Goal: Task Accomplishment & Management: Use online tool/utility

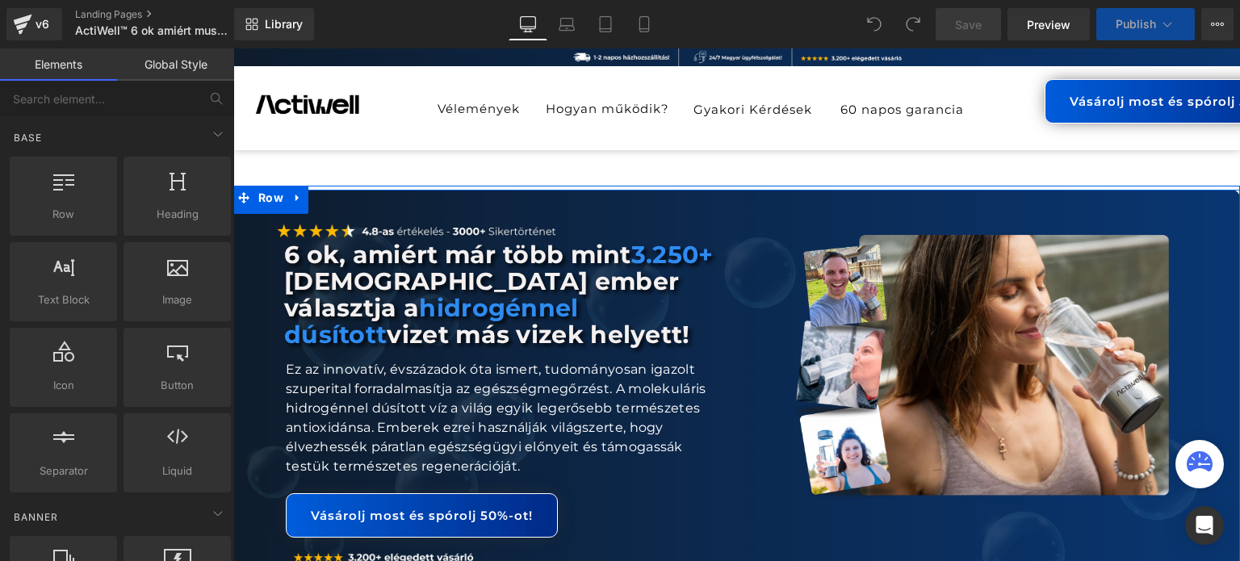
click at [282, 17] on span "Library" at bounding box center [284, 24] width 38 height 15
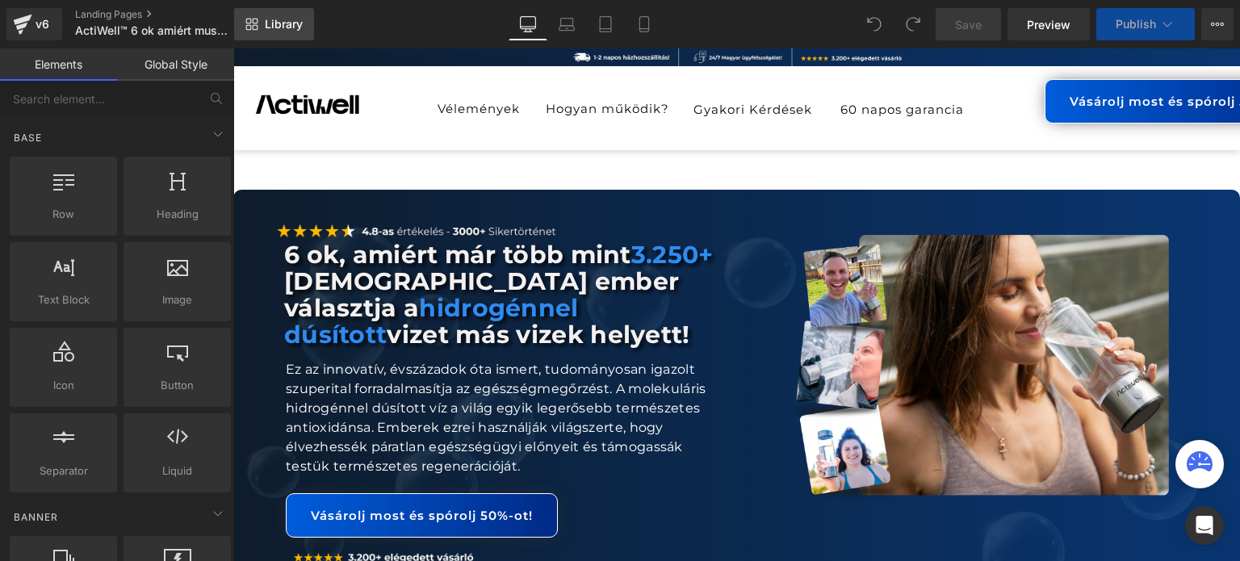
click at [264, 30] on link "Library" at bounding box center [274, 24] width 80 height 32
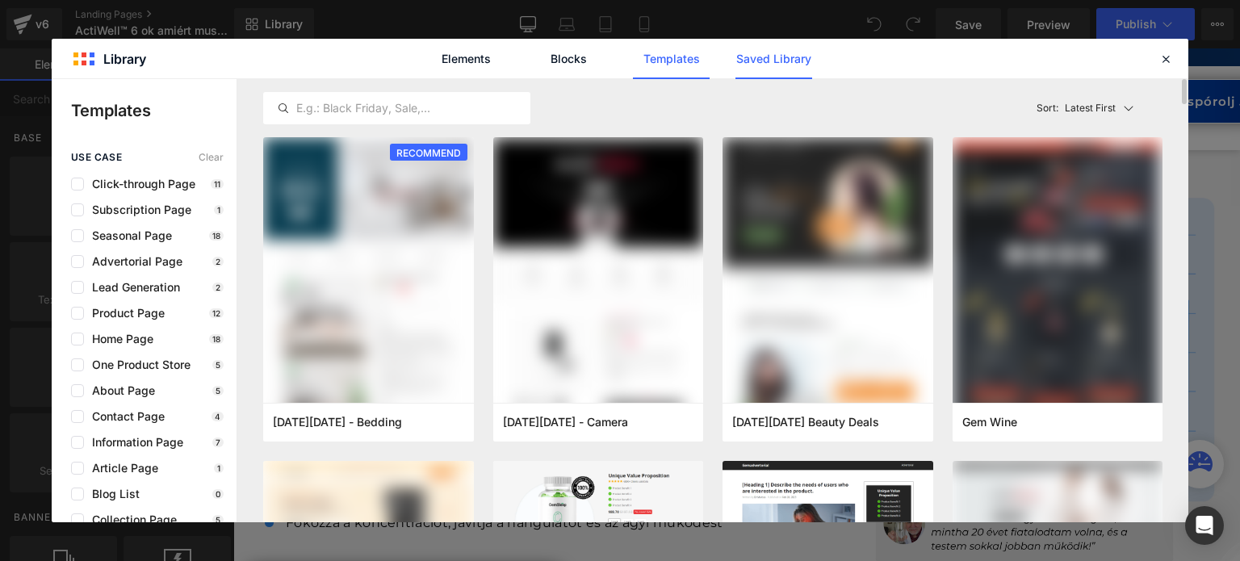
click at [784, 50] on link "Saved Library" at bounding box center [774, 59] width 77 height 40
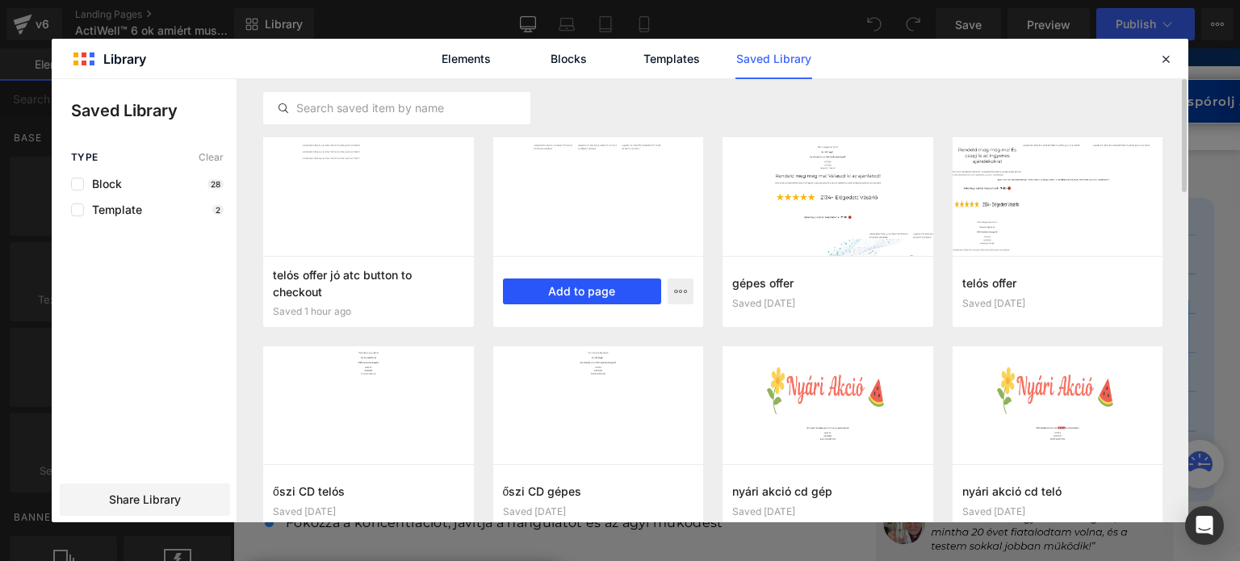
click at [600, 293] on button "Add to page" at bounding box center [582, 292] width 159 height 26
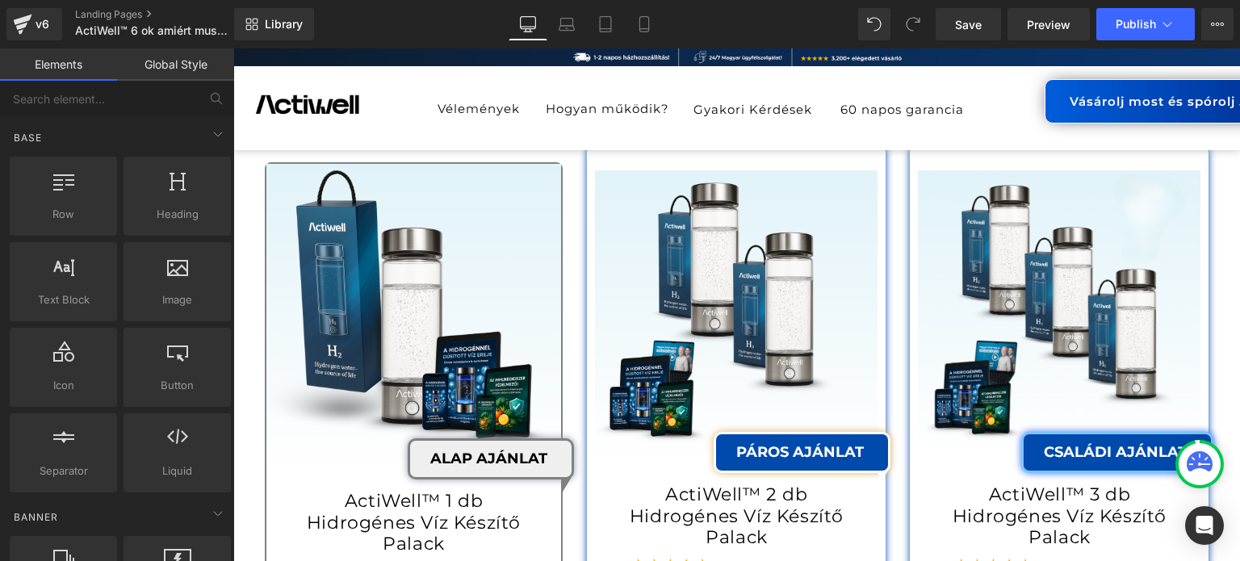
scroll to position [20673, 0]
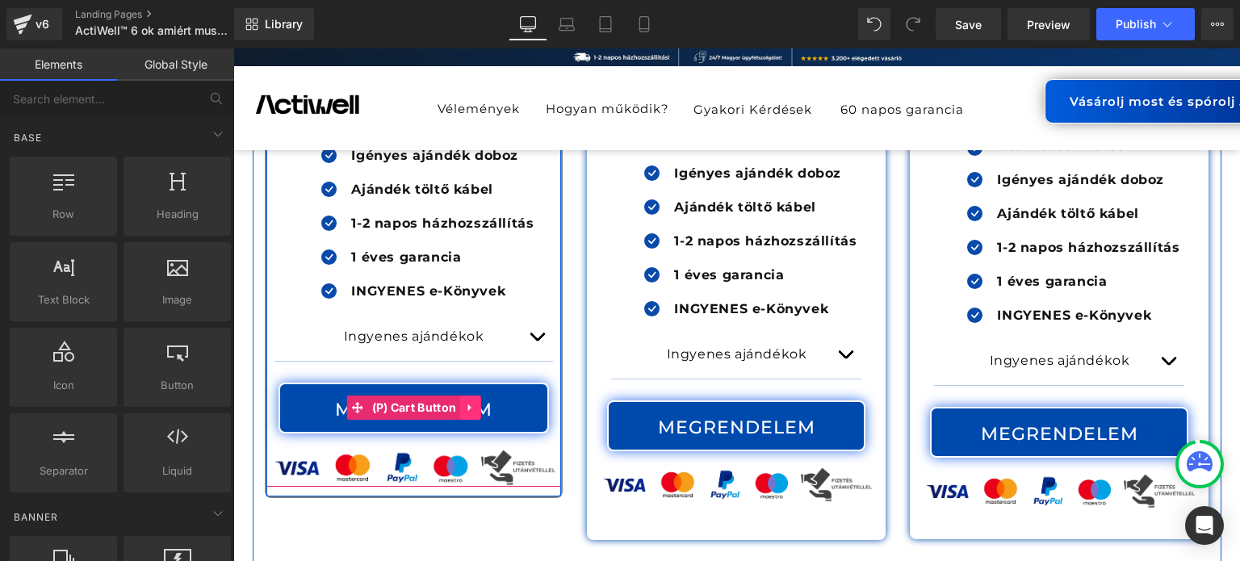
click at [465, 402] on icon at bounding box center [470, 408] width 11 height 12
click at [459, 402] on icon at bounding box center [460, 407] width 11 height 11
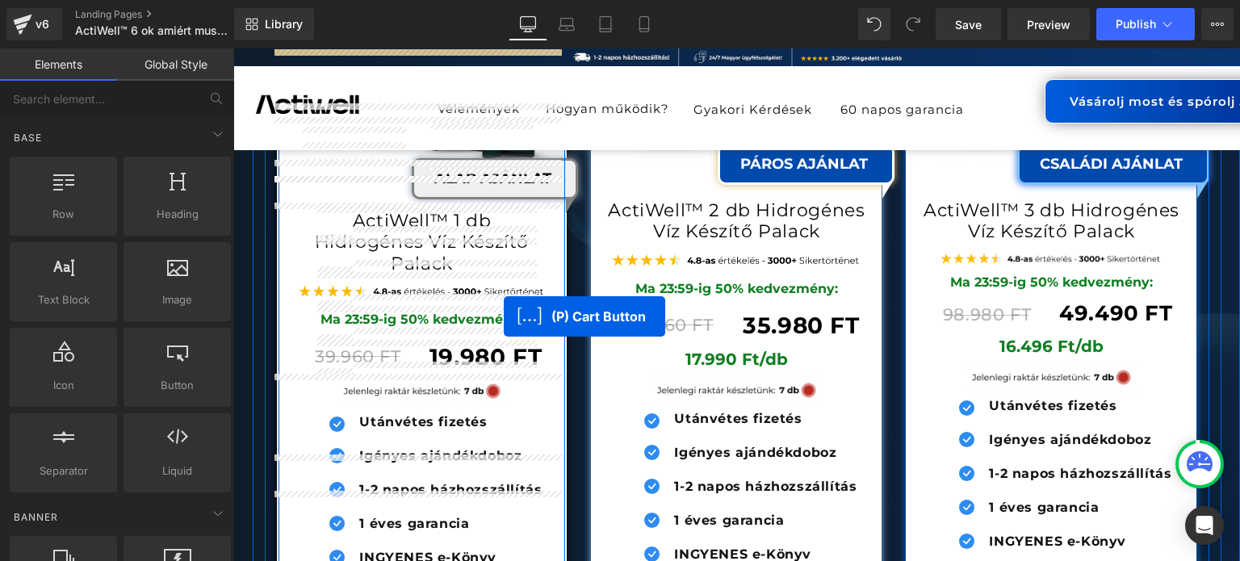
scroll to position [16100, 0]
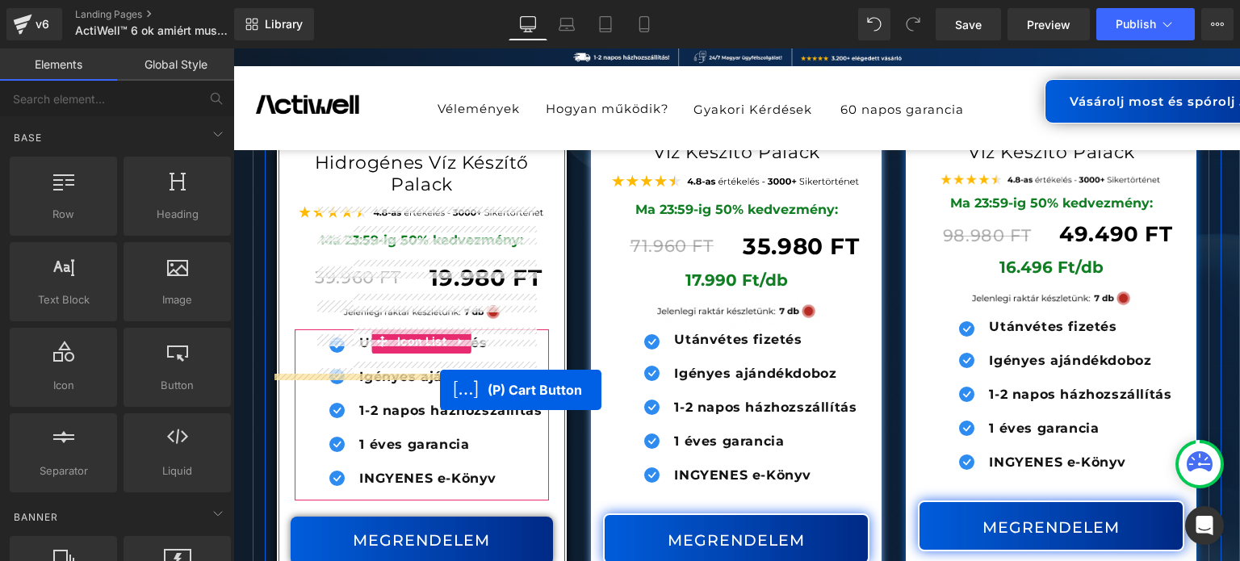
drag, startPoint x: 522, startPoint y: 316, endPoint x: 440, endPoint y: 390, distance: 110.3
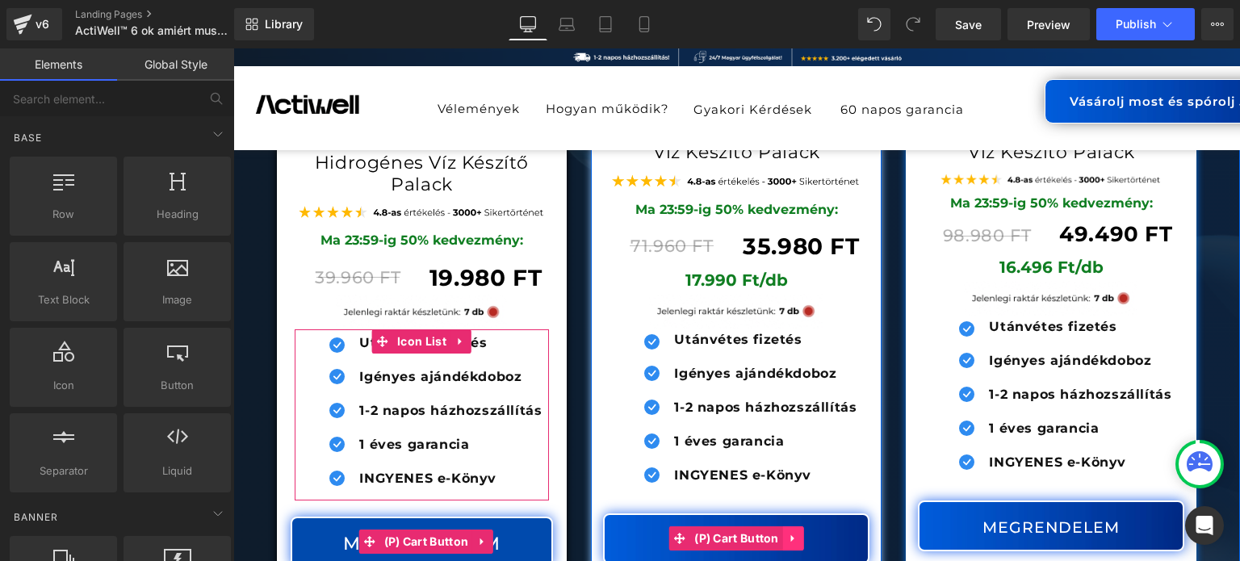
click at [795, 526] on link at bounding box center [793, 538] width 21 height 24
click at [799, 533] on icon at bounding box center [804, 539] width 11 height 12
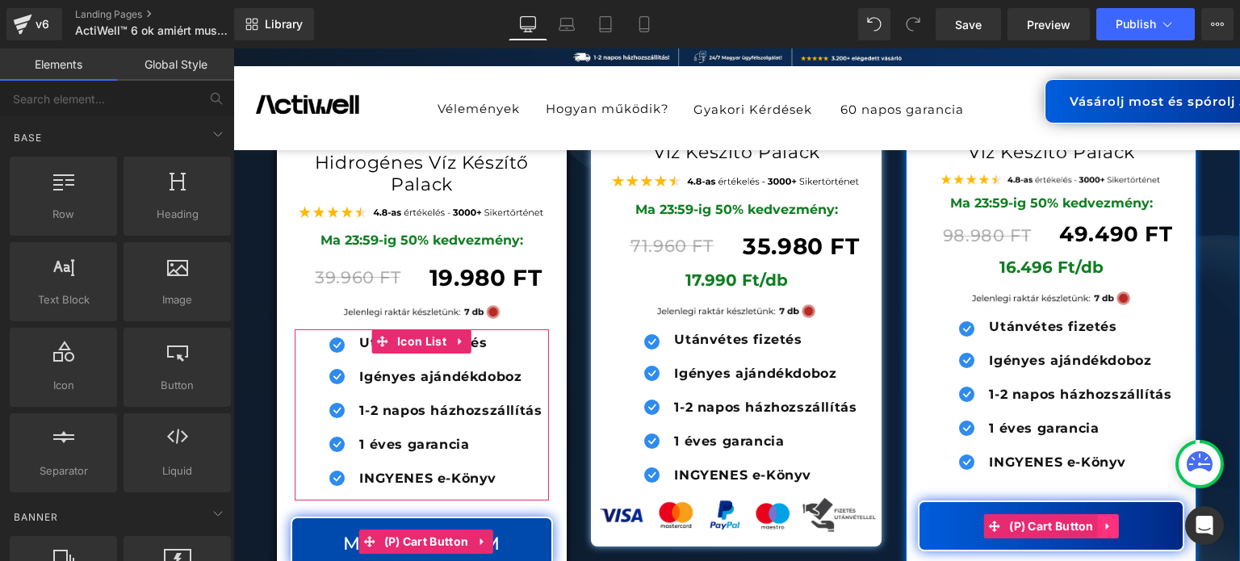
click at [1108, 520] on icon at bounding box center [1108, 526] width 11 height 12
click at [1113, 521] on icon at bounding box center [1118, 526] width 11 height 11
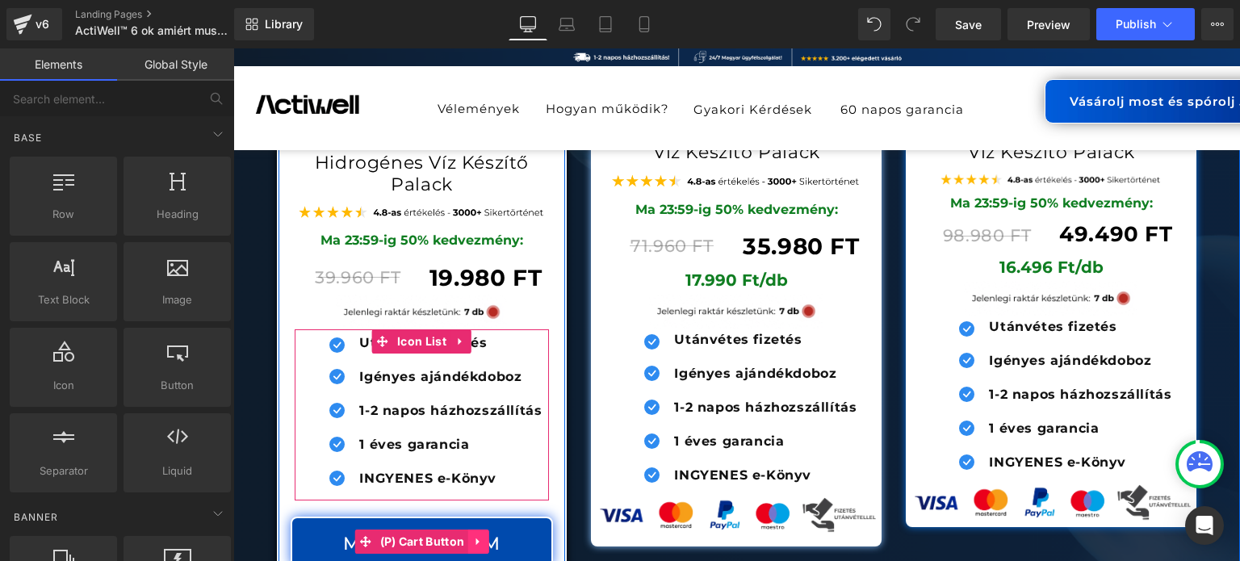
click at [475, 536] on icon at bounding box center [478, 542] width 11 height 12
drag, startPoint x: 463, startPoint y: 417, endPoint x: 453, endPoint y: 413, distance: 11.2
click at [463, 536] on icon at bounding box center [468, 542] width 11 height 12
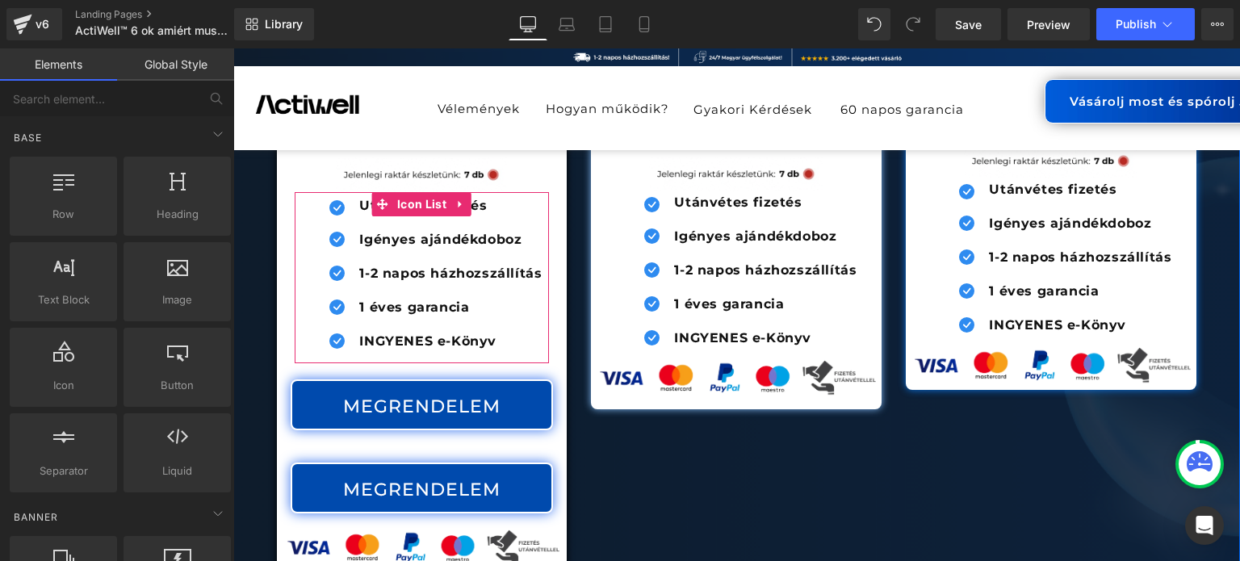
scroll to position [16137, 0]
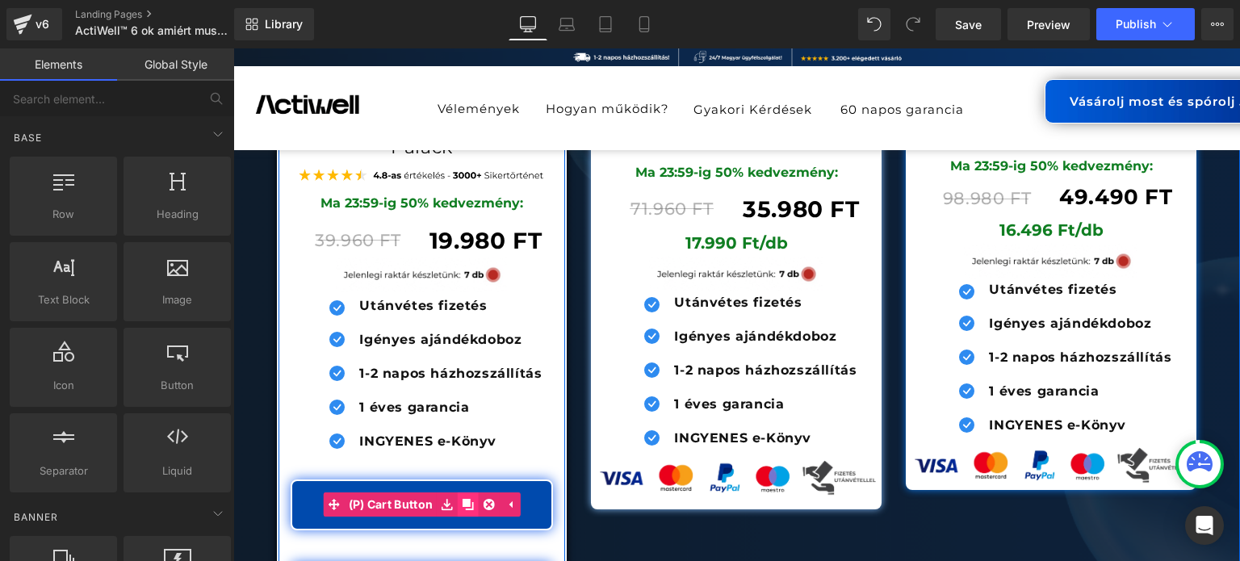
click at [467, 499] on icon at bounding box center [468, 504] width 11 height 11
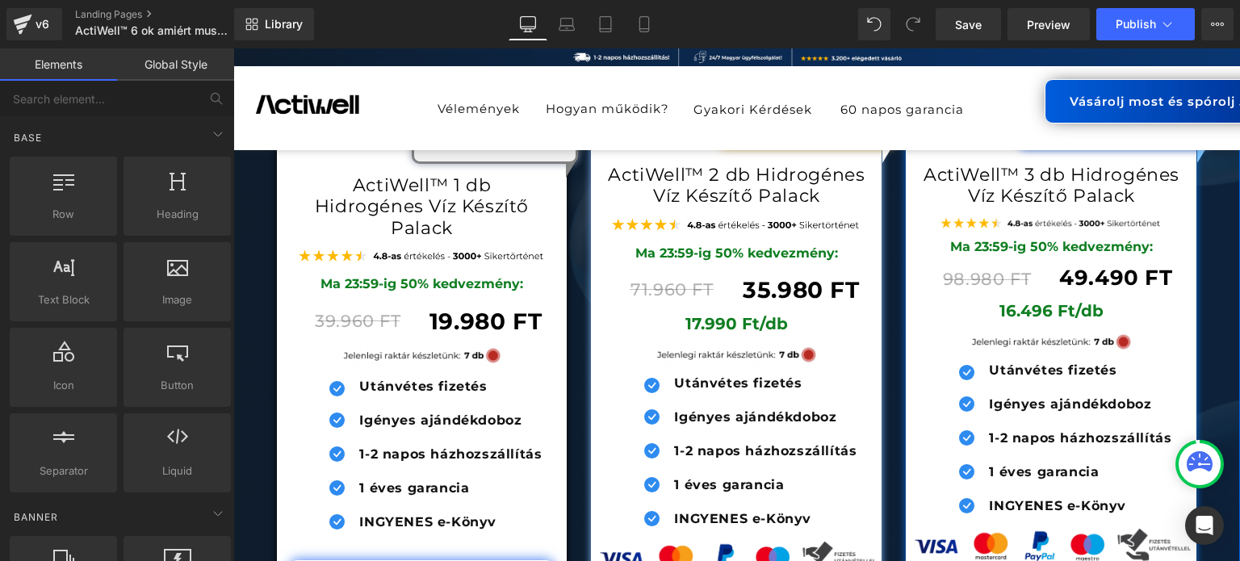
scroll to position [16218, 0]
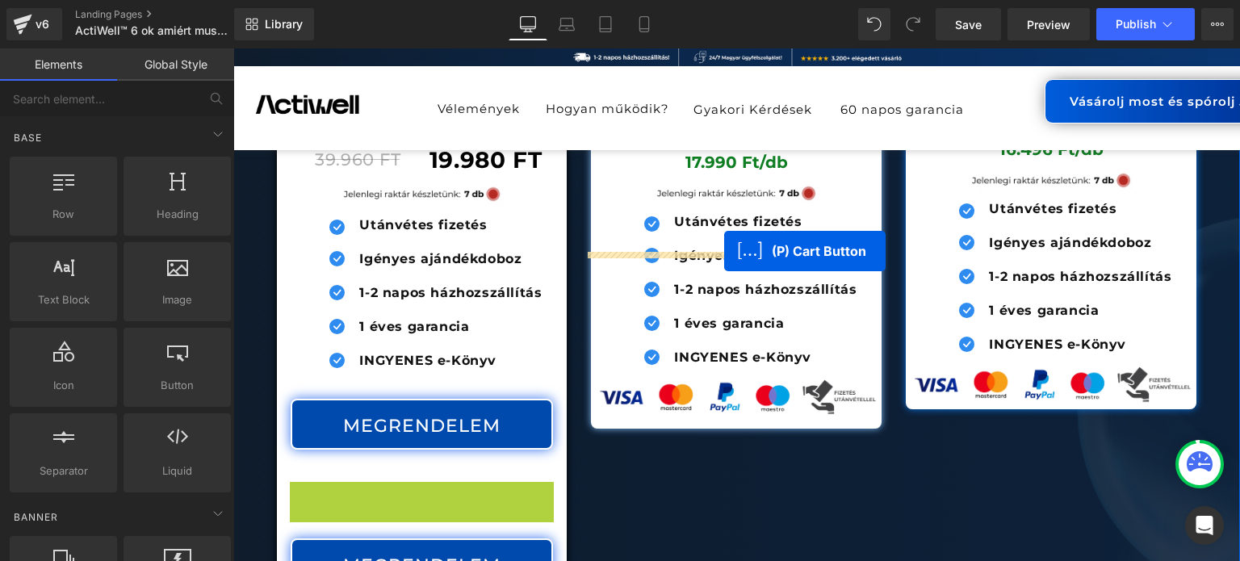
drag, startPoint x: 402, startPoint y: 380, endPoint x: 724, endPoint y: 251, distance: 347.1
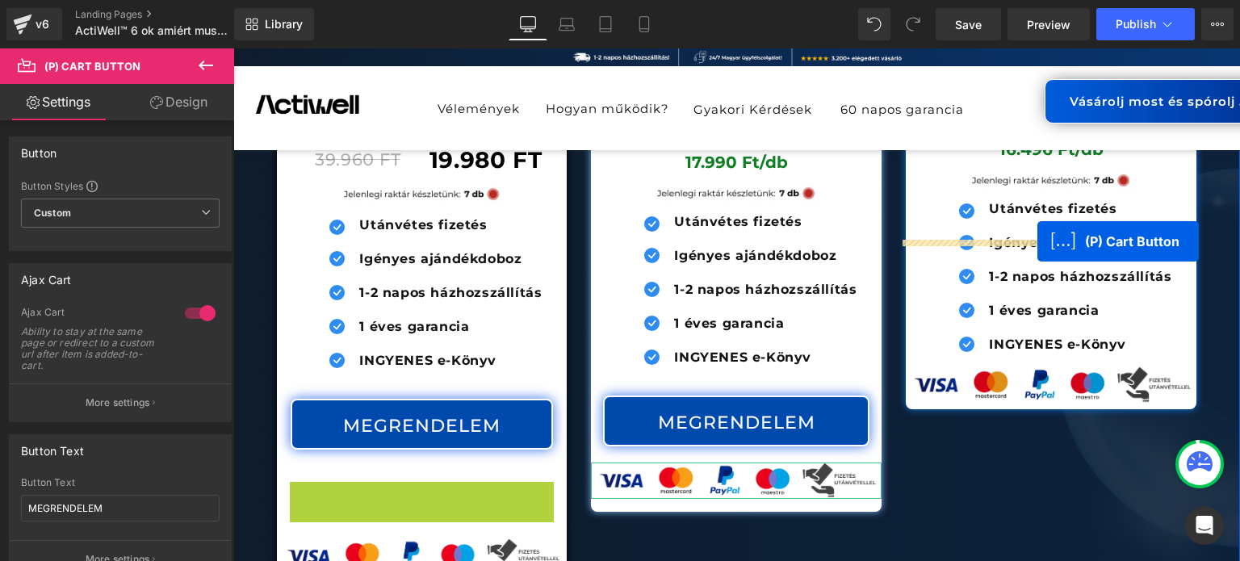
drag, startPoint x: 413, startPoint y: 384, endPoint x: 1038, endPoint y: 241, distance: 640.9
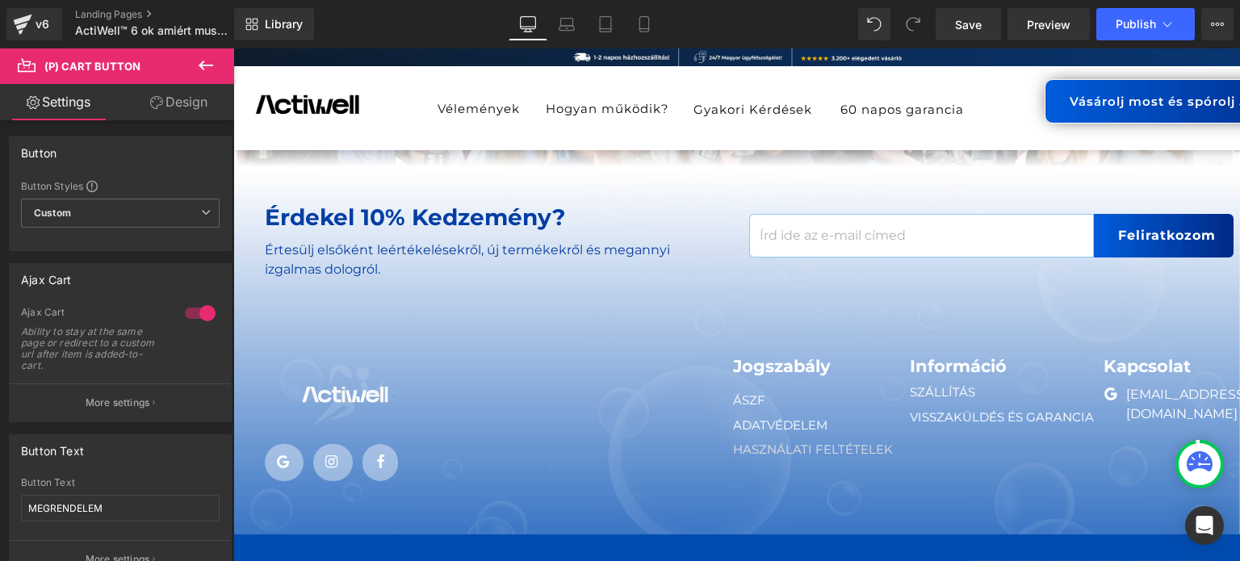
scroll to position [19690, 0]
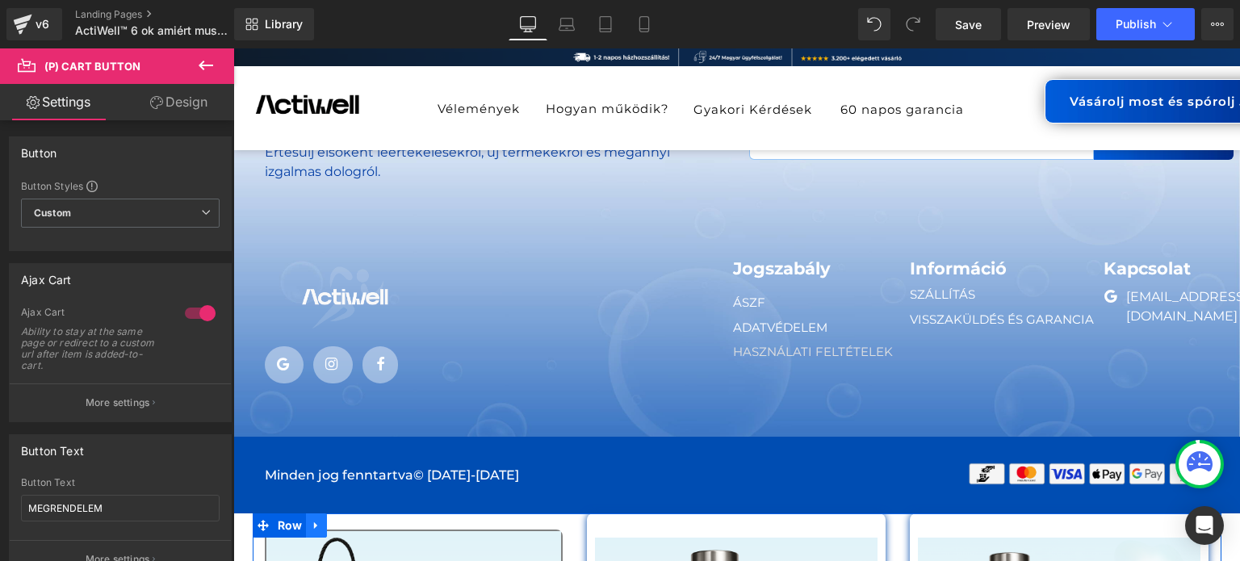
click at [311, 519] on icon at bounding box center [316, 525] width 11 height 12
click at [353, 519] on icon at bounding box center [358, 525] width 11 height 12
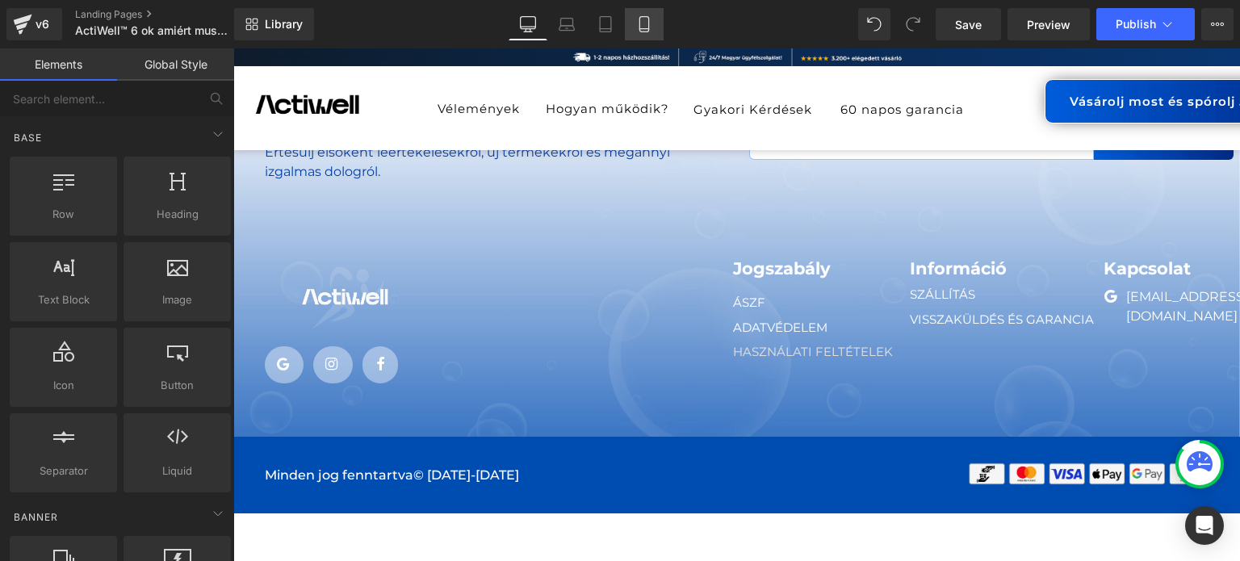
click at [644, 37] on link "Mobile" at bounding box center [644, 24] width 39 height 32
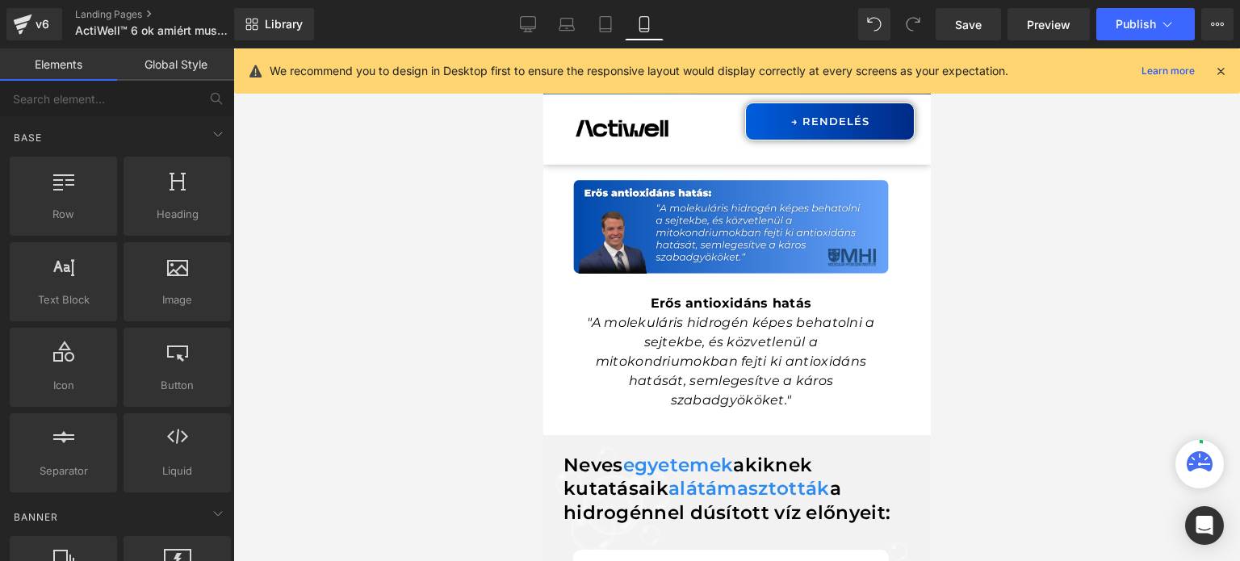
scroll to position [18279, 0]
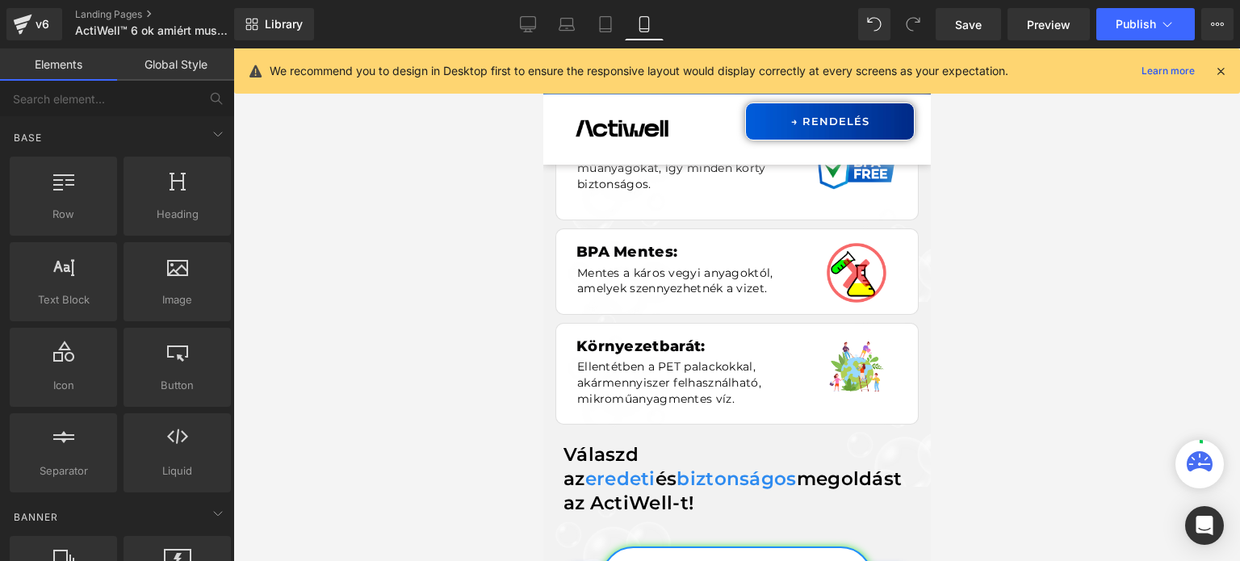
click at [1221, 68] on icon at bounding box center [1221, 71] width 15 height 15
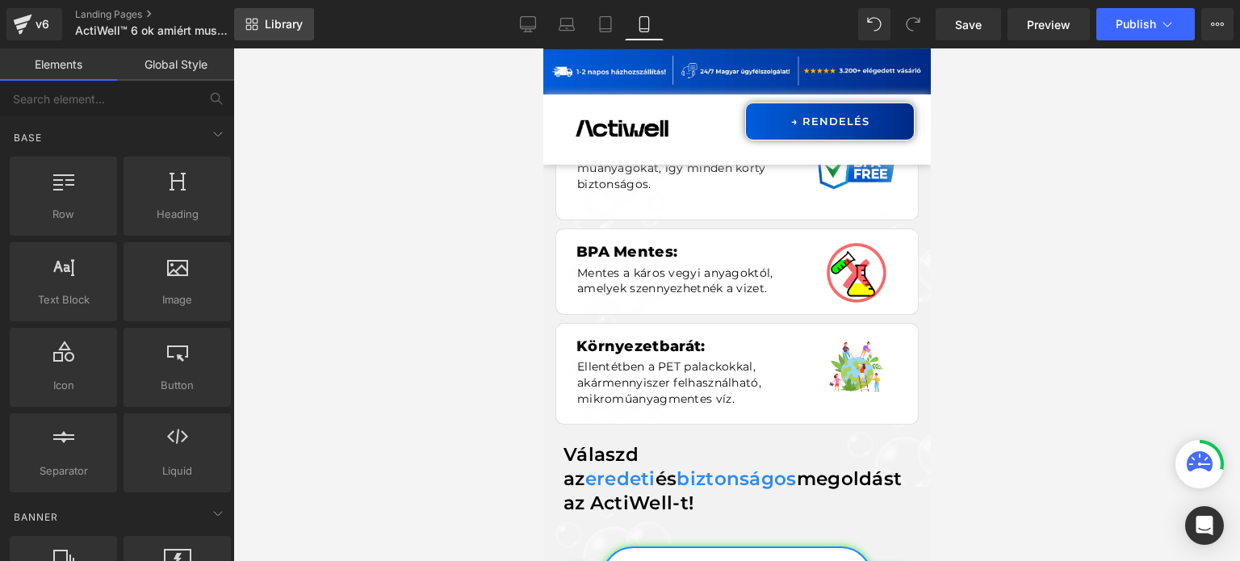
click at [287, 27] on span "Library" at bounding box center [284, 24] width 38 height 15
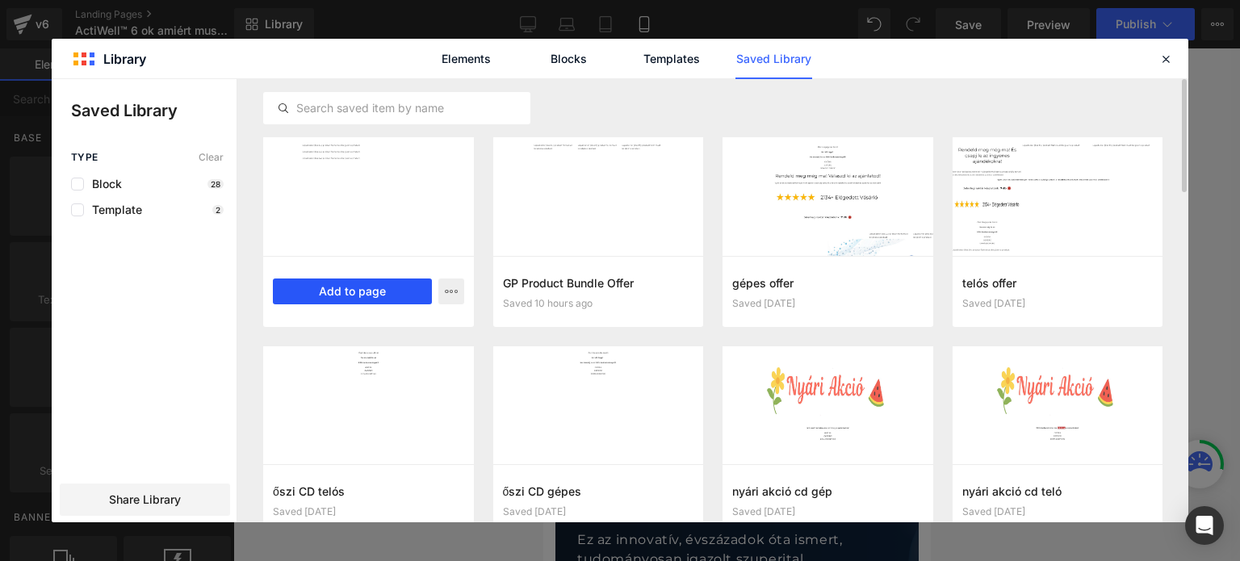
scroll to position [18279, 0]
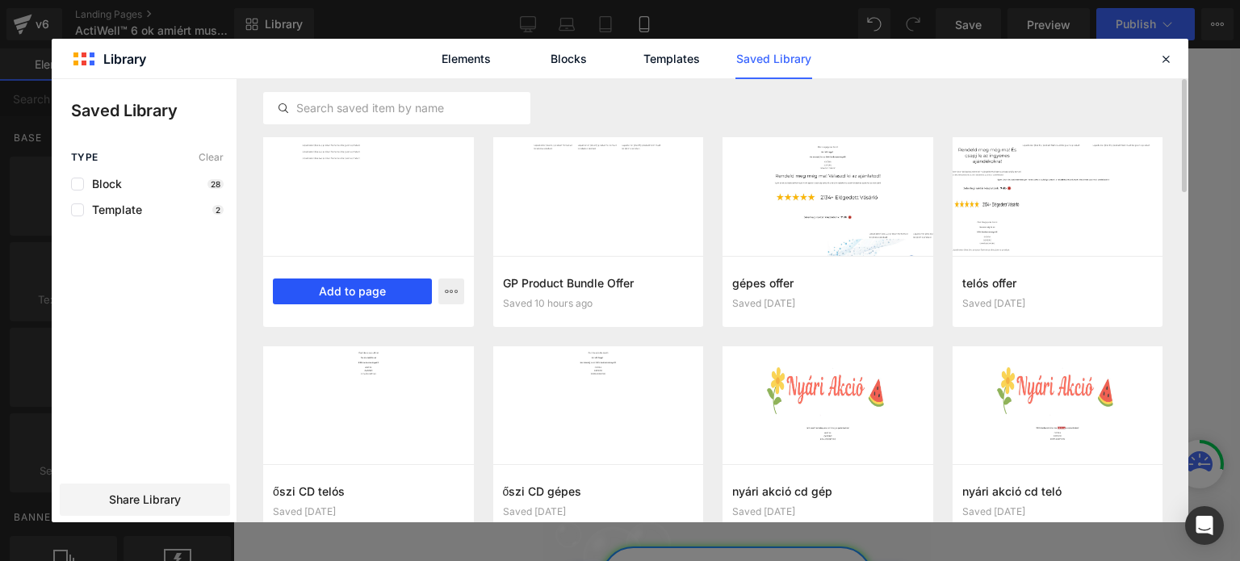
click at [363, 291] on button "Add to page" at bounding box center [352, 292] width 159 height 26
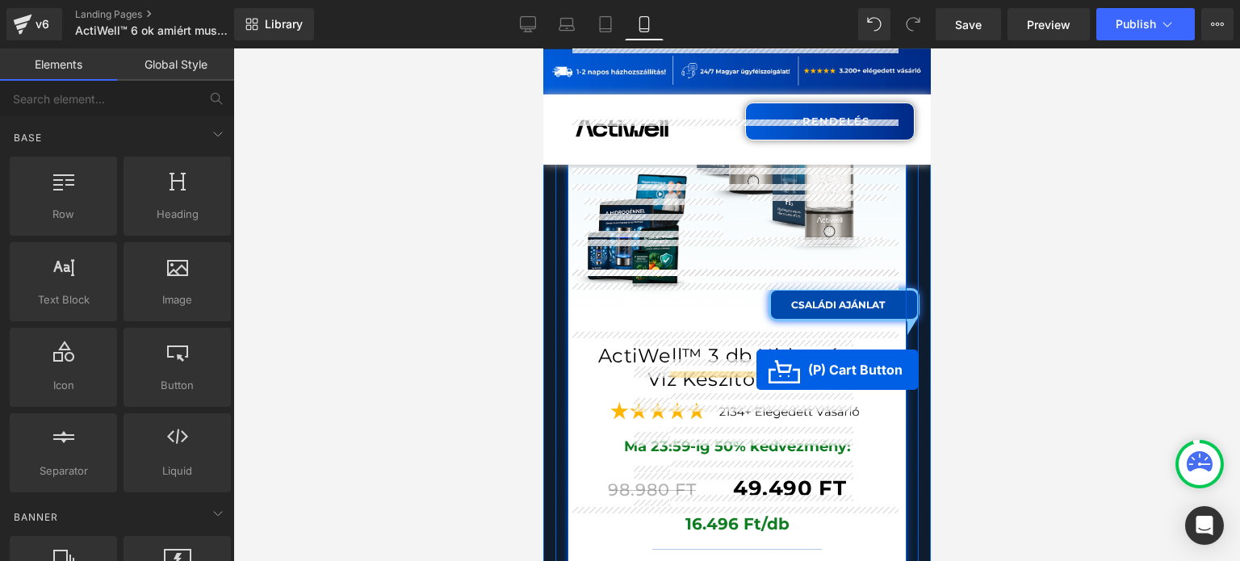
scroll to position [25867, 0]
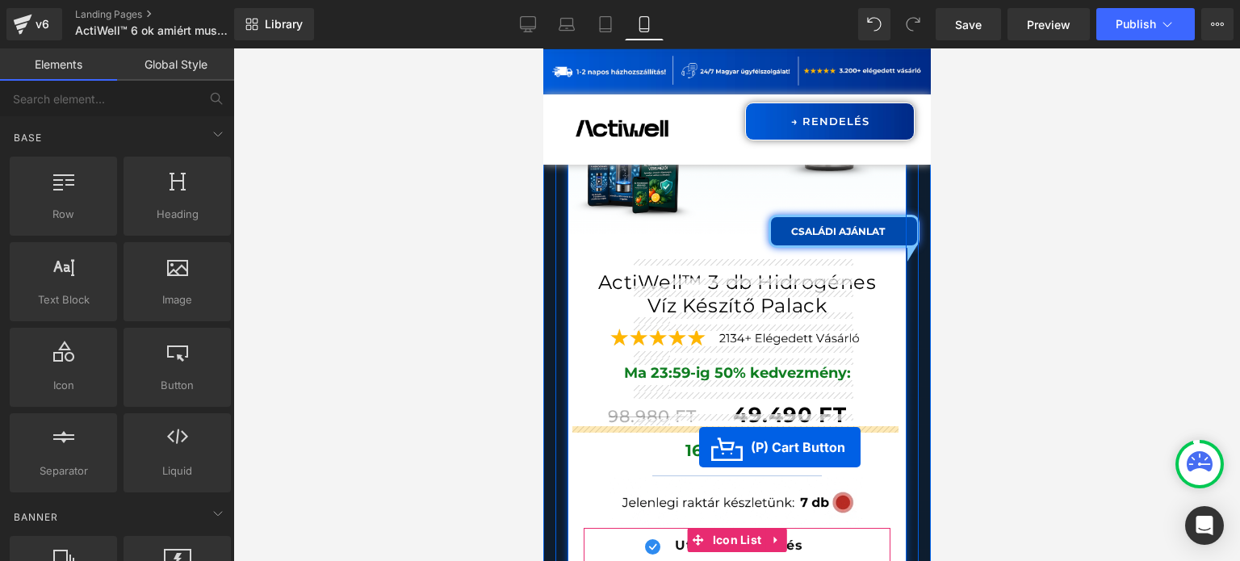
drag, startPoint x: 715, startPoint y: 296, endPoint x: 698, endPoint y: 447, distance: 151.8
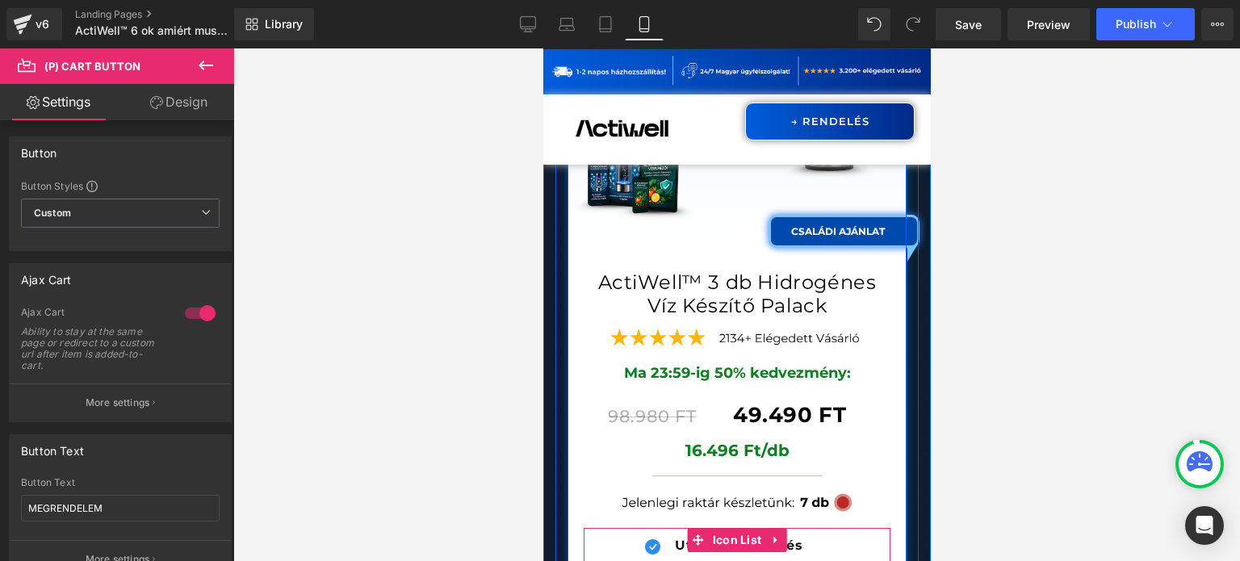
scroll to position [25947, 0]
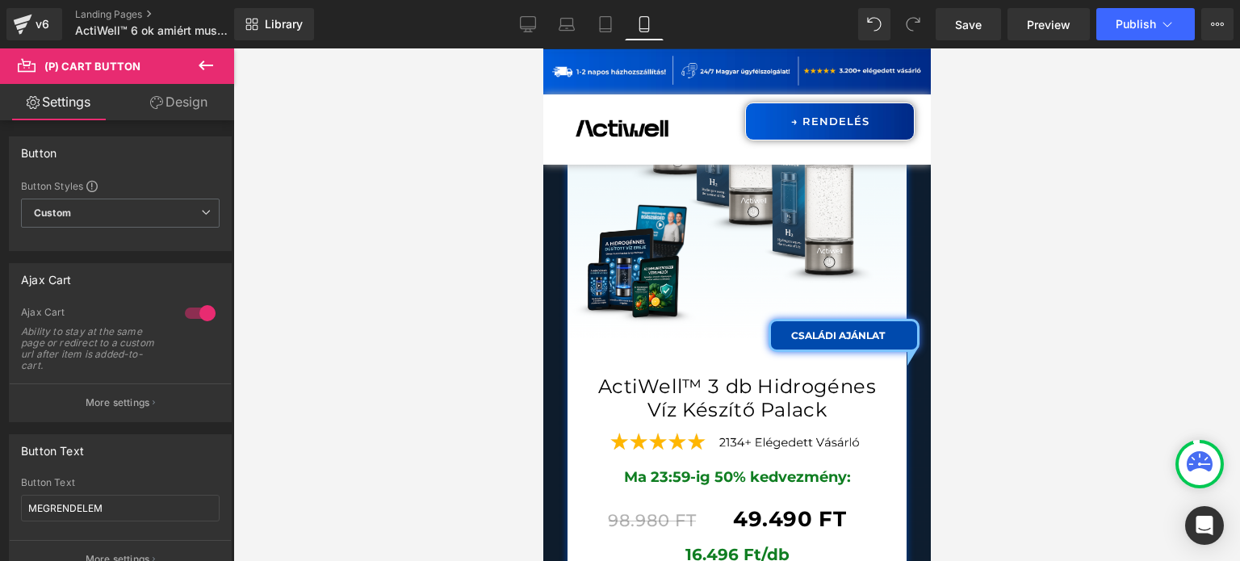
scroll to position [26005, 0]
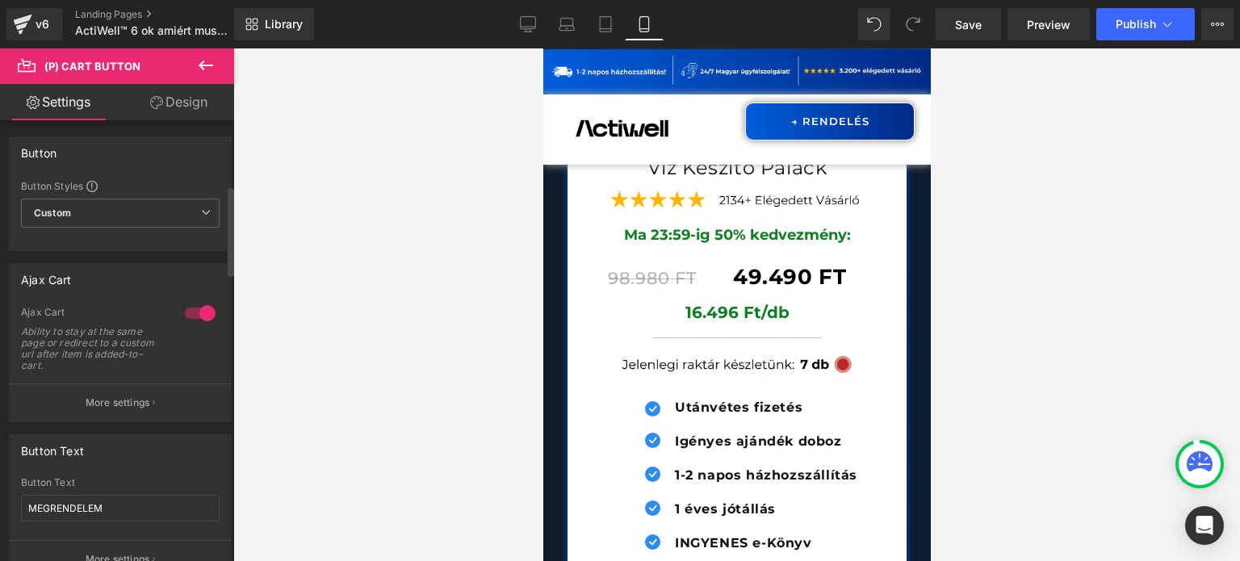
scroll to position [323, 0]
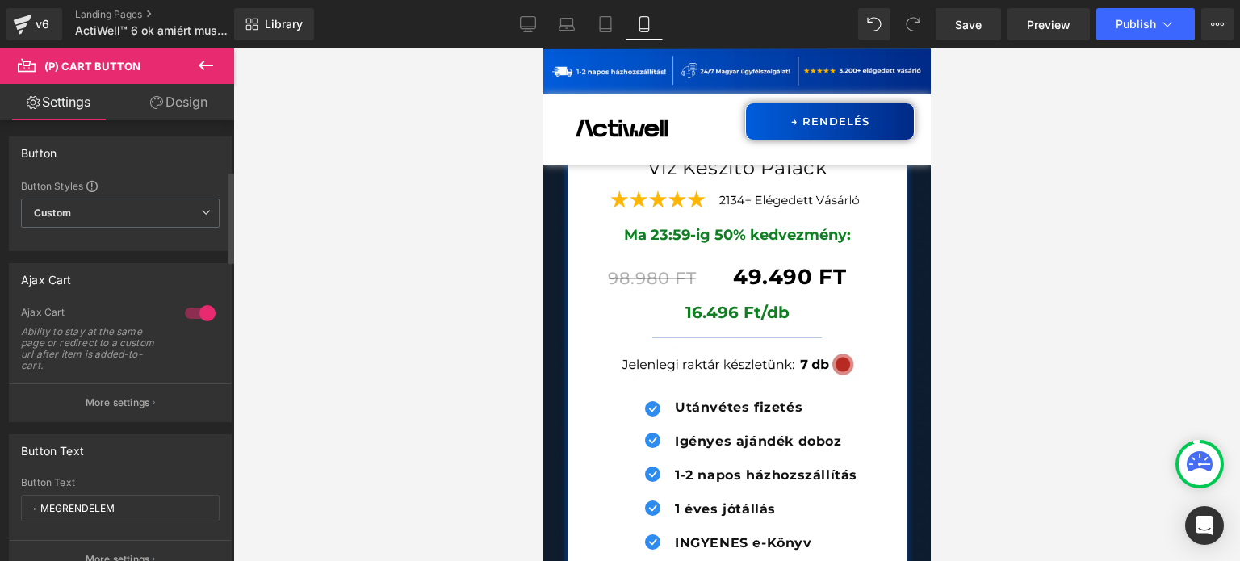
scroll to position [242, 0]
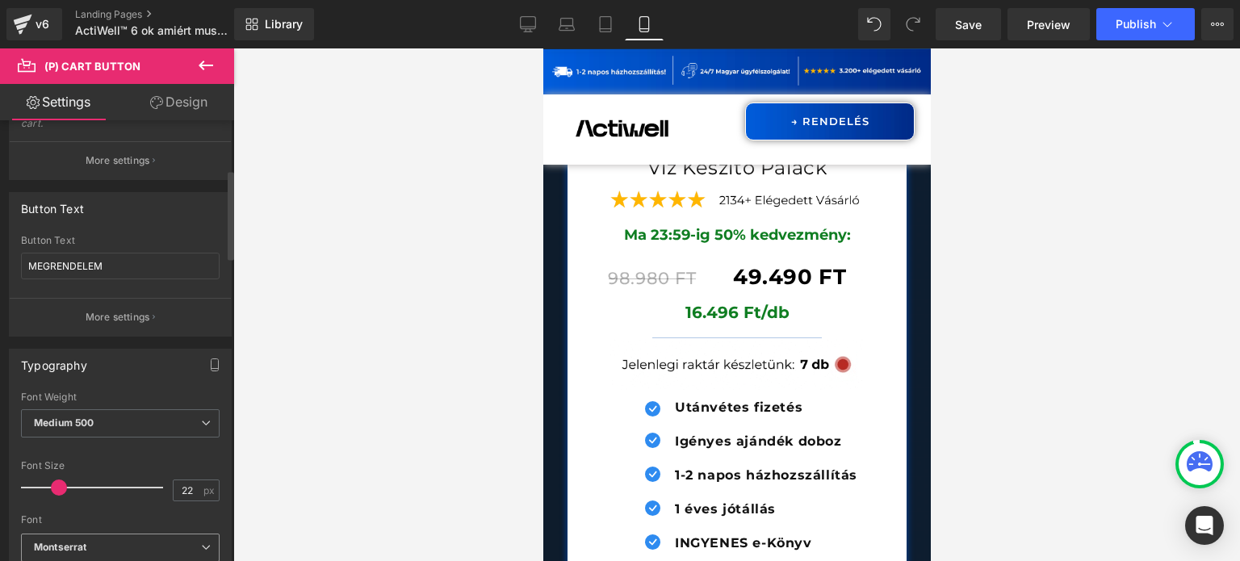
scroll to position [404, 0]
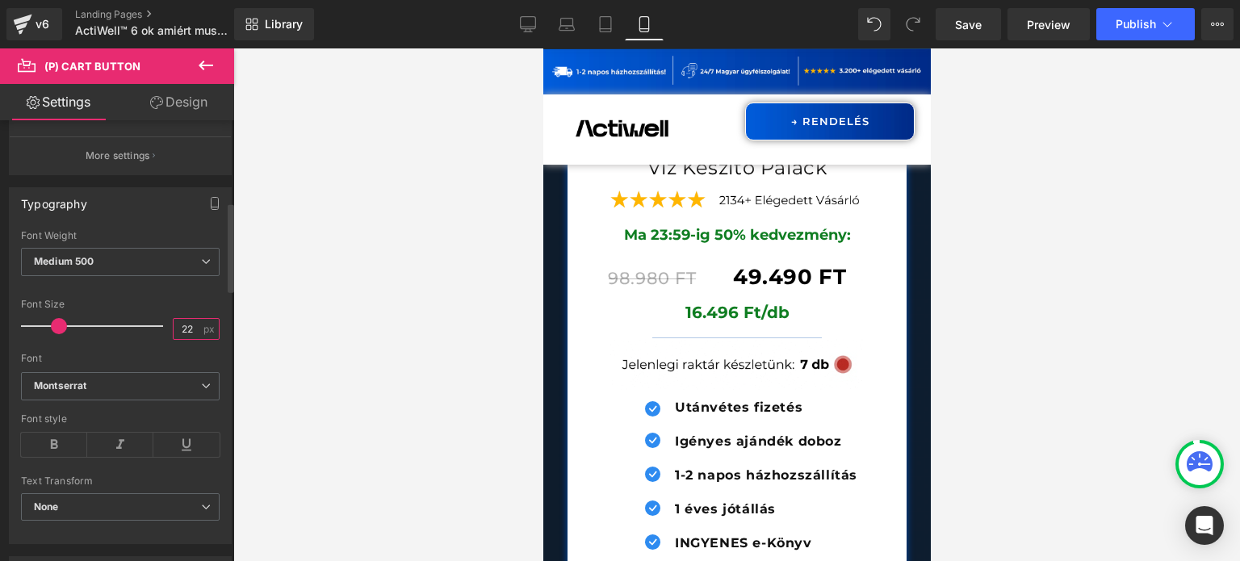
click at [188, 332] on input "22" at bounding box center [188, 329] width 28 height 20
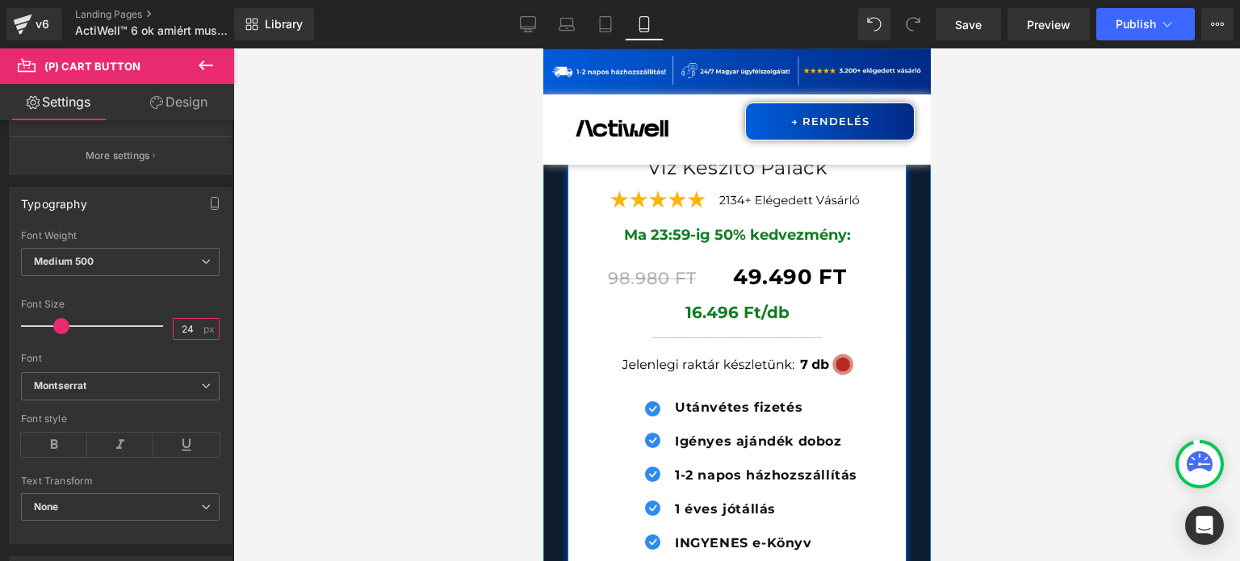
type input "24"
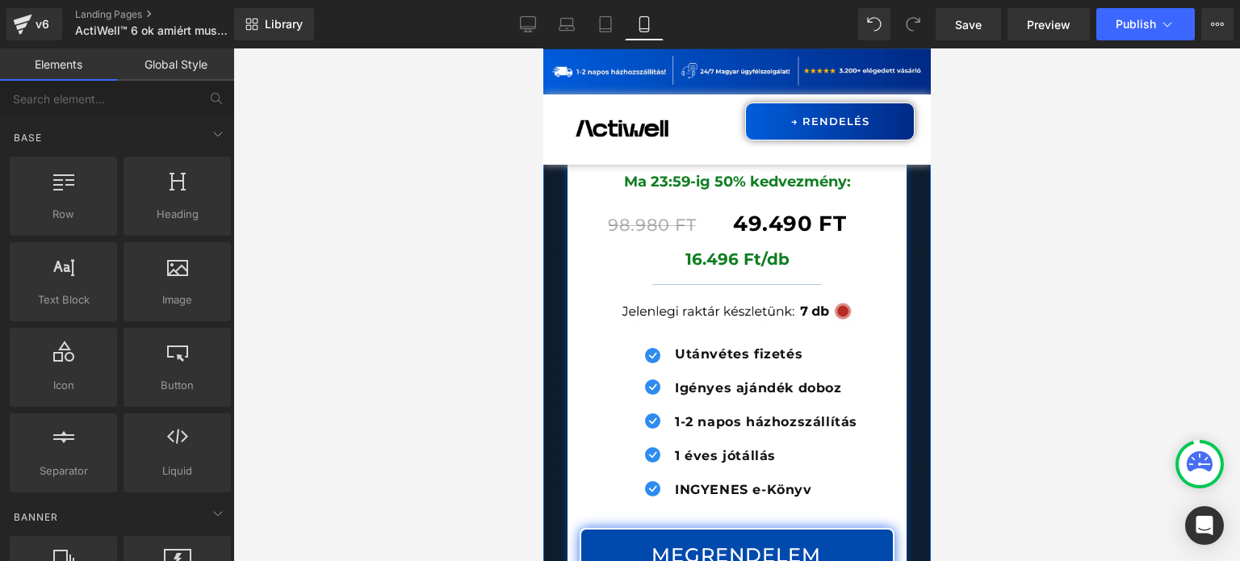
scroll to position [25876, 0]
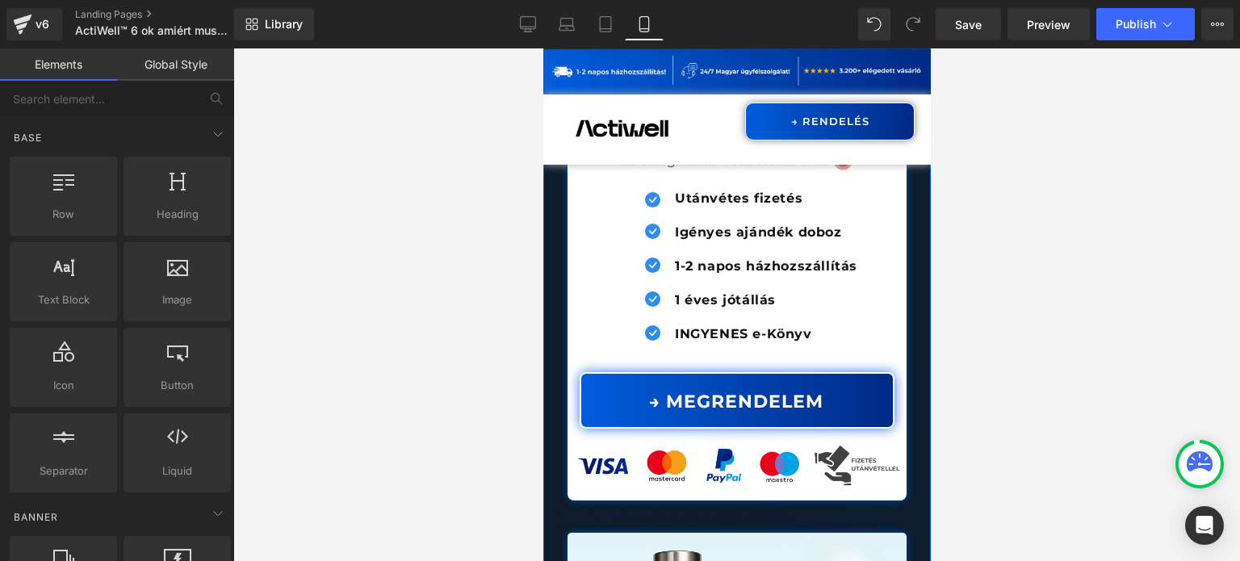
scroll to position [24907, 0]
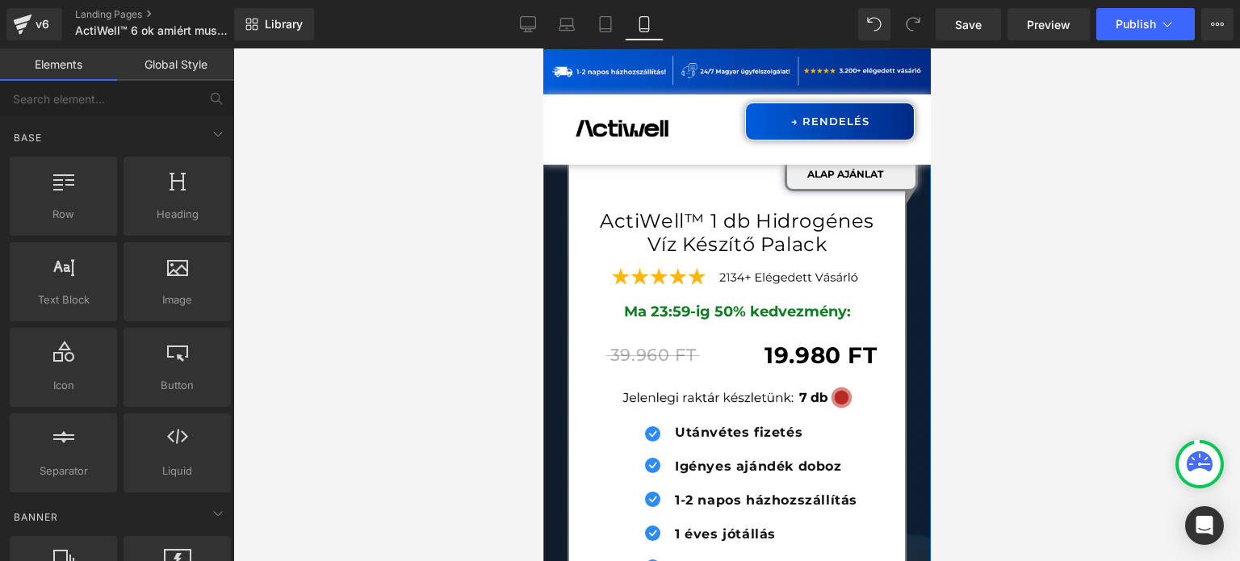
scroll to position [24019, 0]
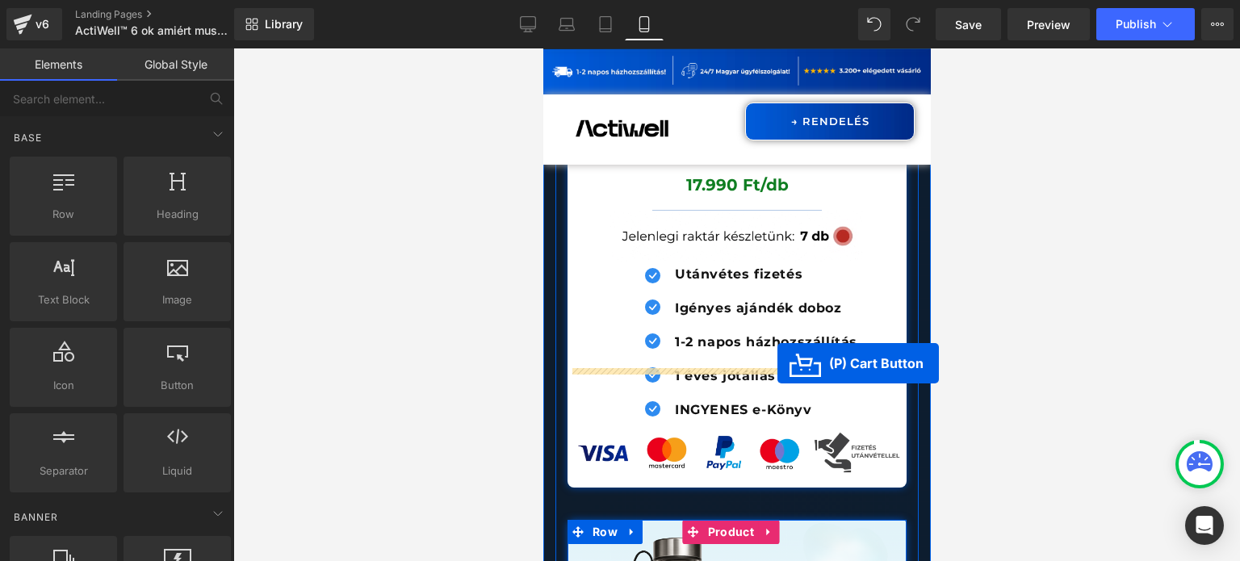
scroll to position [24827, 0]
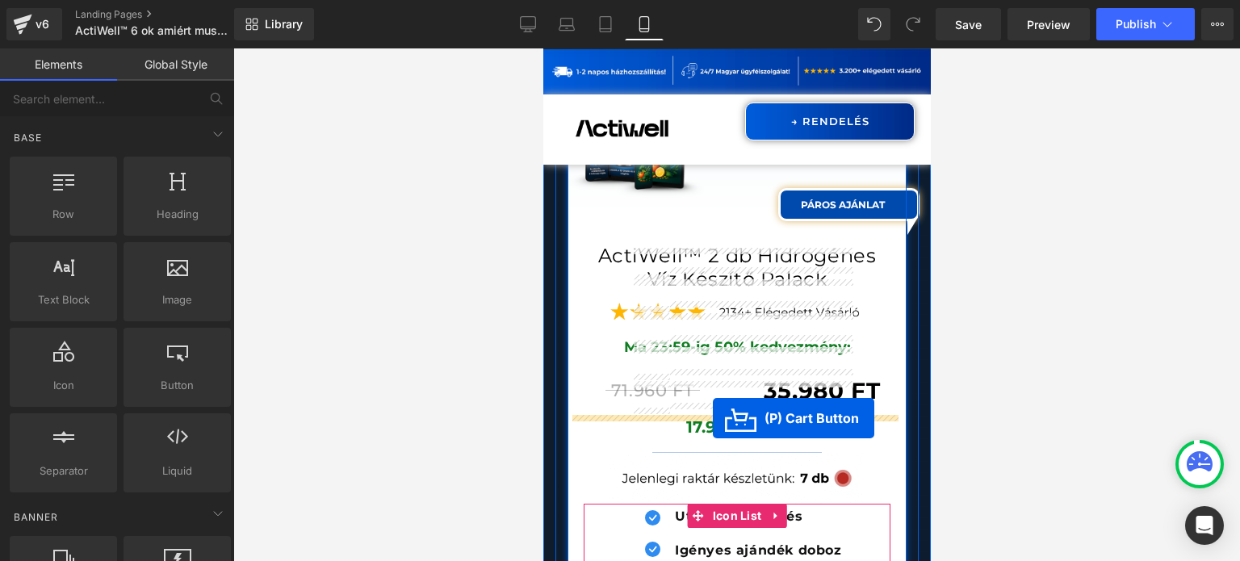
drag, startPoint x: 721, startPoint y: 339, endPoint x: 712, endPoint y: 418, distance: 79.6
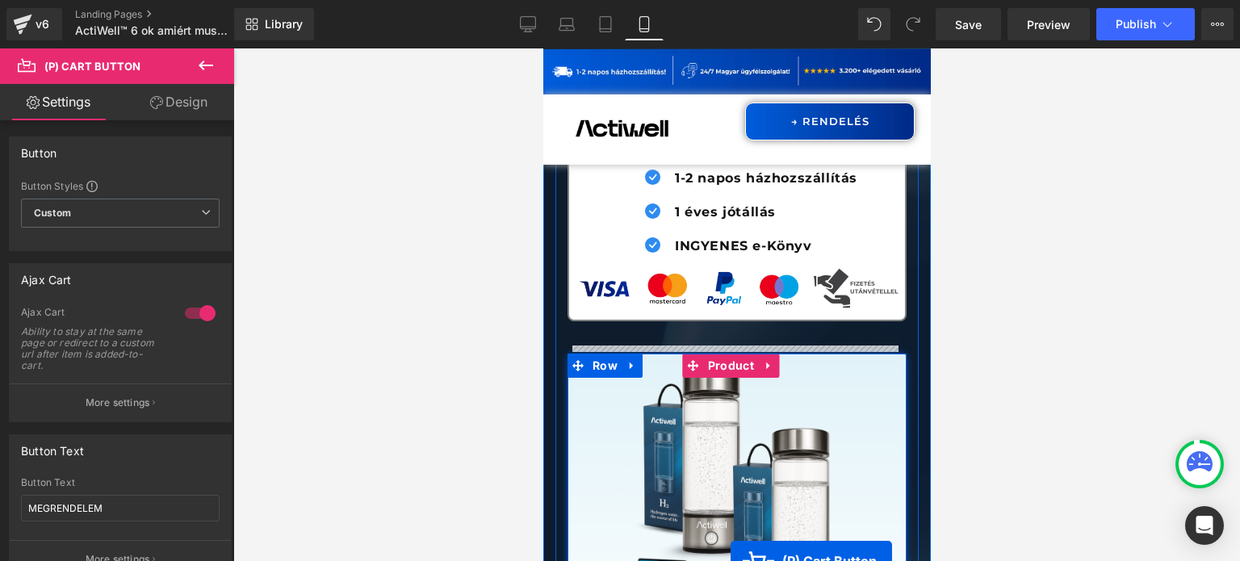
scroll to position [24019, 0]
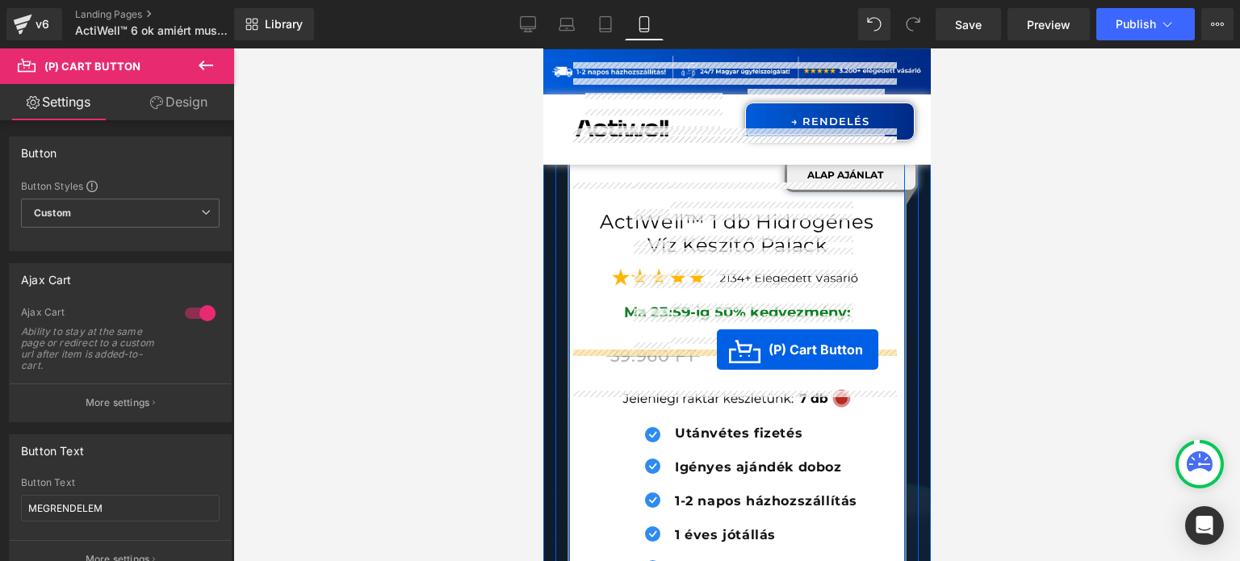
drag, startPoint x: 719, startPoint y: 371, endPoint x: 716, endPoint y: 350, distance: 22.0
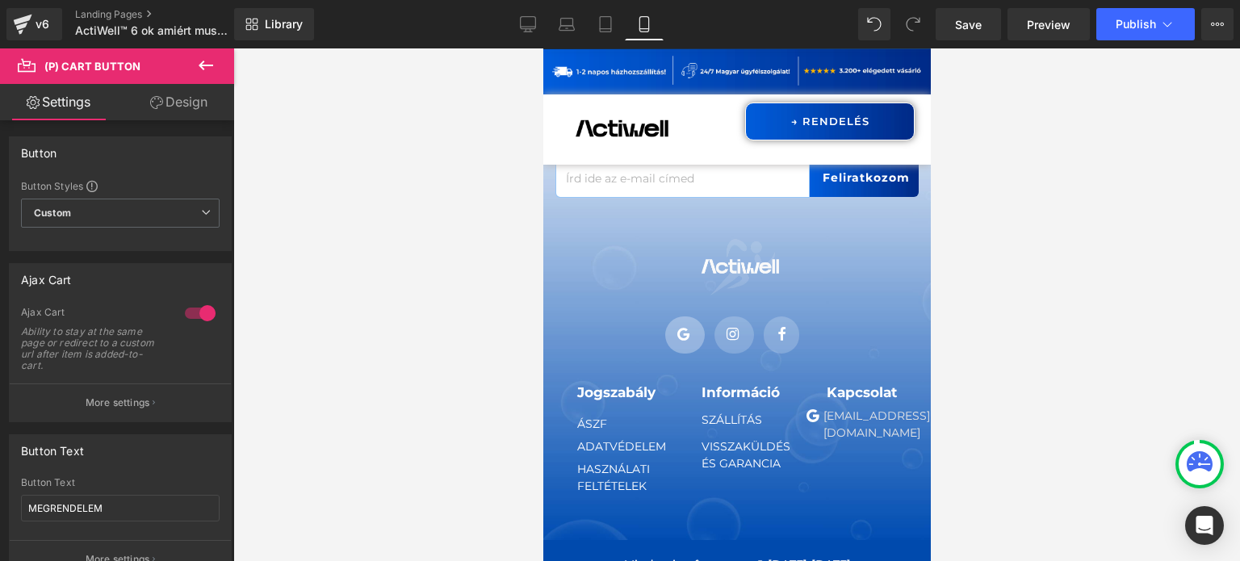
scroll to position [31138, 0]
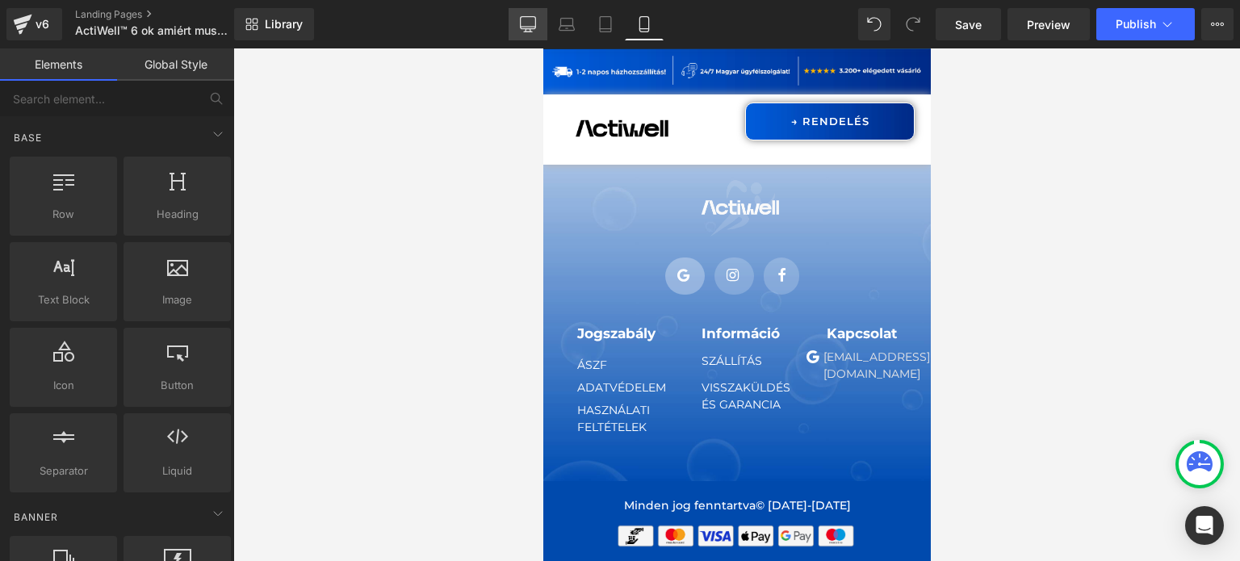
click at [533, 30] on icon at bounding box center [528, 24] width 16 height 16
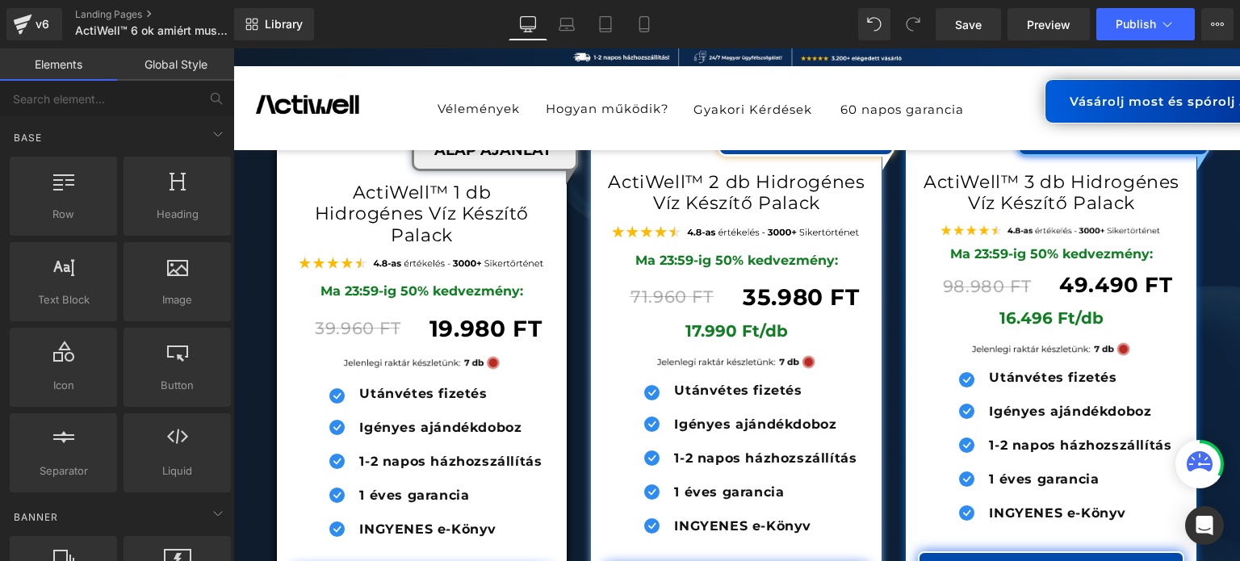
scroll to position [19734, 0]
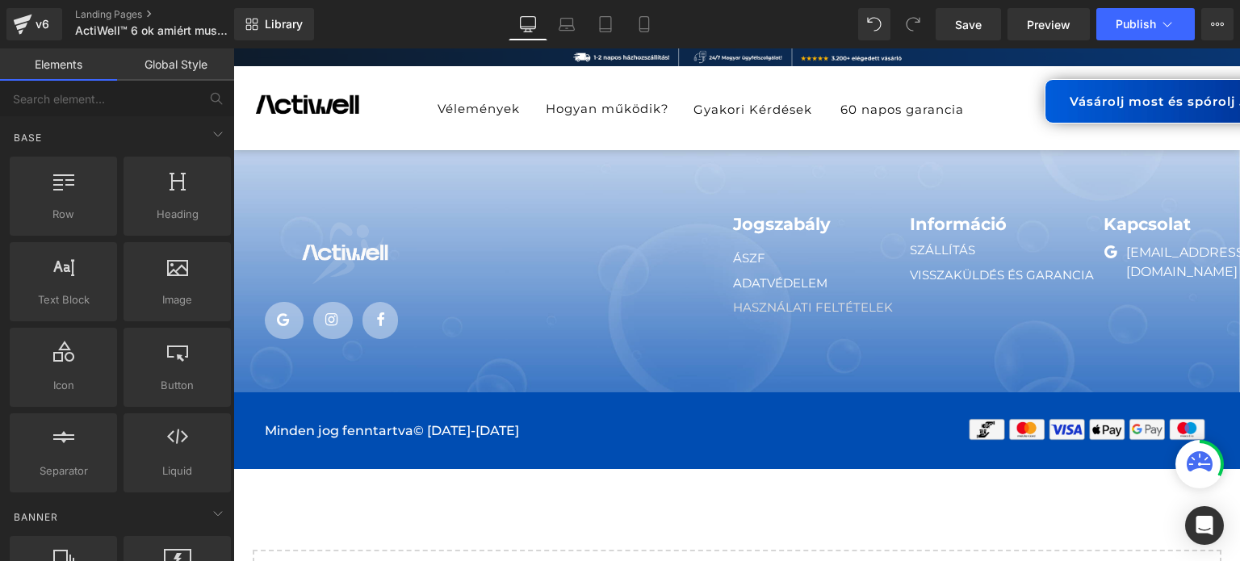
drag, startPoint x: 1233, startPoint y: 73, endPoint x: 1422, endPoint y: 504, distance: 470.0
click at [1134, 31] on button "Publish" at bounding box center [1145, 24] width 99 height 32
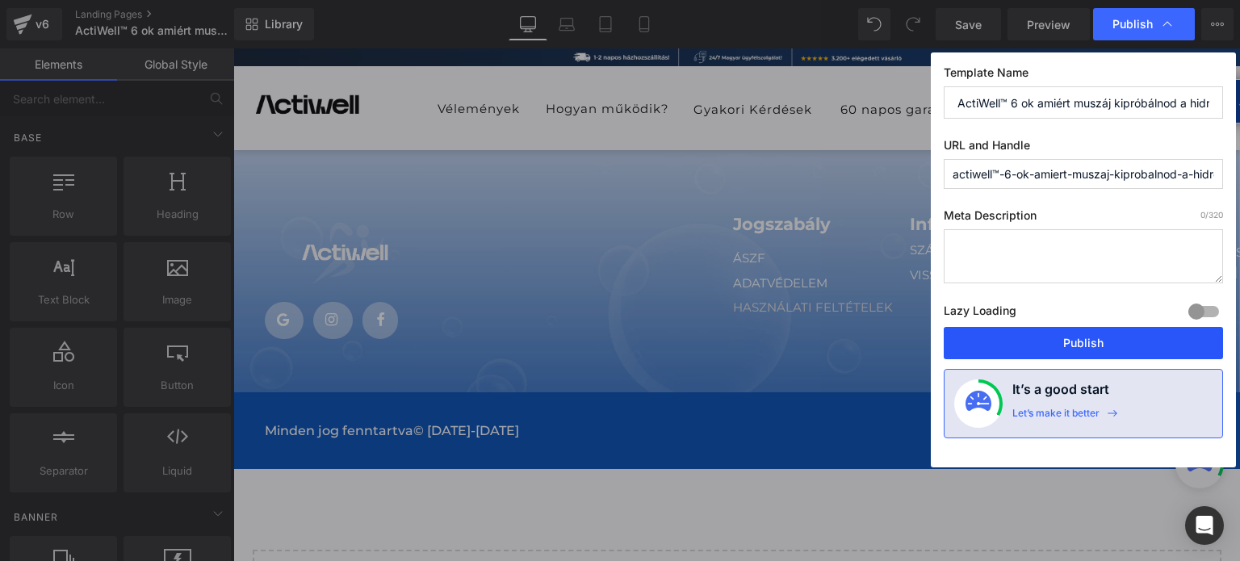
click at [1040, 344] on button "Publish" at bounding box center [1083, 343] width 279 height 32
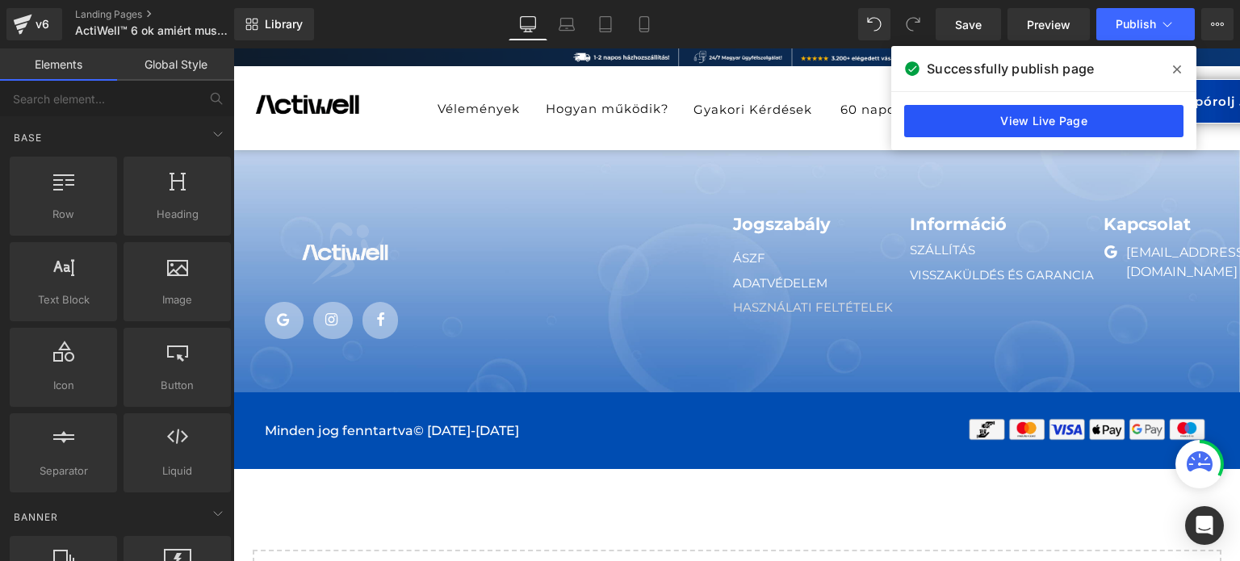
click at [1000, 122] on link "View Live Page" at bounding box center [1043, 121] width 279 height 32
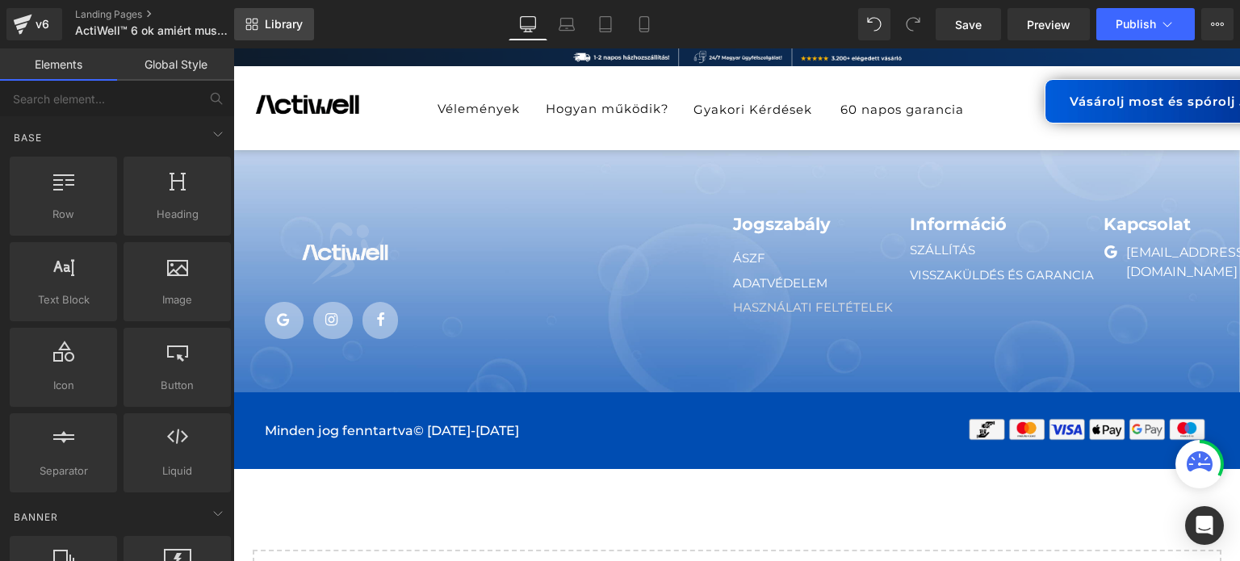
click at [263, 29] on link "Library" at bounding box center [274, 24] width 80 height 32
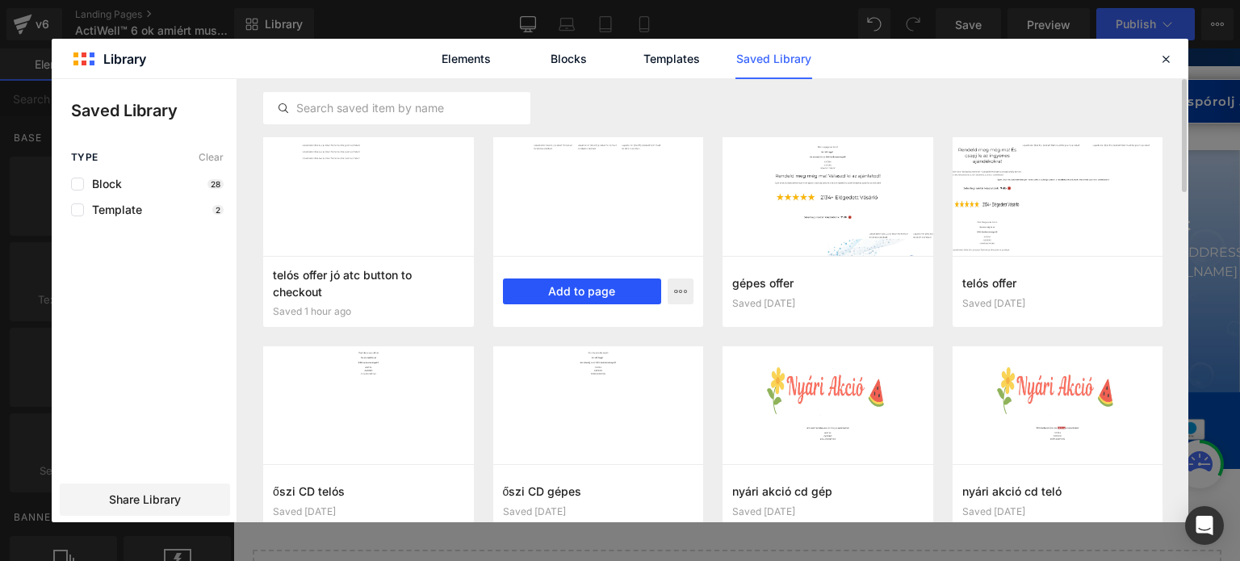
click at [574, 296] on button "Add to page" at bounding box center [582, 292] width 159 height 26
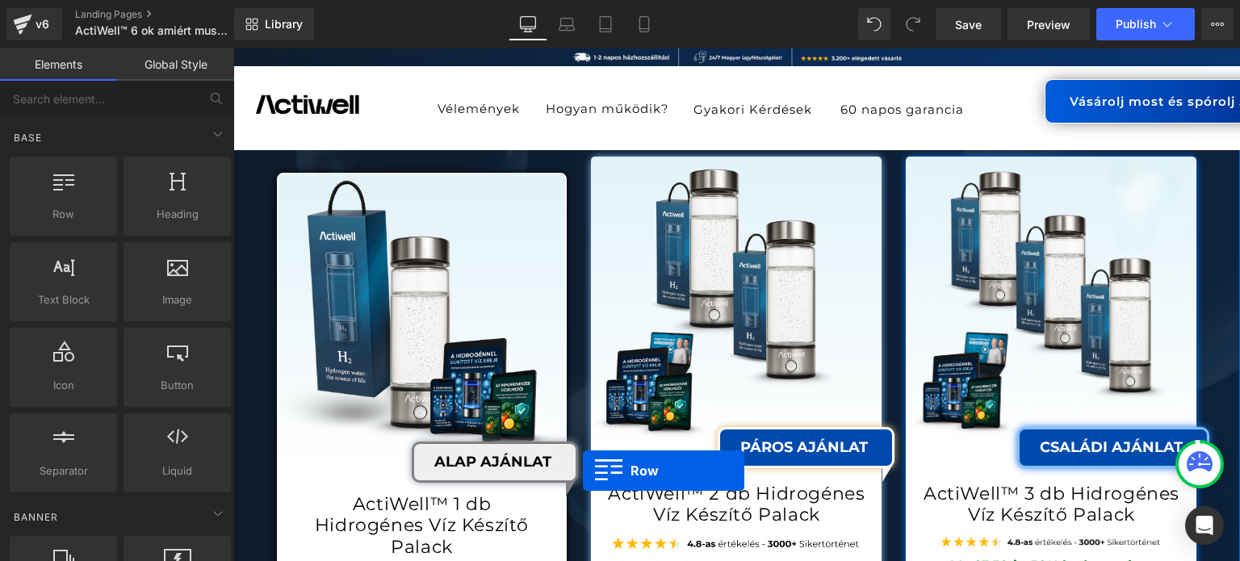
scroll to position [15415, 0]
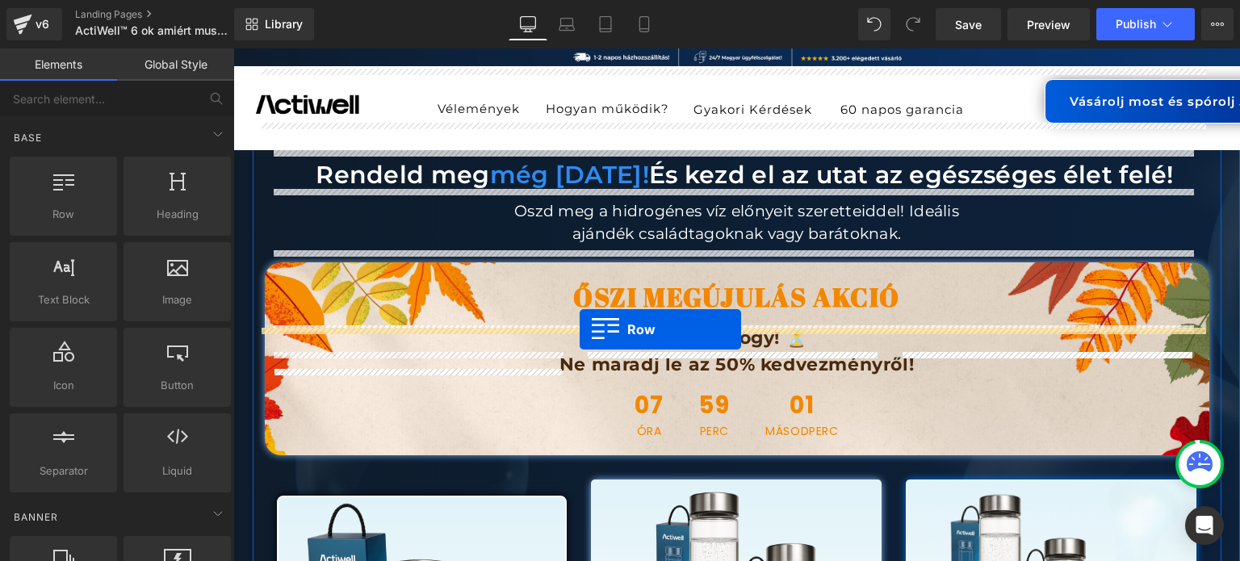
drag, startPoint x: 274, startPoint y: 250, endPoint x: 580, endPoint y: 329, distance: 316.1
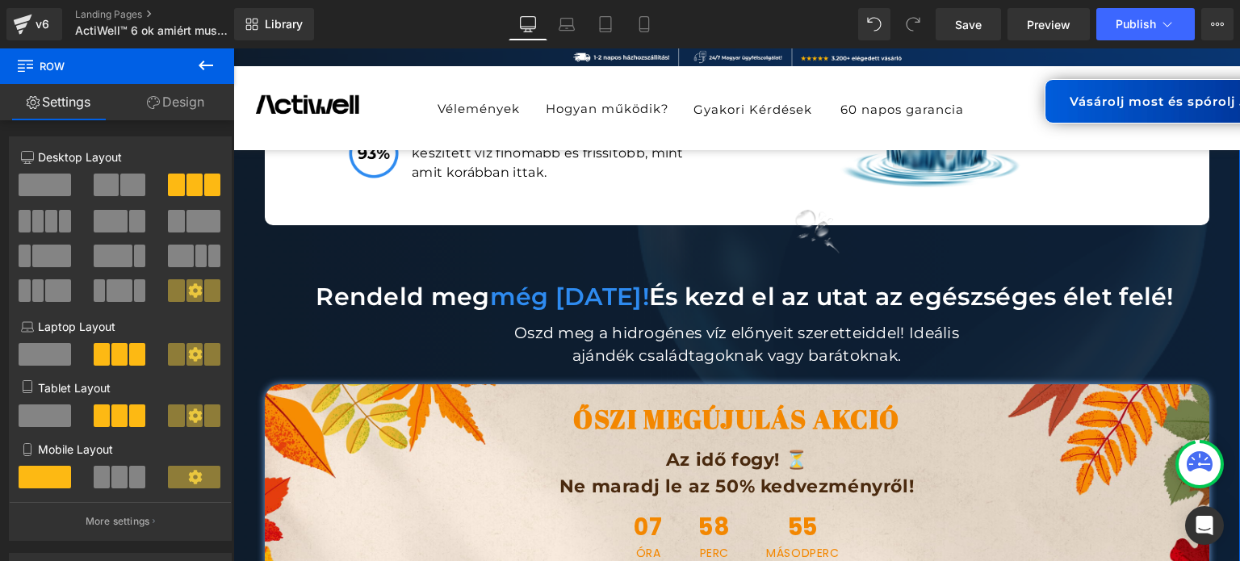
scroll to position [15495, 0]
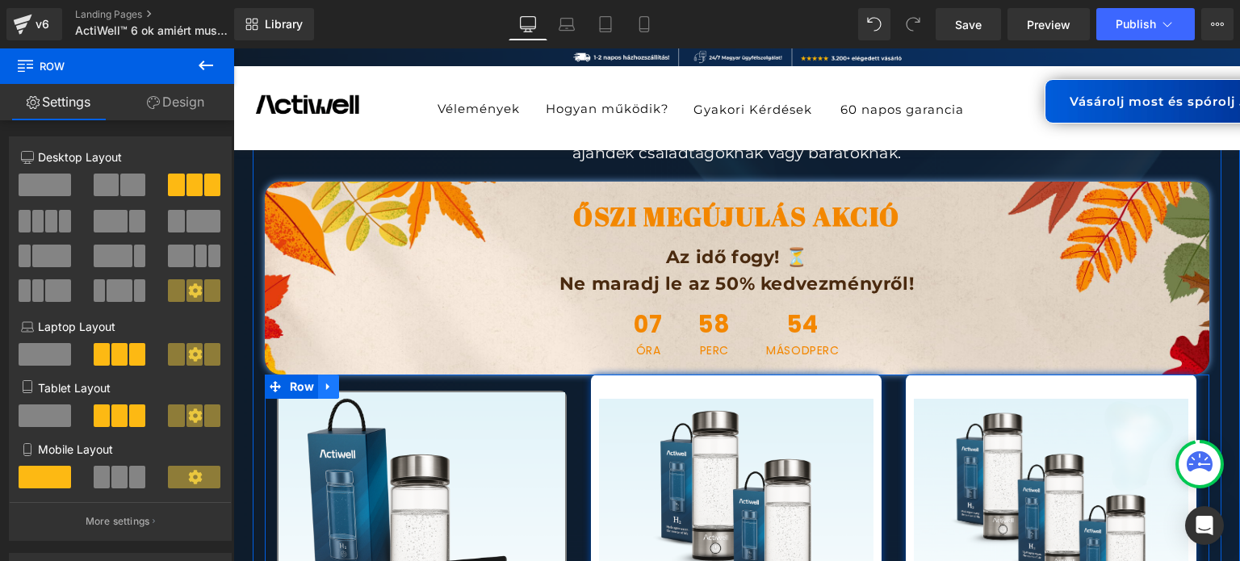
click at [318, 375] on link at bounding box center [328, 387] width 21 height 24
click at [296, 375] on span "Row" at bounding box center [302, 387] width 33 height 24
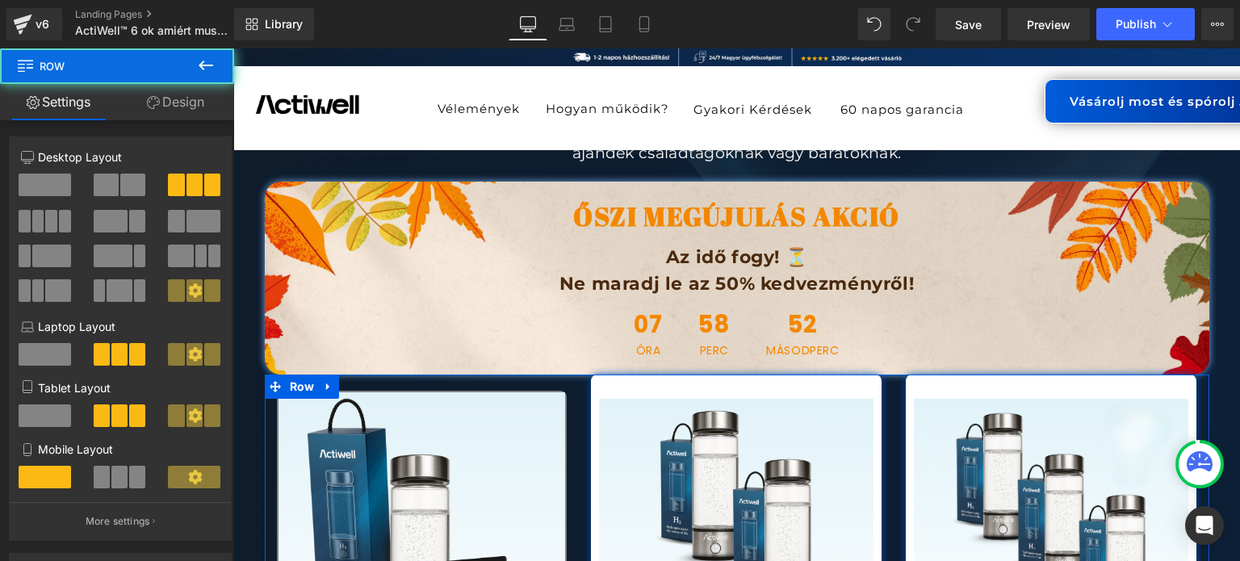
drag, startPoint x: 178, startPoint y: 106, endPoint x: 114, endPoint y: 183, distance: 100.9
click at [178, 106] on link "Design" at bounding box center [175, 102] width 117 height 36
click at [0, 0] on div "Spacing" at bounding box center [0, 0] width 0 height 0
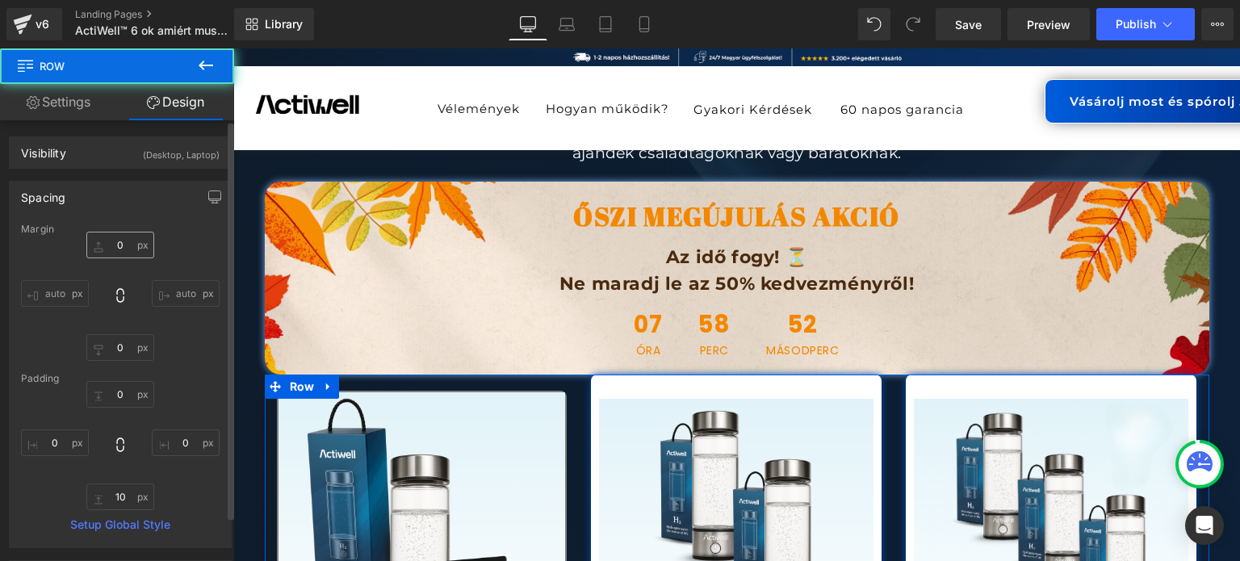
type input "0"
type input "10"
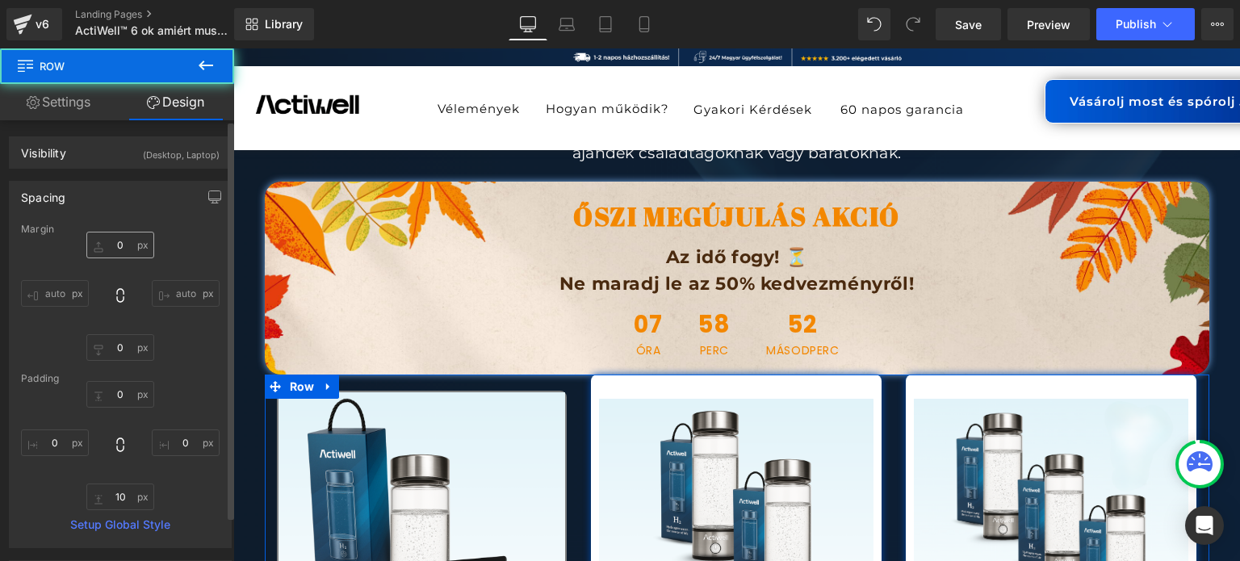
type input "0"
click at [115, 238] on input "0" at bounding box center [120, 245] width 68 height 27
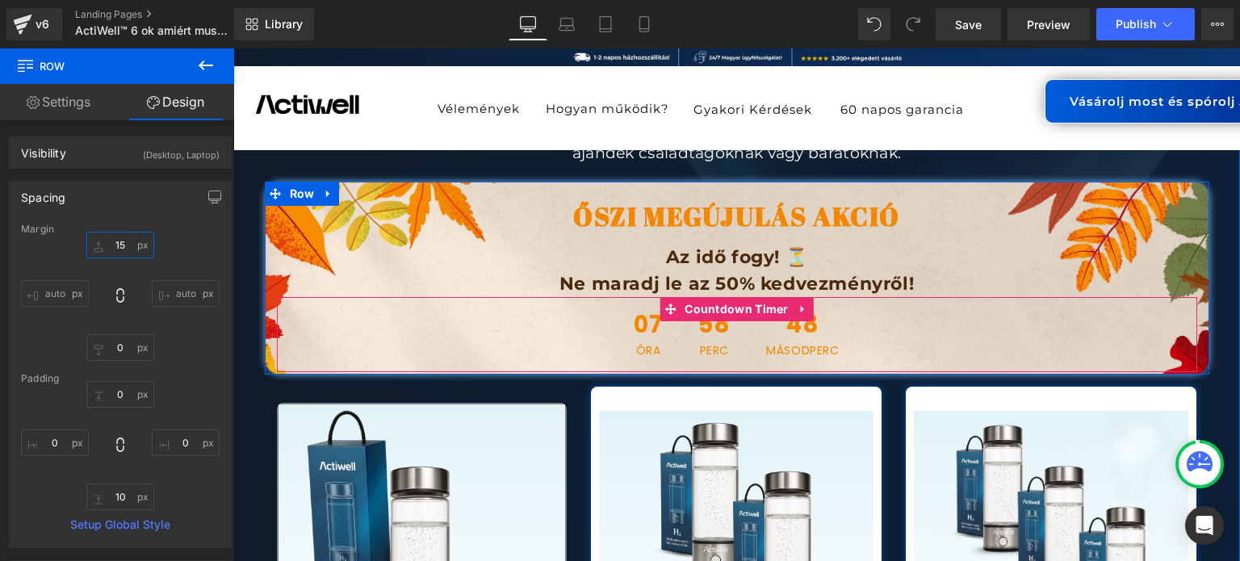
type input "1"
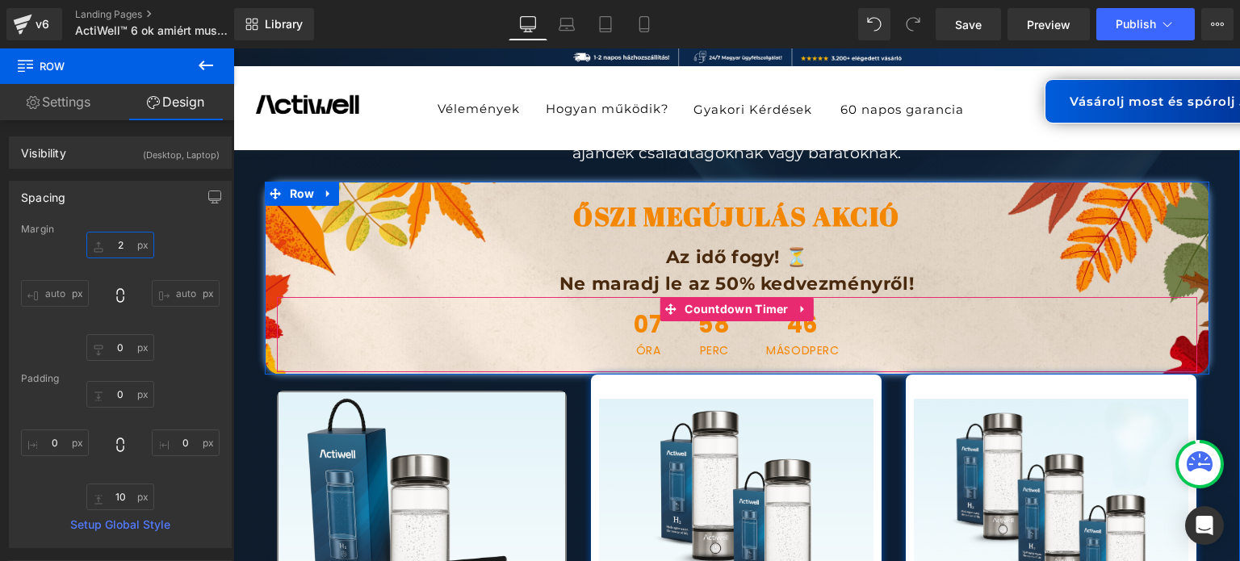
type input "20"
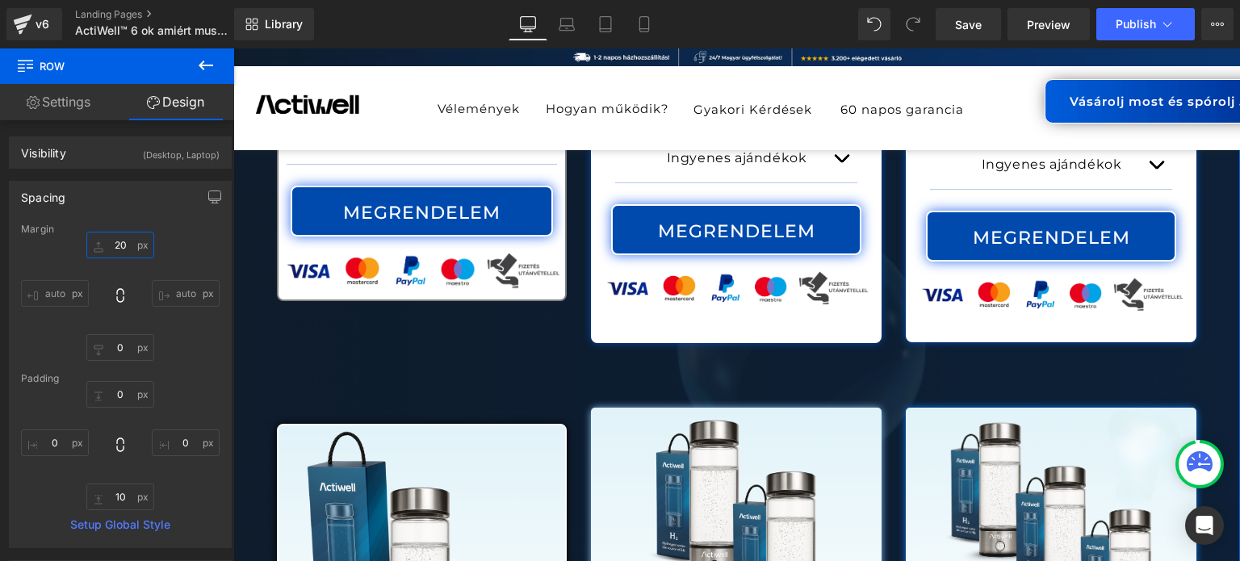
scroll to position [16464, 0]
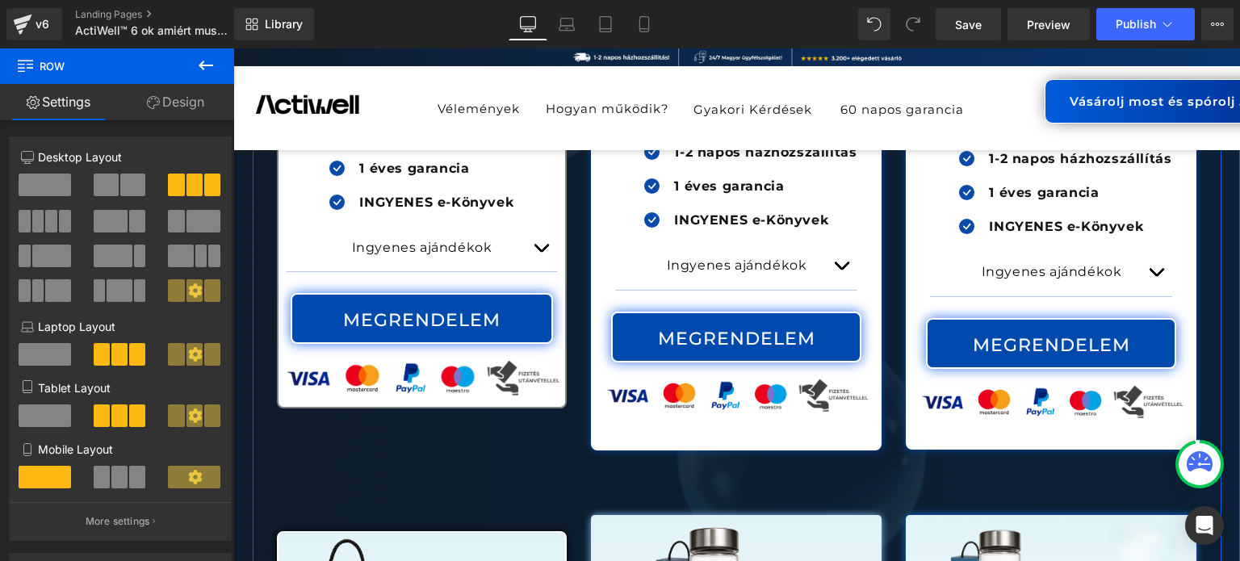
scroll to position [16383, 0]
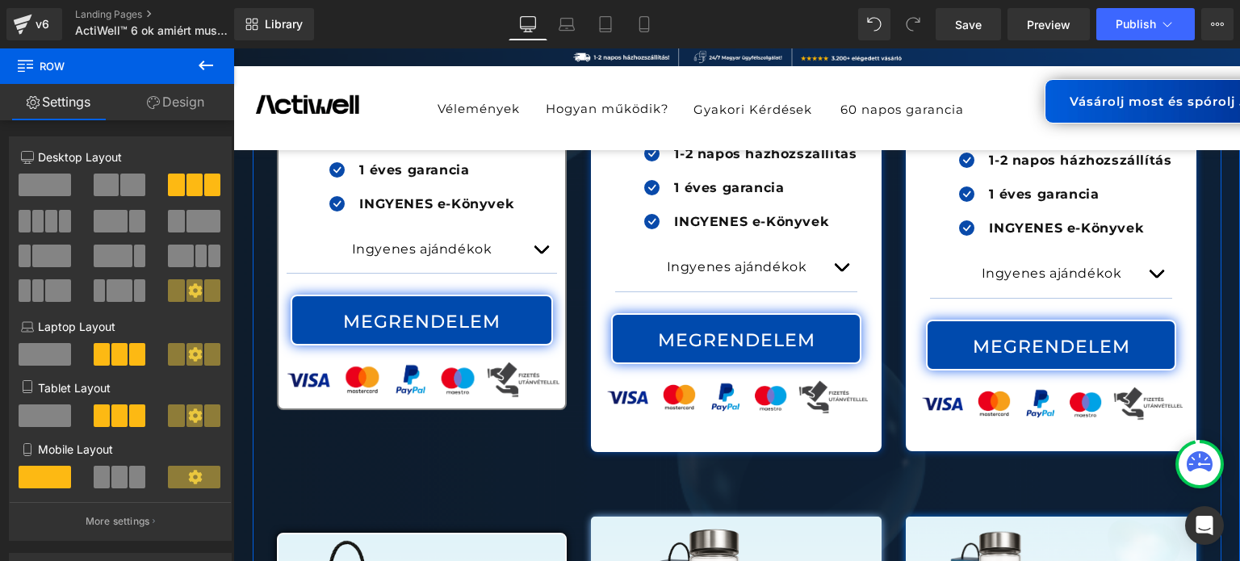
click at [276, 524] on icon at bounding box center [280, 529] width 9 height 10
drag, startPoint x: 319, startPoint y: 400, endPoint x: 310, endPoint y: 400, distance: 8.9
click at [323, 522] on icon at bounding box center [328, 528] width 11 height 12
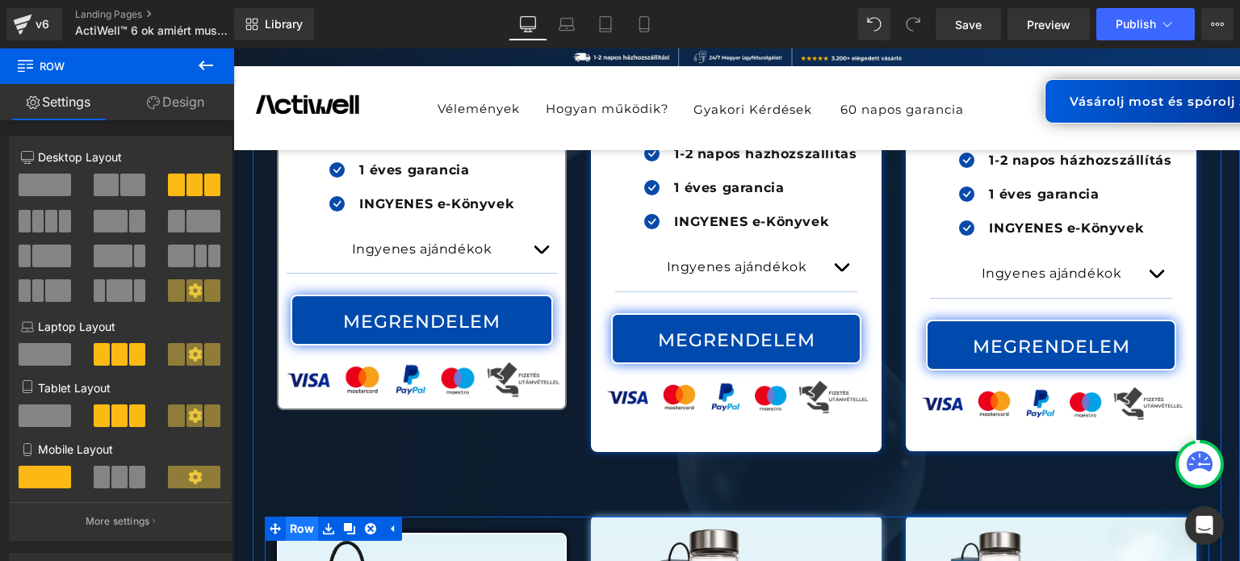
click at [307, 517] on span "Row" at bounding box center [302, 529] width 33 height 24
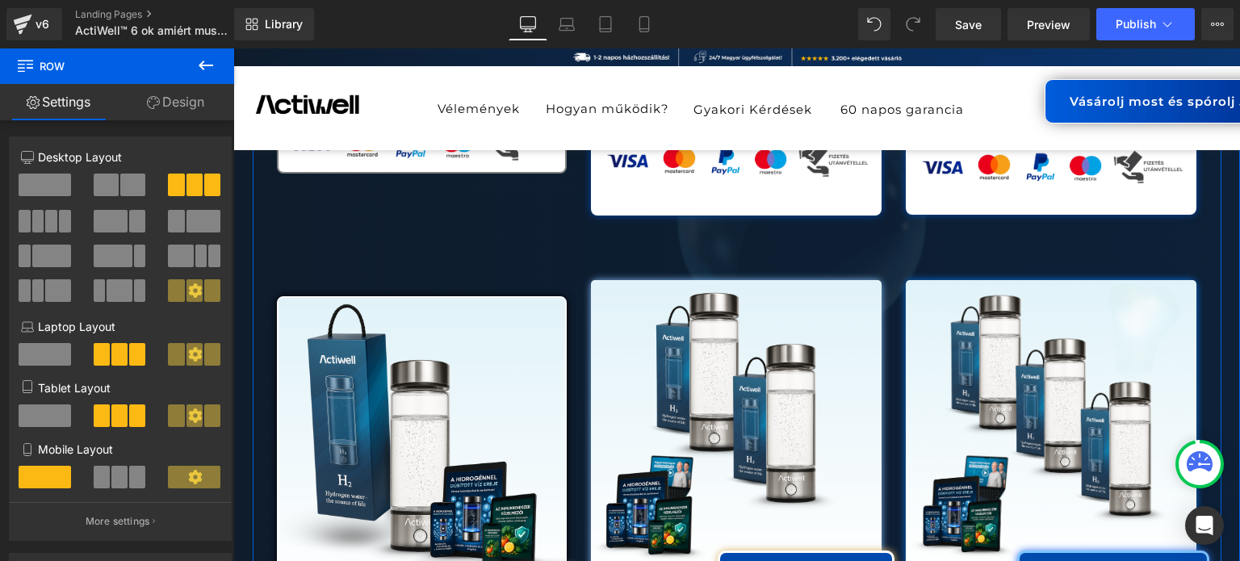
scroll to position [16545, 0]
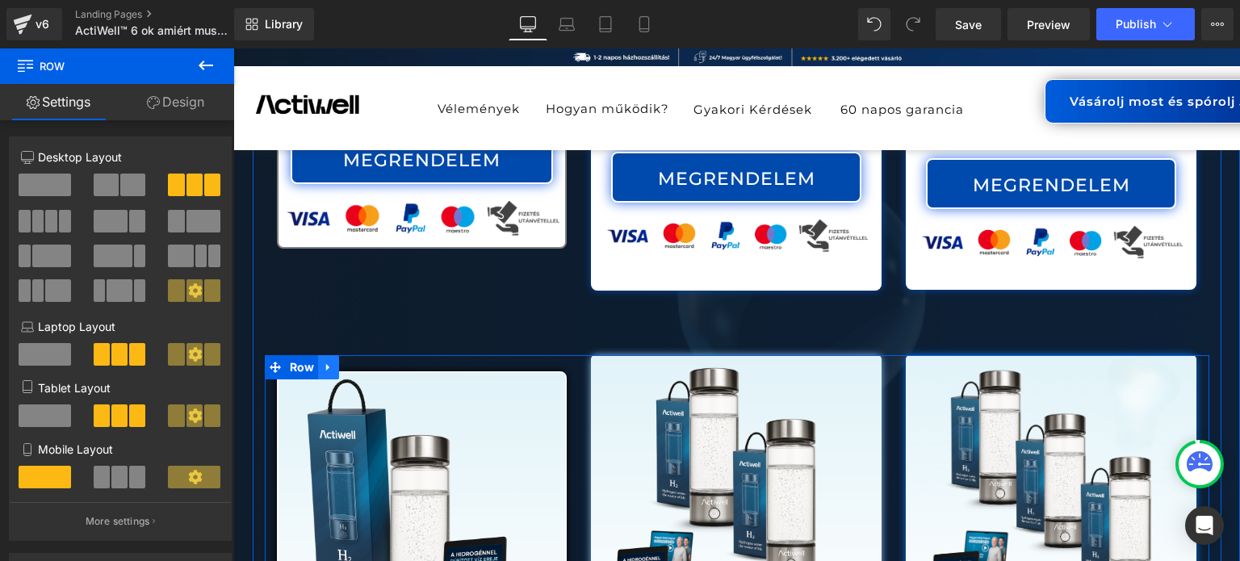
click at [325, 355] on link at bounding box center [328, 367] width 21 height 24
click at [365, 362] on icon at bounding box center [370, 367] width 11 height 11
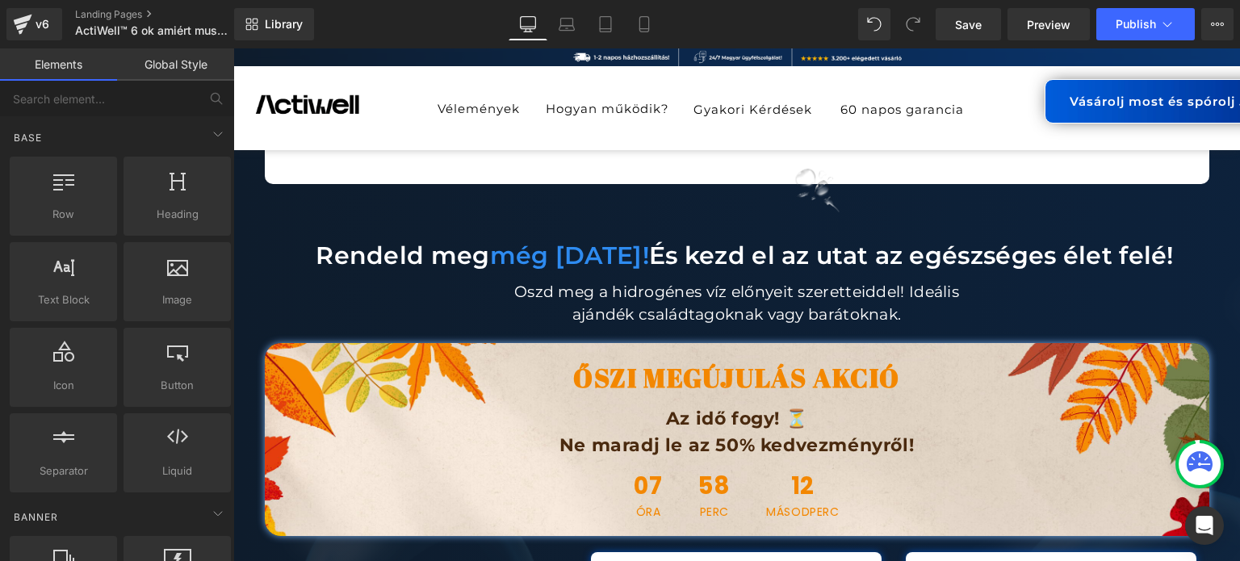
scroll to position [15253, 0]
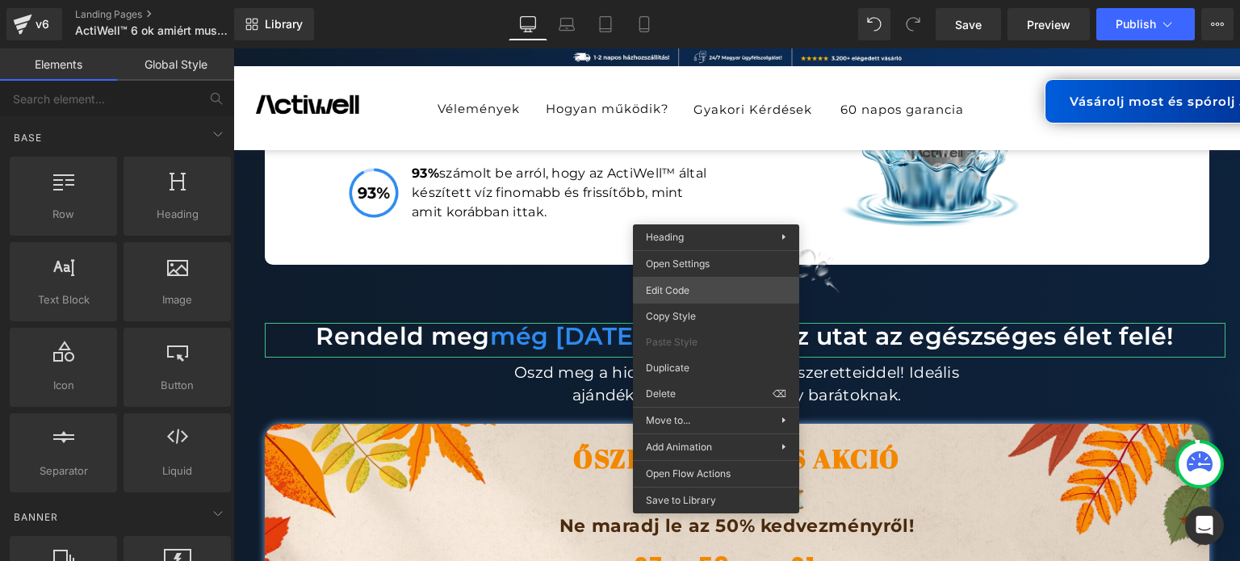
click at [694, 0] on div "Row You are previewing how the will restyle your page. You can not edit Element…" at bounding box center [620, 0] width 1240 height 0
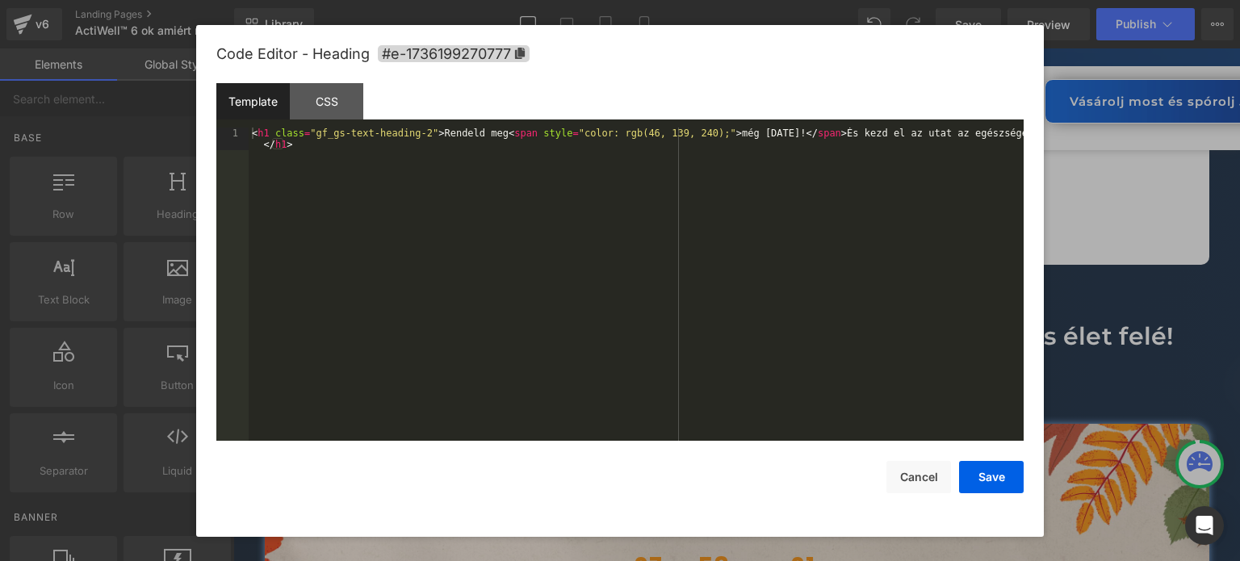
click at [530, 61] on span "Code Editor - Heading #e-1736199270777" at bounding box center [372, 53] width 313 height 17
click at [522, 53] on icon at bounding box center [520, 53] width 10 height 11
click at [910, 485] on button "Cancel" at bounding box center [919, 478] width 65 height 32
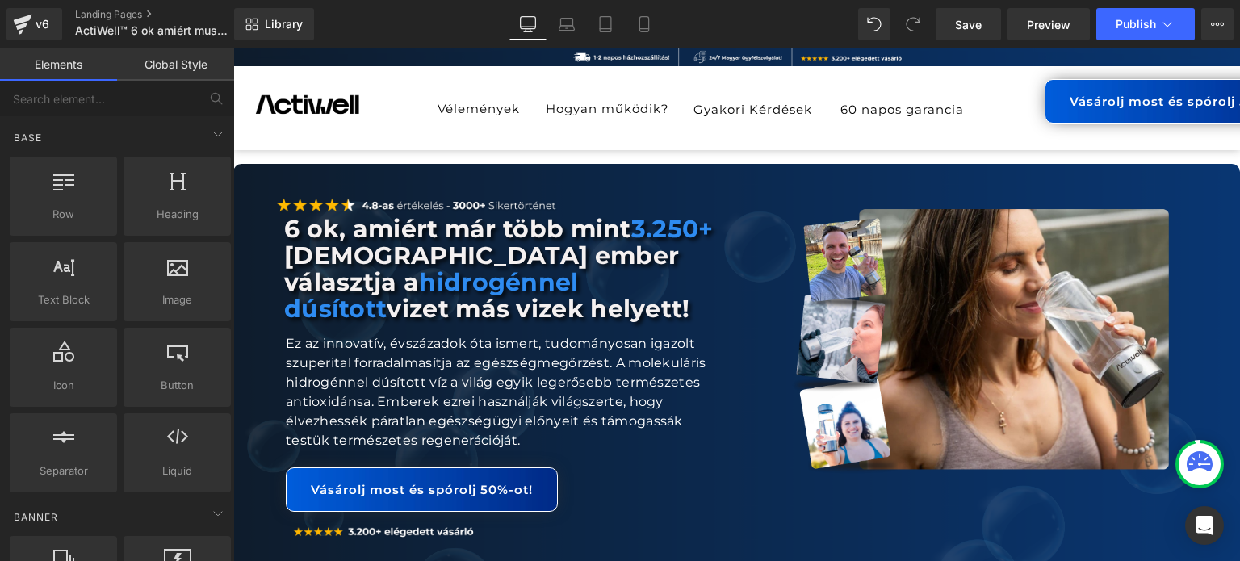
scroll to position [0, 0]
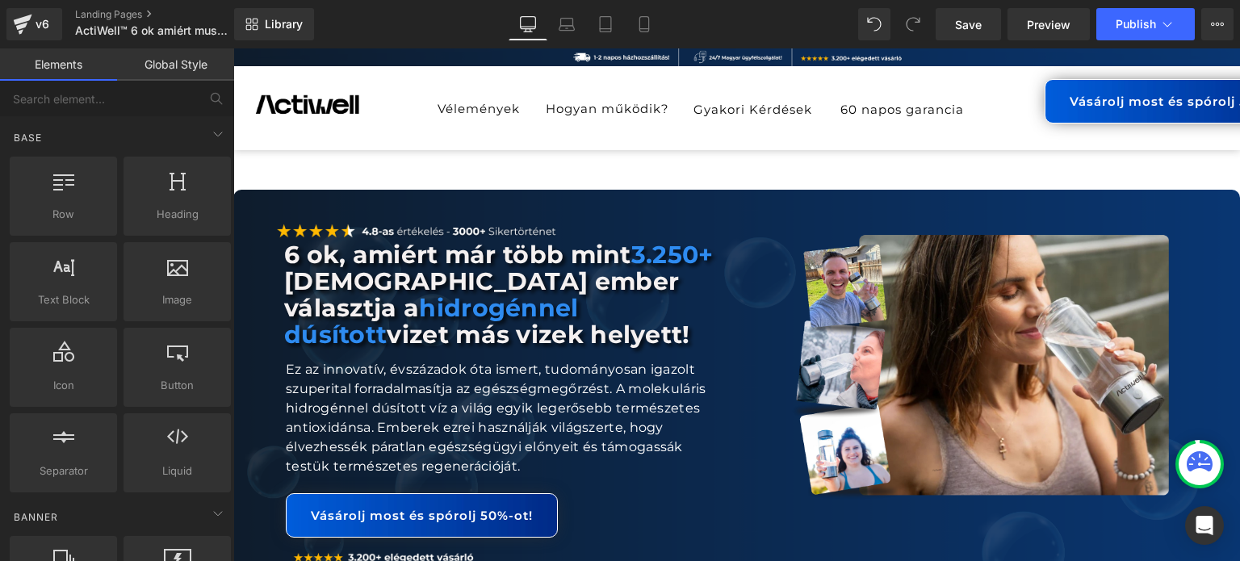
click at [1140, 99] on div "Vásárolj most és spórolj 50%-ot! Button" at bounding box center [1181, 101] width 404 height 44
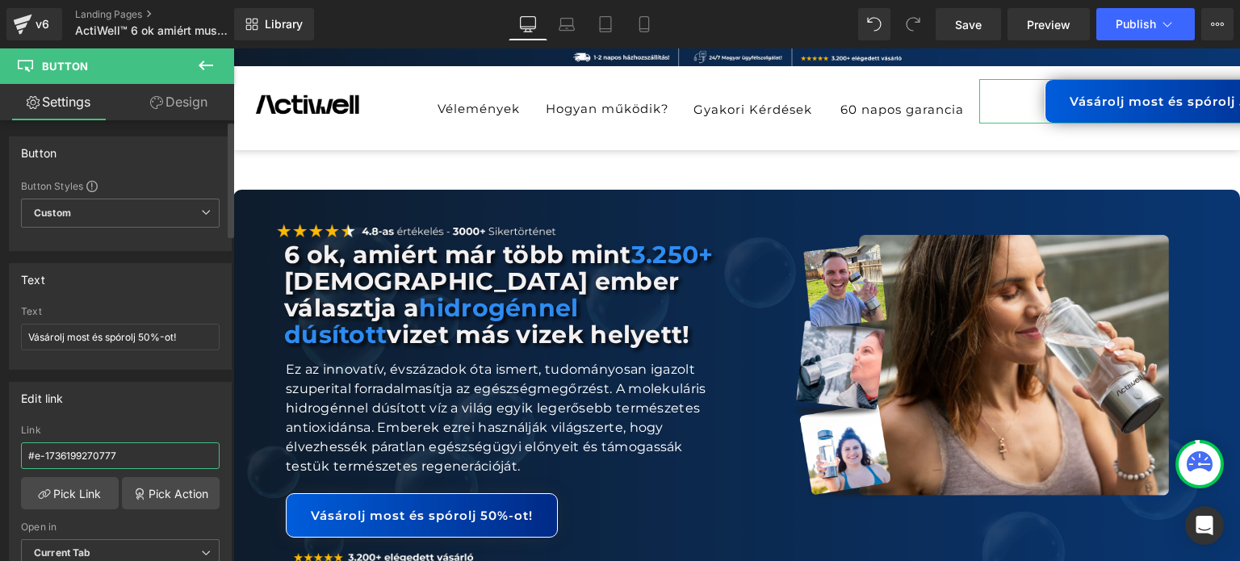
click at [128, 450] on input "#e-1736199270777" at bounding box center [120, 455] width 199 height 27
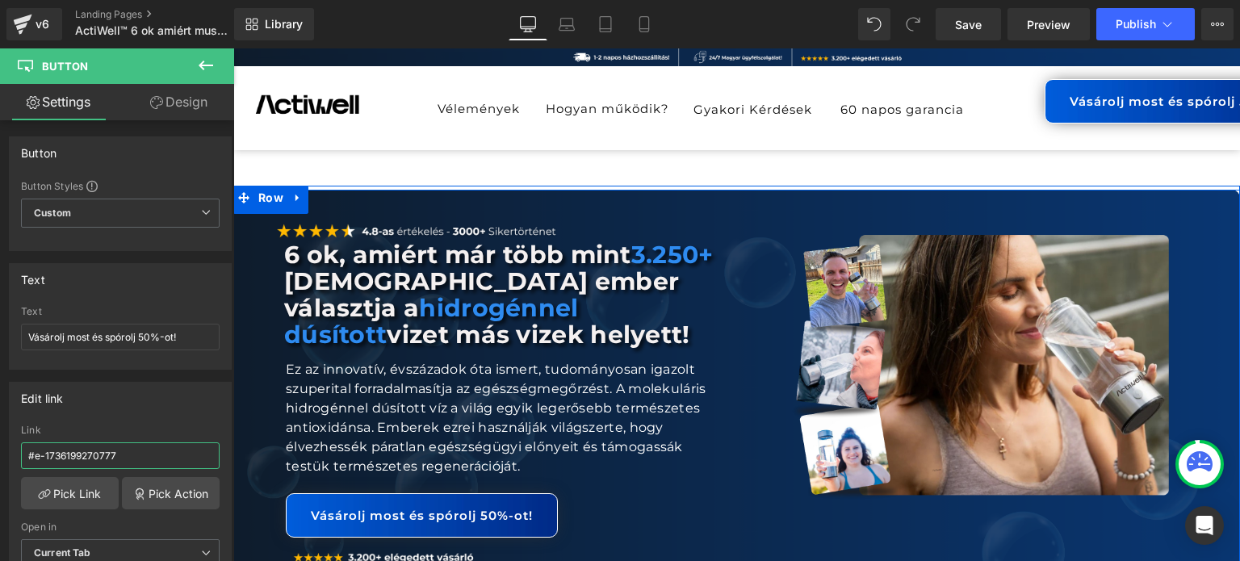
scroll to position [161, 0]
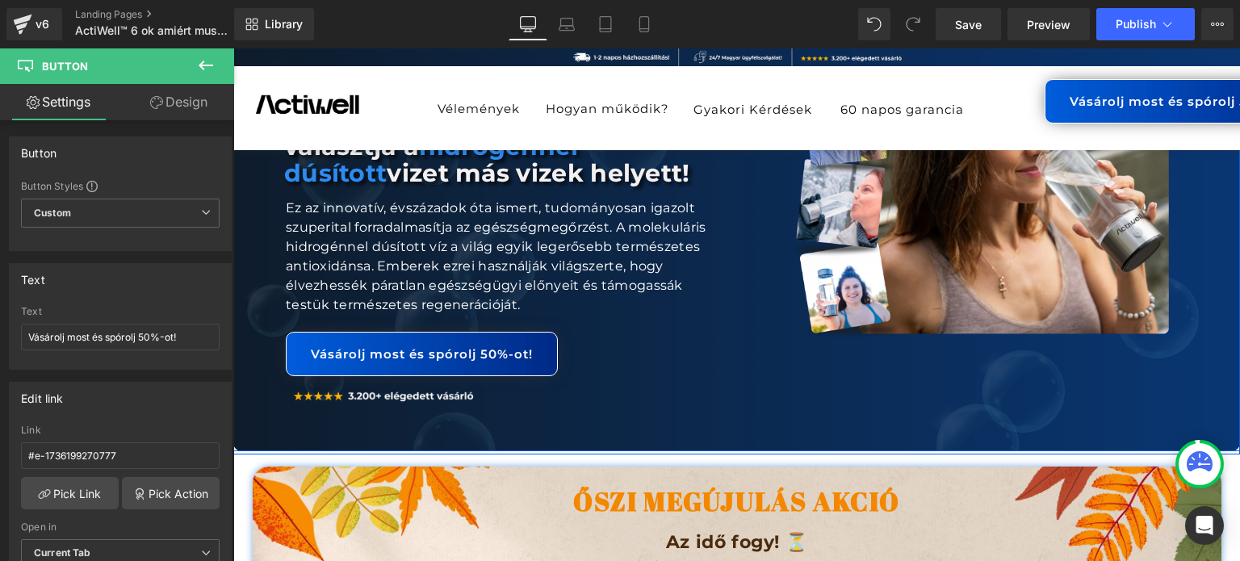
click at [387, 350] on div "Vásárolj most és spórolj 50%-ot! Button" at bounding box center [586, 354] width 601 height 44
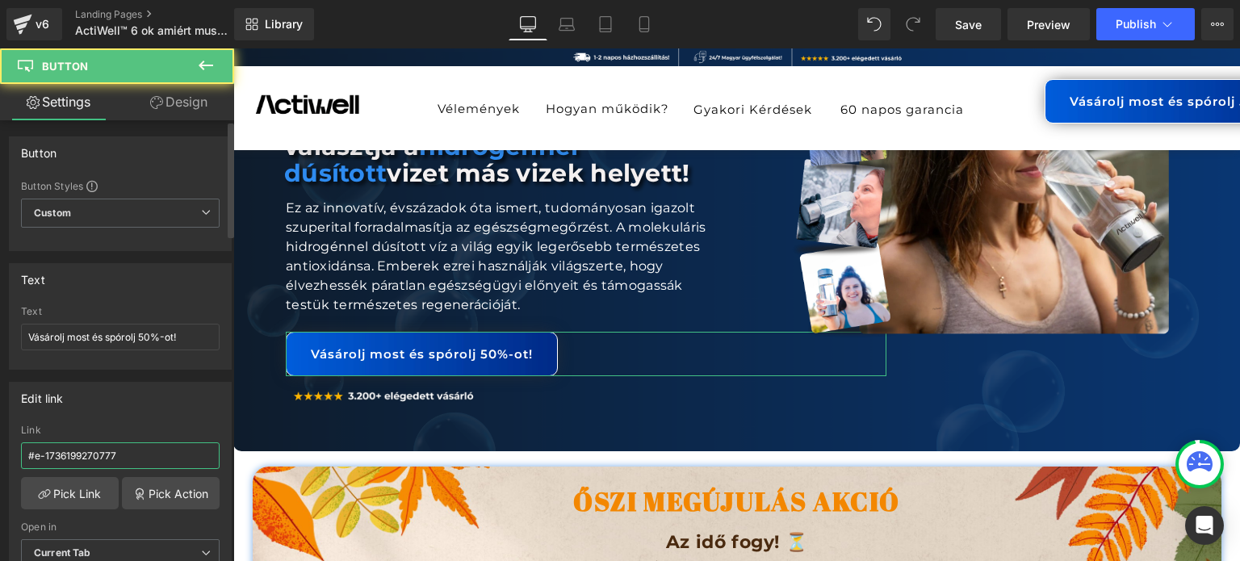
click at [119, 451] on input "#e-1736199270777" at bounding box center [120, 455] width 199 height 27
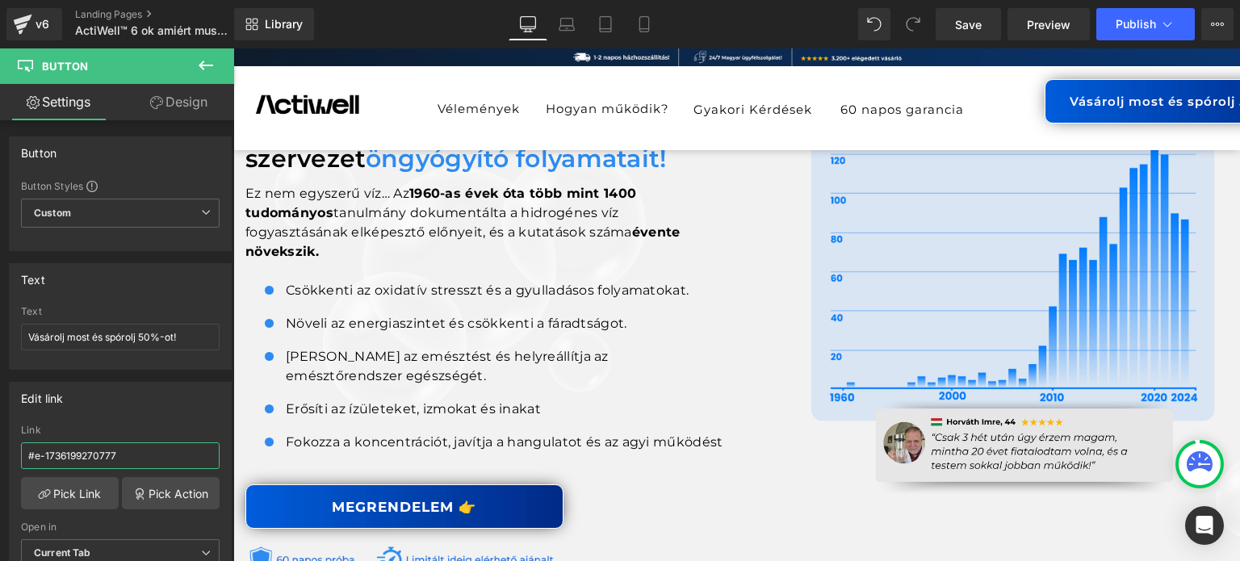
scroll to position [888, 0]
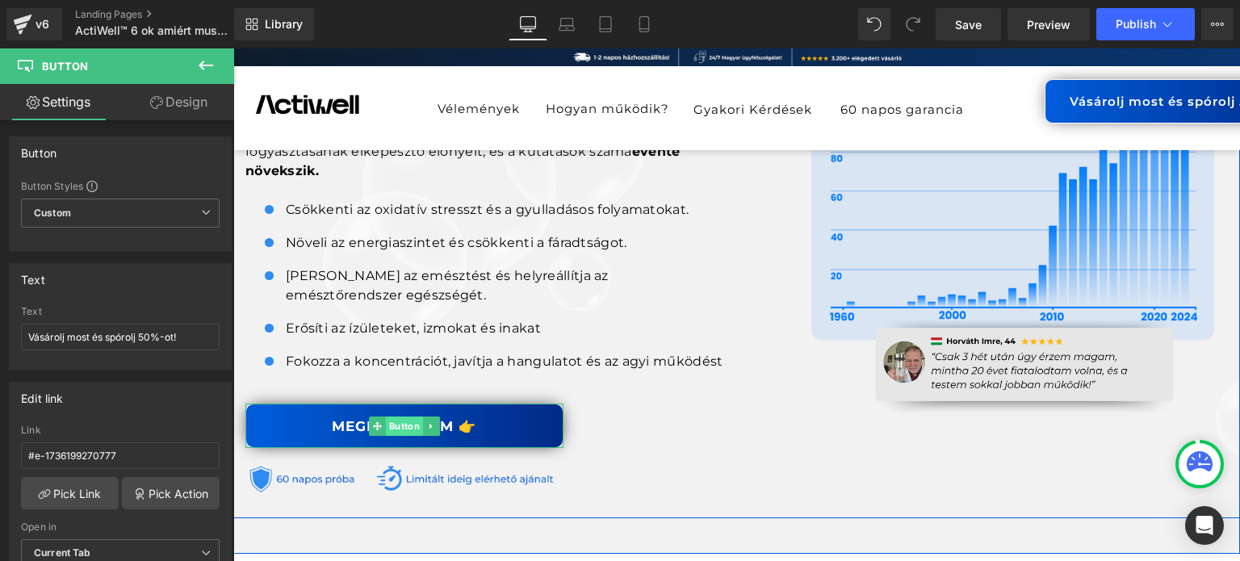
click at [386, 425] on span "Button" at bounding box center [404, 426] width 37 height 19
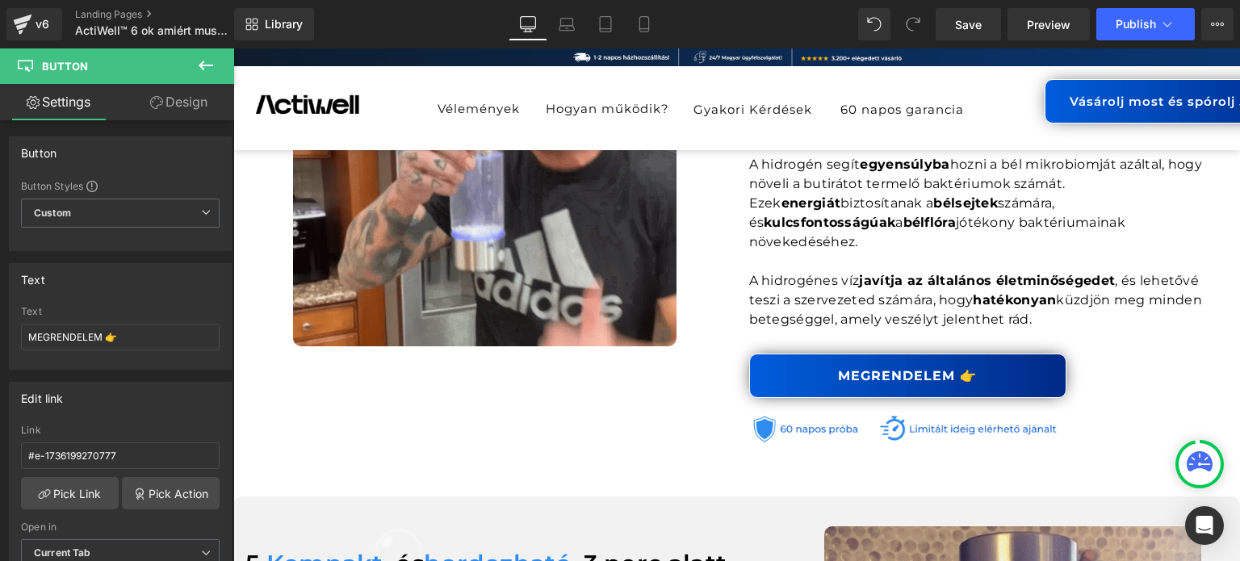
scroll to position [2503, 0]
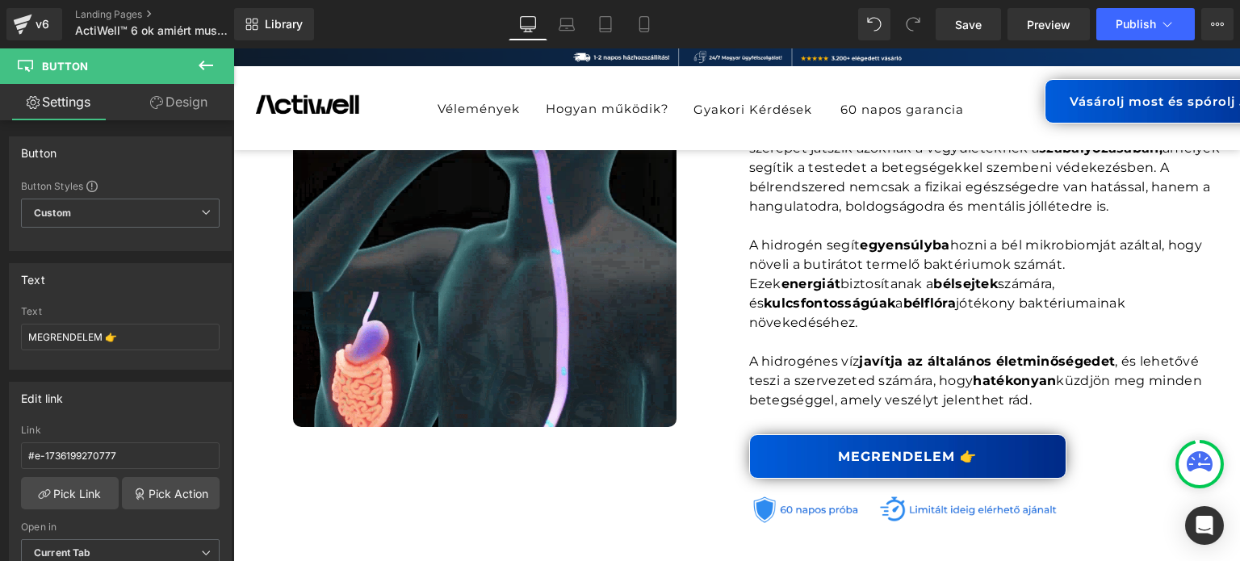
click at [875, 434] on link "MEGRENDELEM 👉" at bounding box center [908, 456] width 318 height 44
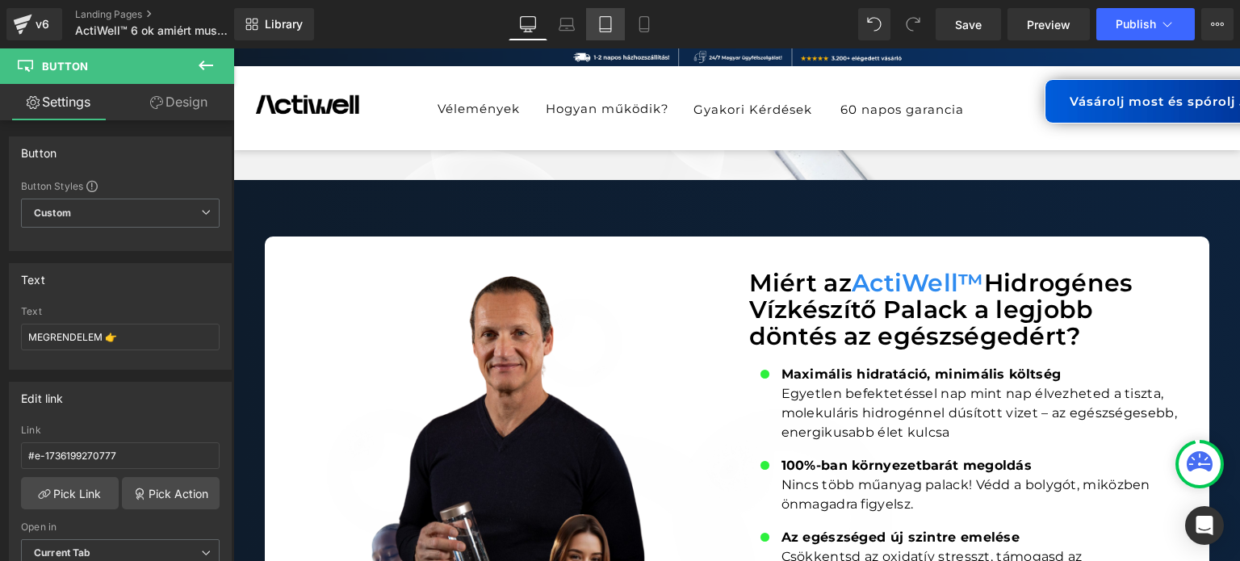
scroll to position [15400, 0]
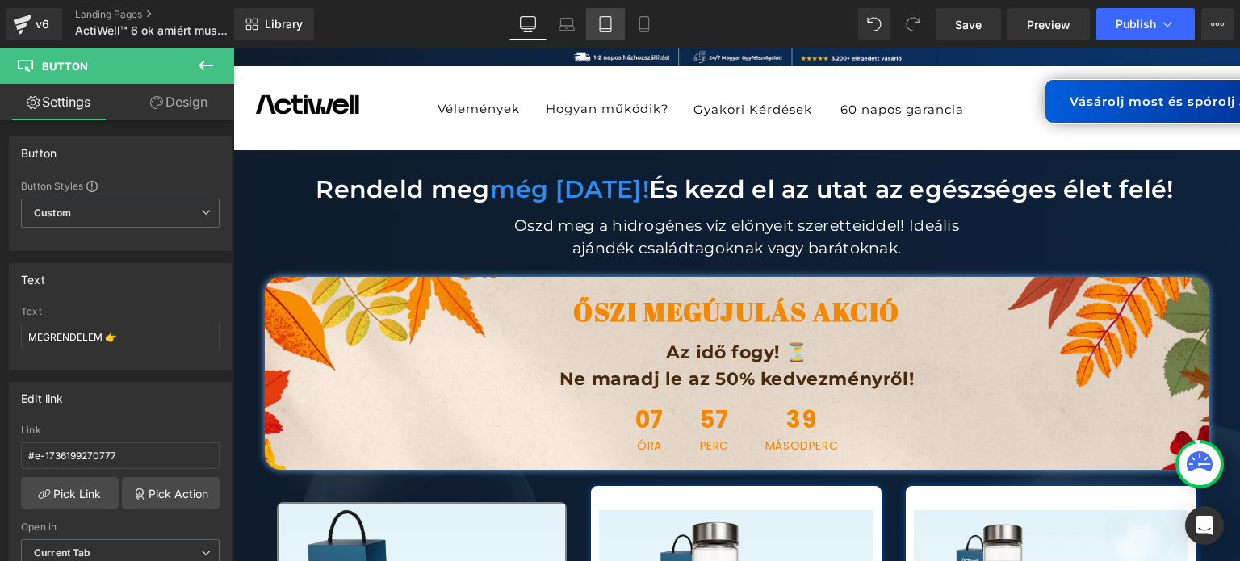
click at [623, 22] on link "Tablet" at bounding box center [605, 24] width 39 height 32
click at [633, 23] on link "Mobile" at bounding box center [644, 24] width 39 height 32
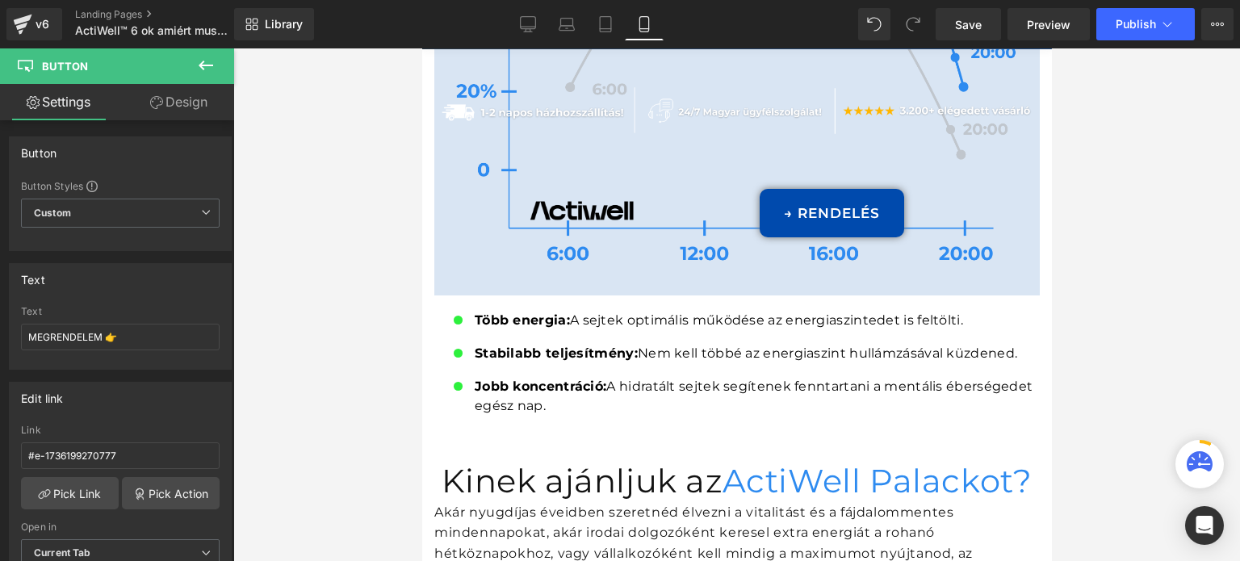
scroll to position [0, 0]
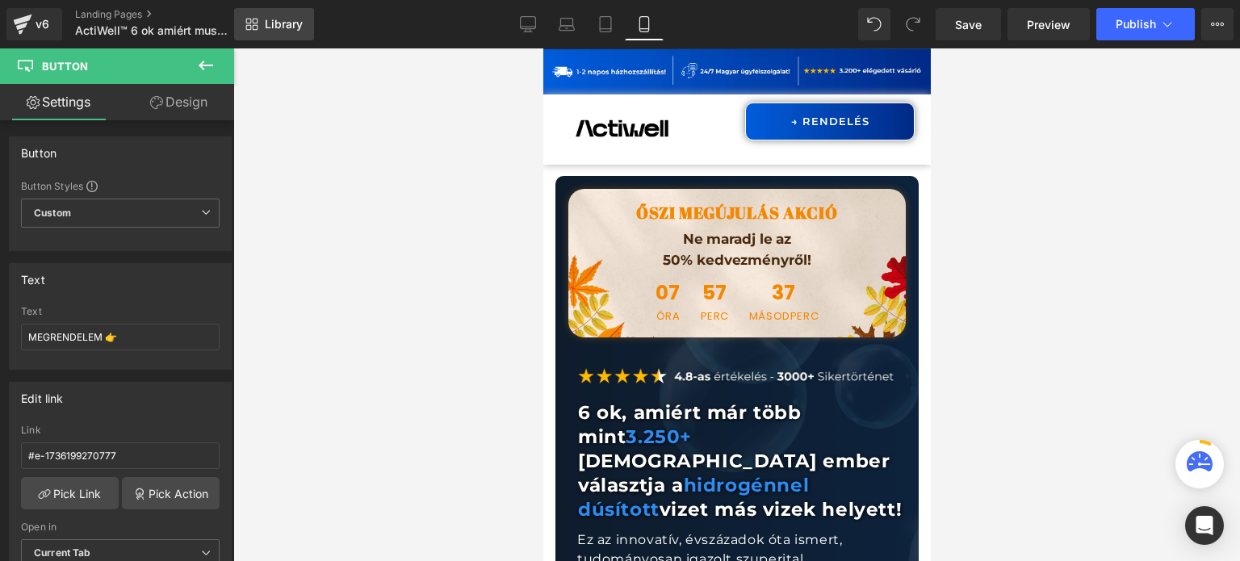
click at [267, 22] on span "Library" at bounding box center [284, 24] width 38 height 15
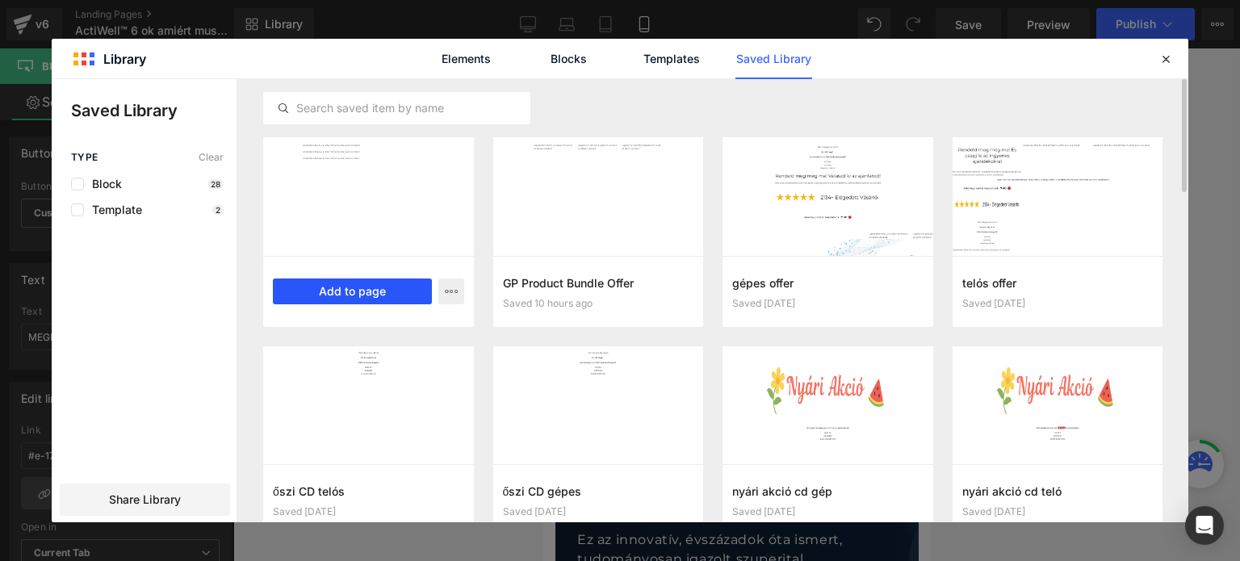
click at [352, 287] on button "Add to page" at bounding box center [352, 292] width 159 height 26
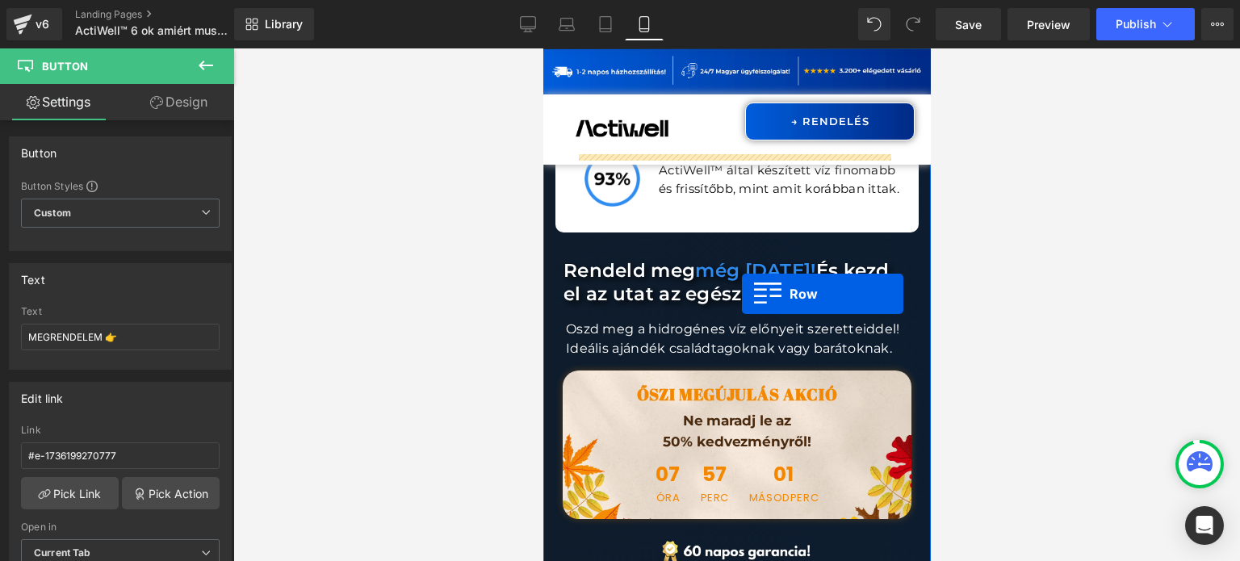
scroll to position [23278, 0]
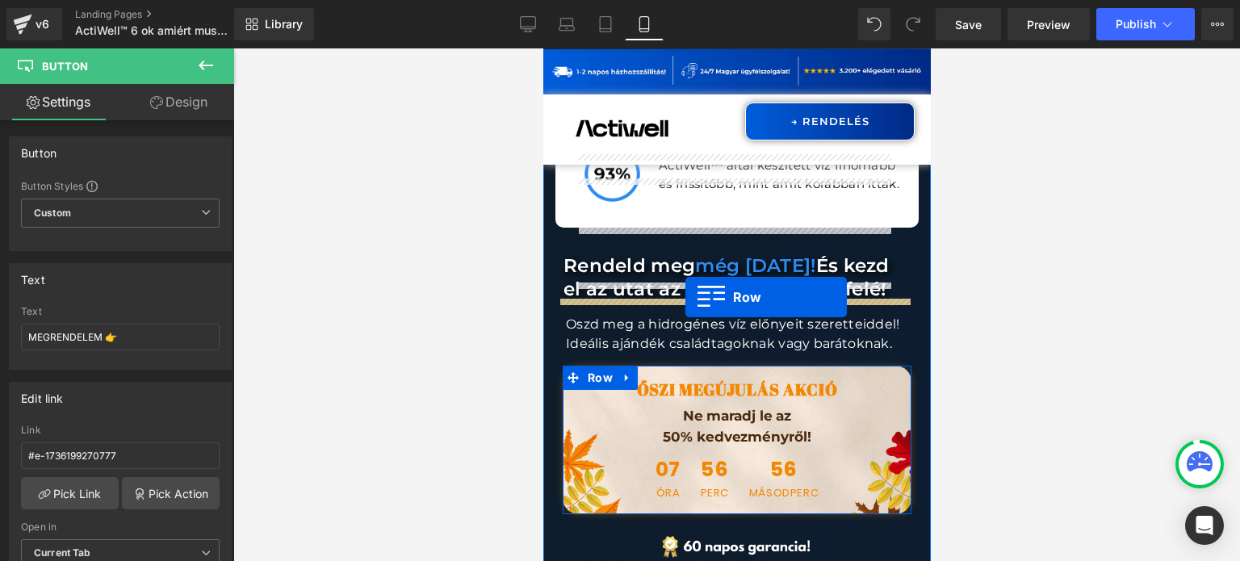
drag, startPoint x: 569, startPoint y: 288, endPoint x: 685, endPoint y: 296, distance: 115.7
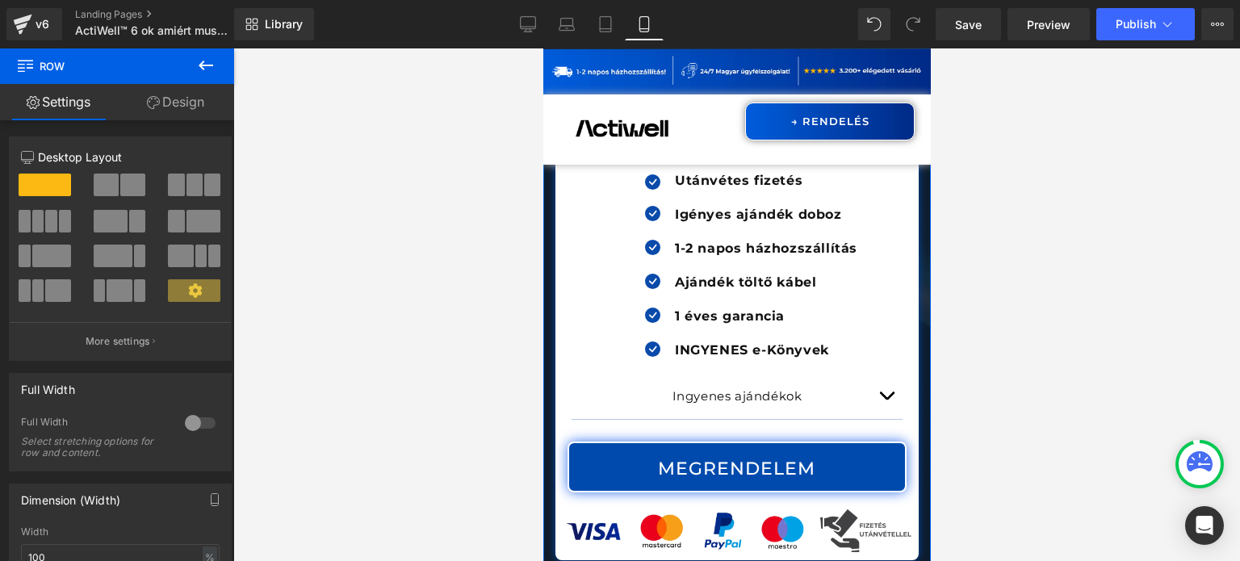
scroll to position [26346, 0]
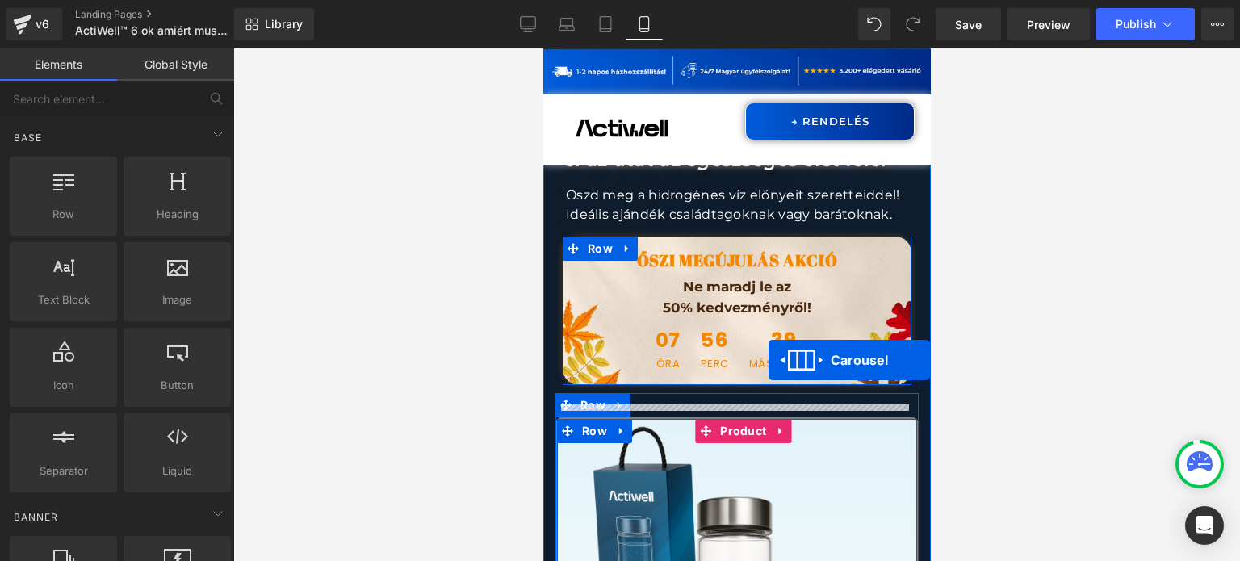
scroll to position [23197, 0]
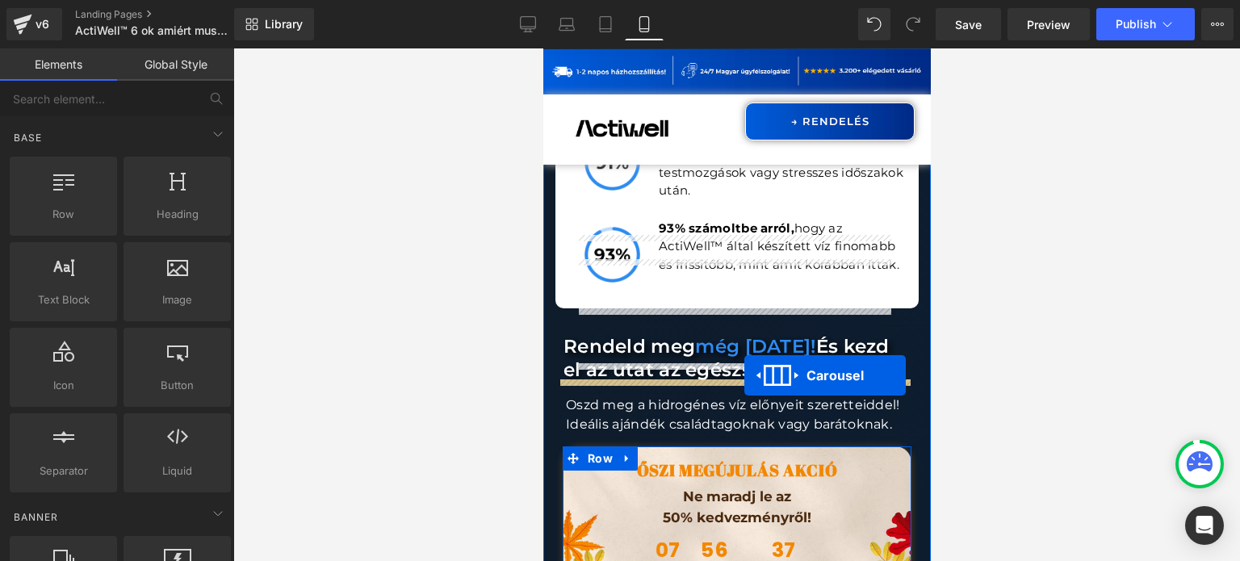
drag, startPoint x: 724, startPoint y: 329, endPoint x: 744, endPoint y: 375, distance: 49.9
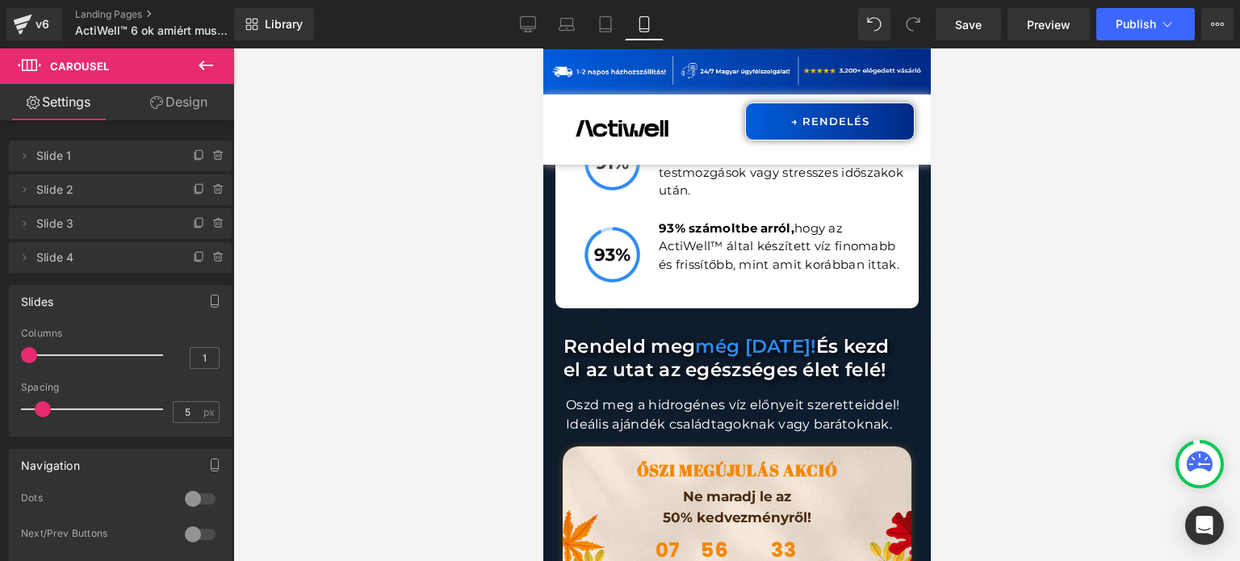
click at [151, 109] on link "Design" at bounding box center [178, 102] width 117 height 36
click at [0, 0] on div "Spacing" at bounding box center [0, 0] width 0 height 0
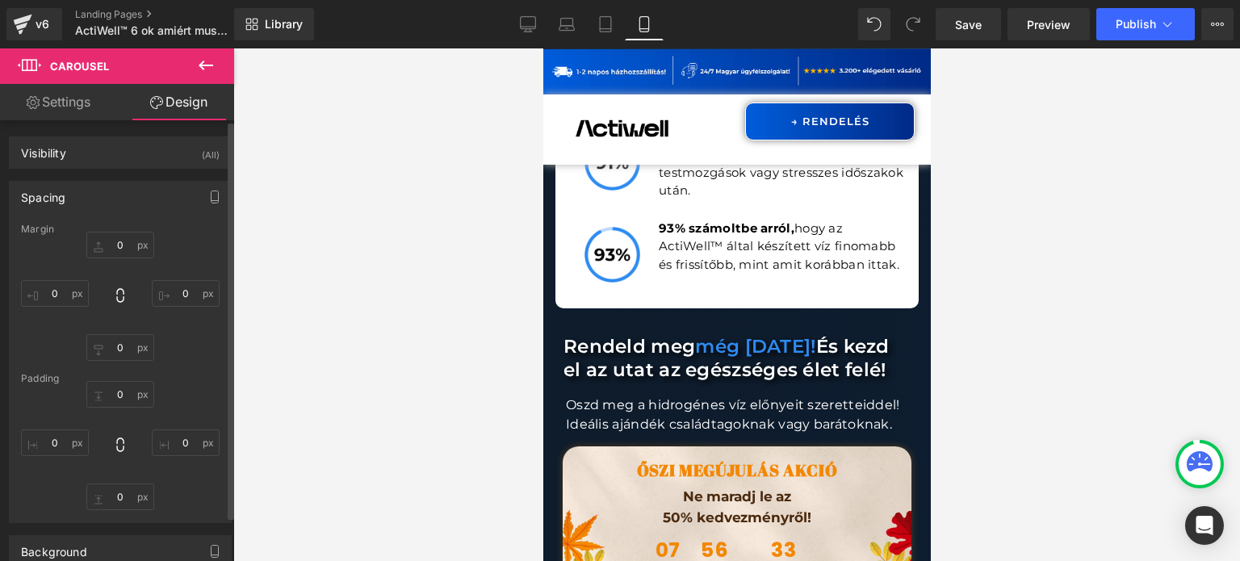
type input "0"
type input "14"
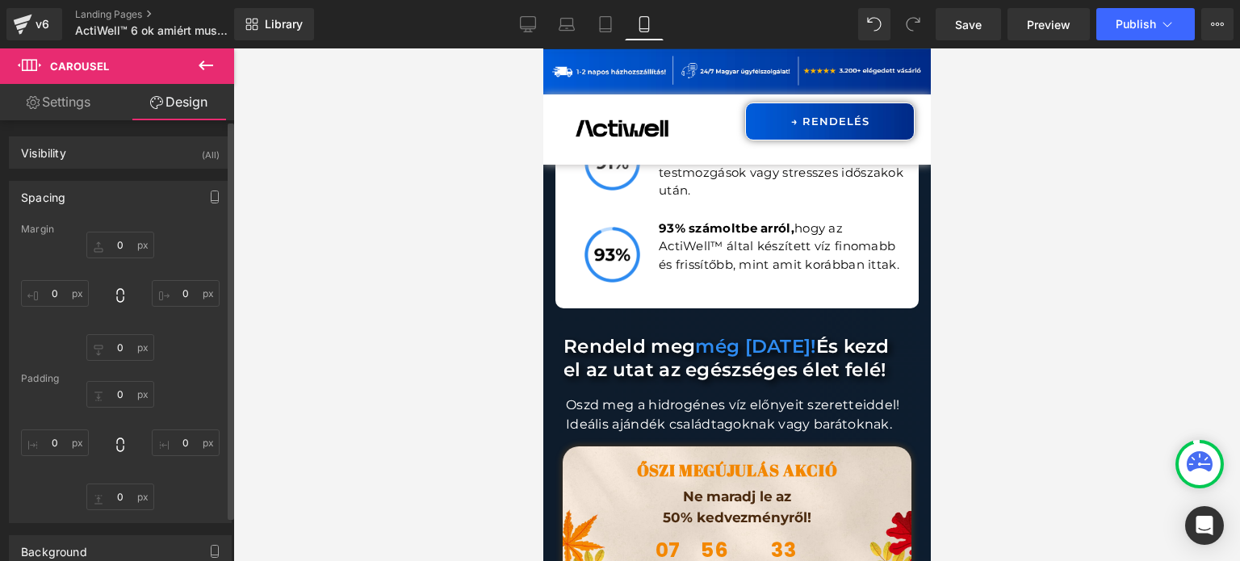
type input "0"
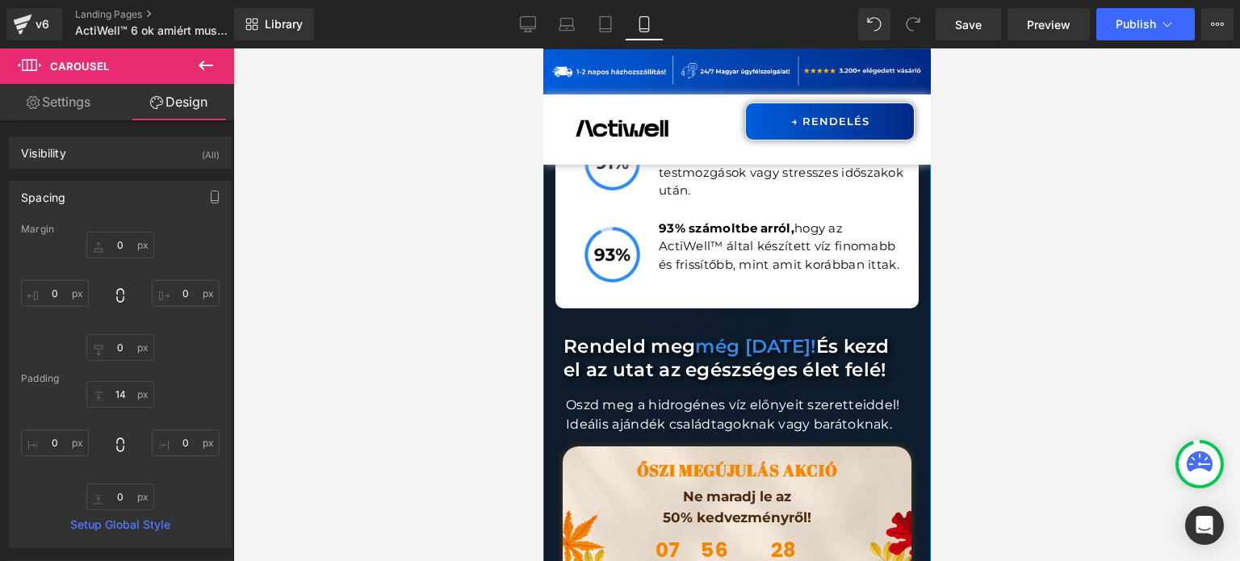
drag, startPoint x: 588, startPoint y: 474, endPoint x: 816, endPoint y: 293, distance: 290.8
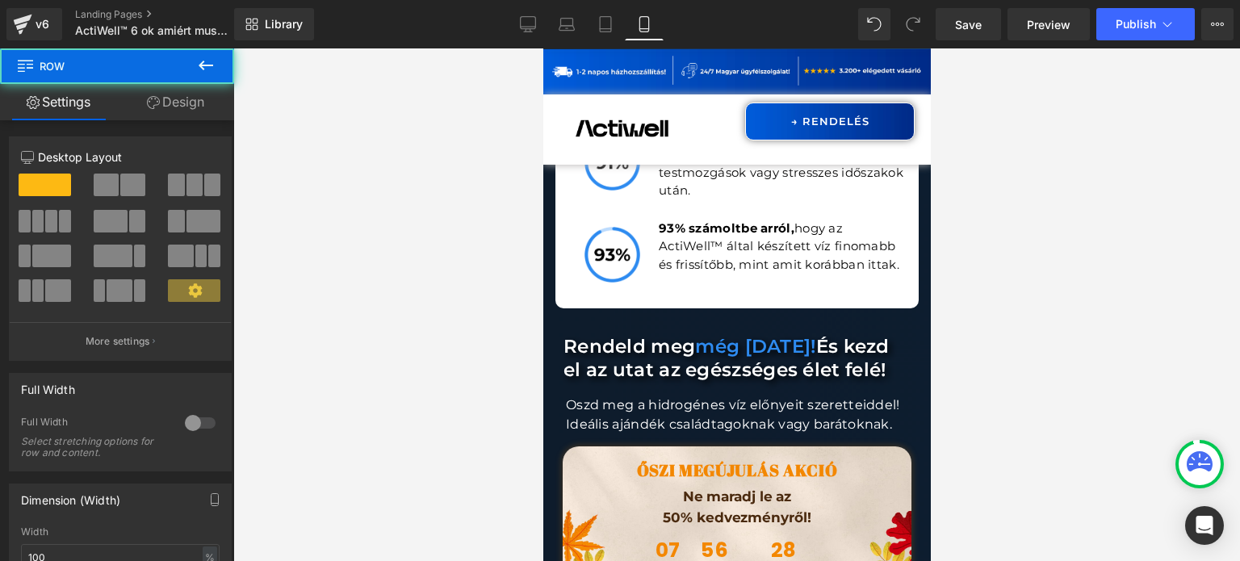
click at [187, 112] on link "Design" at bounding box center [175, 102] width 117 height 36
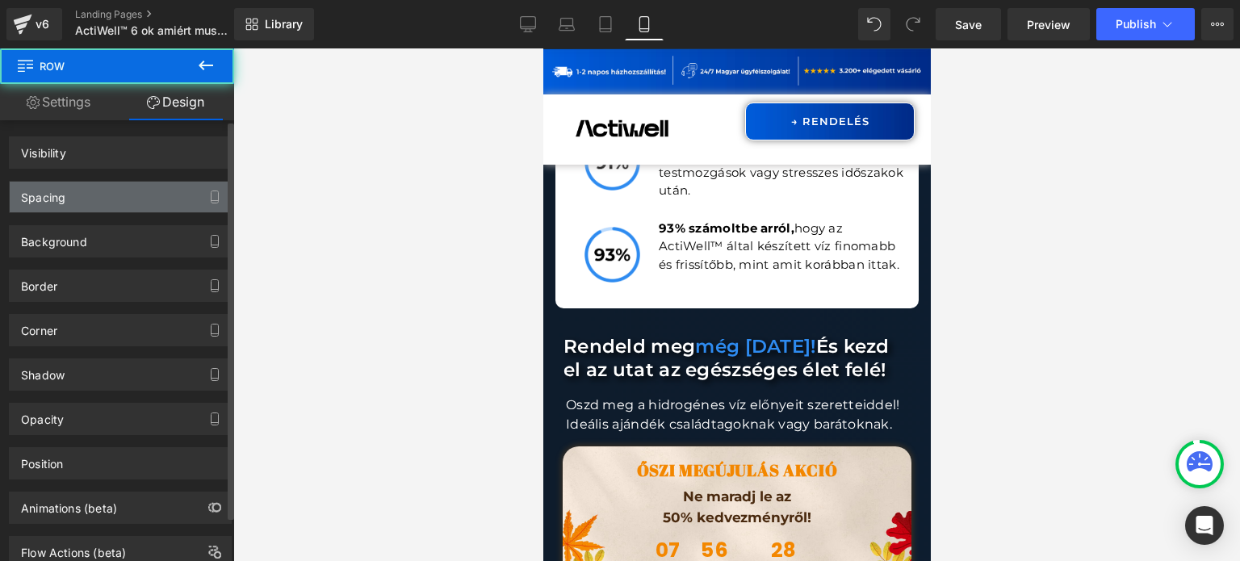
click at [98, 198] on div "Spacing" at bounding box center [120, 197] width 221 height 31
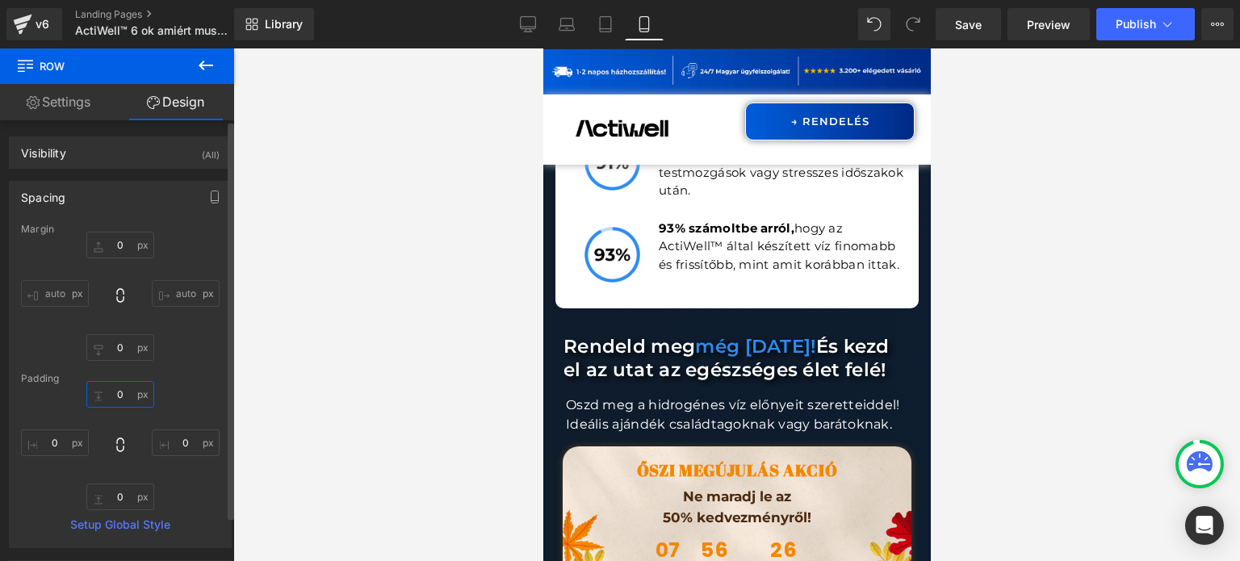
click at [124, 396] on input "0" at bounding box center [120, 394] width 68 height 27
click at [127, 250] on input "0" at bounding box center [120, 245] width 68 height 27
type input "-50"
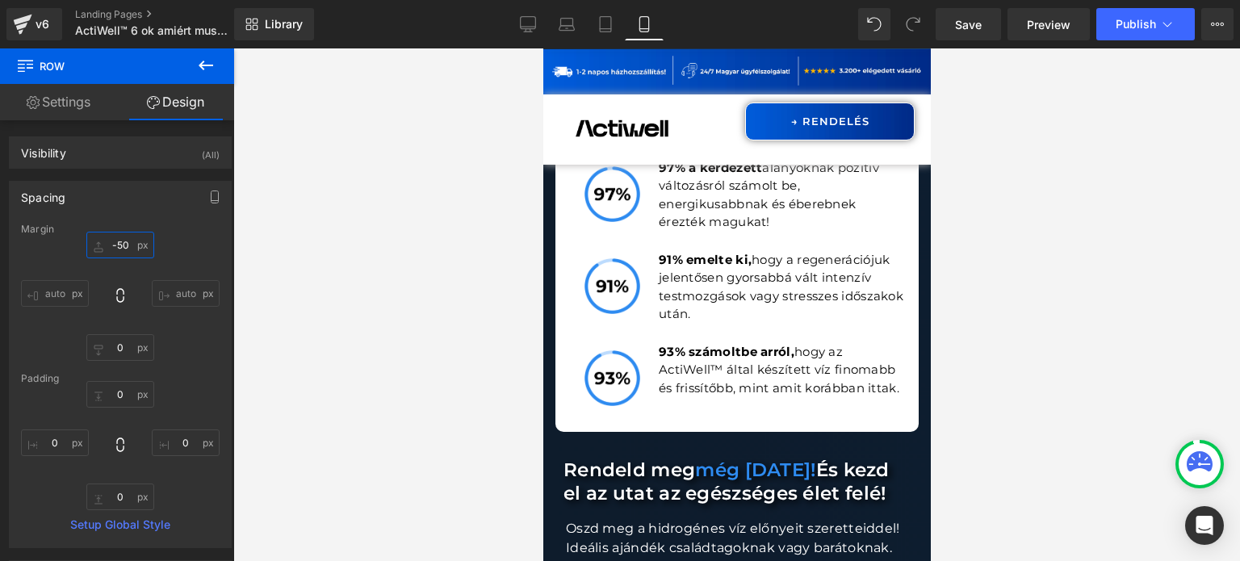
scroll to position [23036, 0]
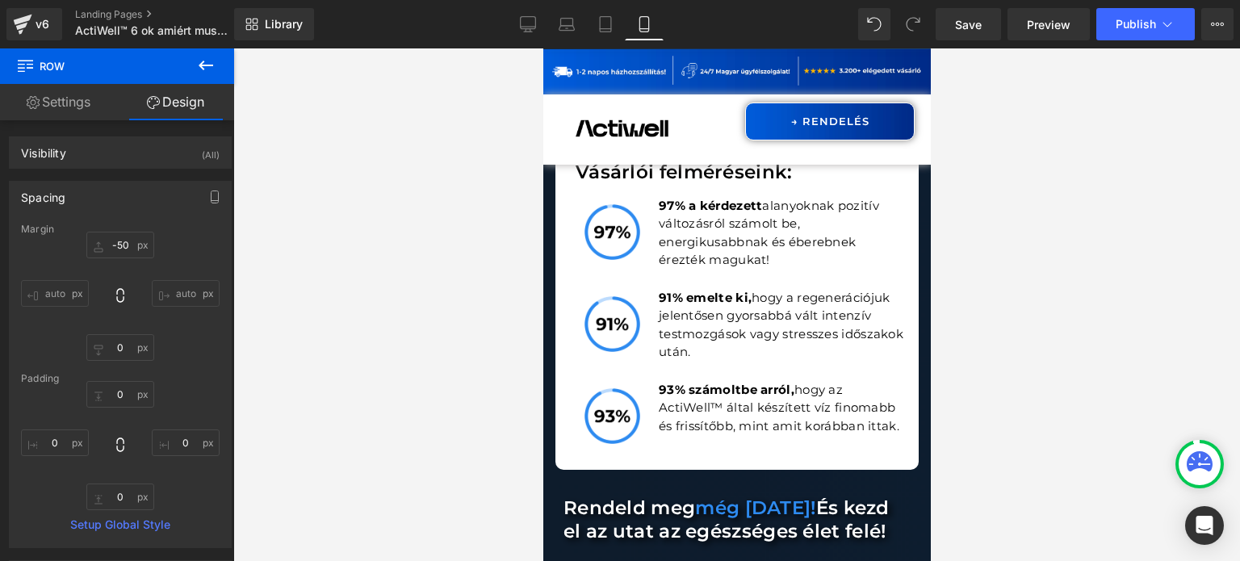
click at [853, 114] on div "→ RENDELÉS Button" at bounding box center [829, 122] width 170 height 38
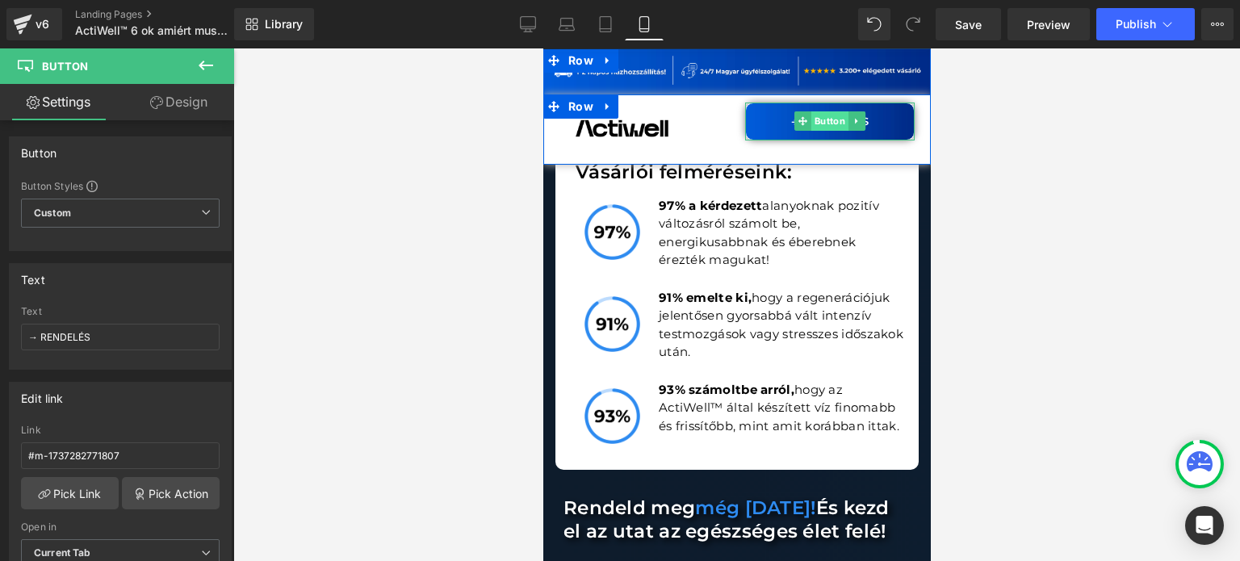
click at [811, 120] on span "Button" at bounding box center [829, 120] width 37 height 19
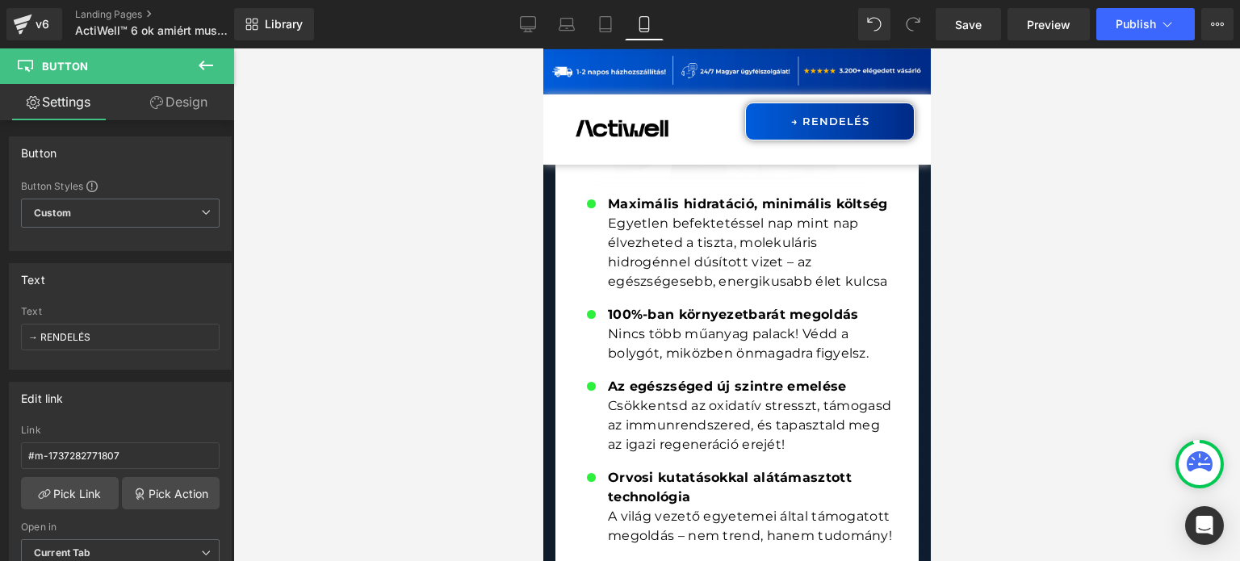
click at [875, 122] on link "→ RENDELÉS" at bounding box center [829, 122] width 170 height 38
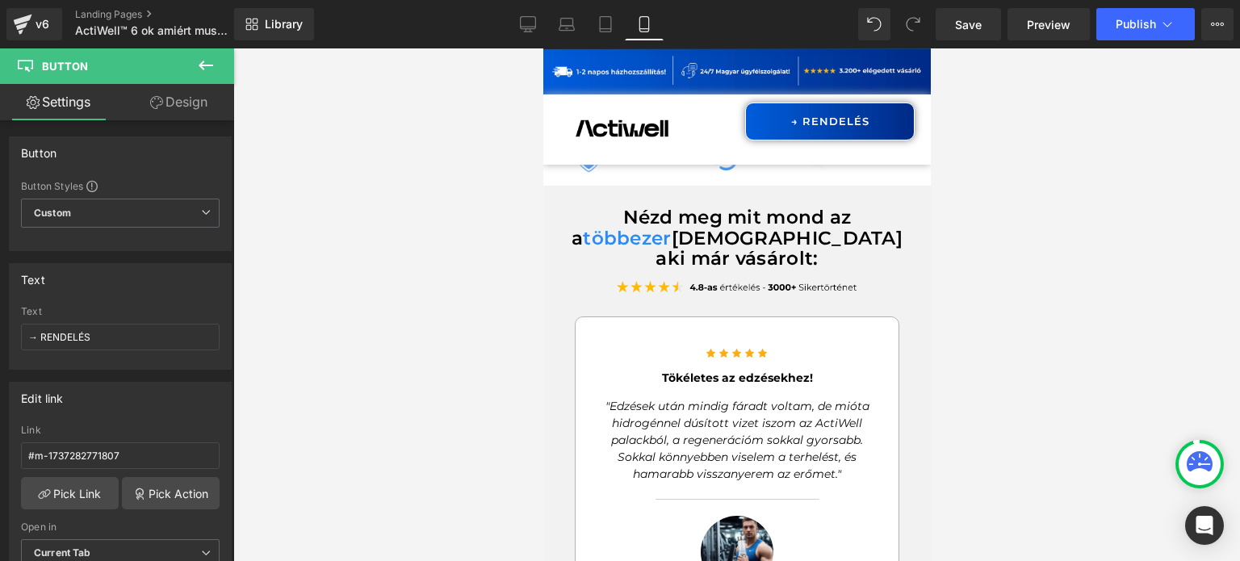
scroll to position [6275, 0]
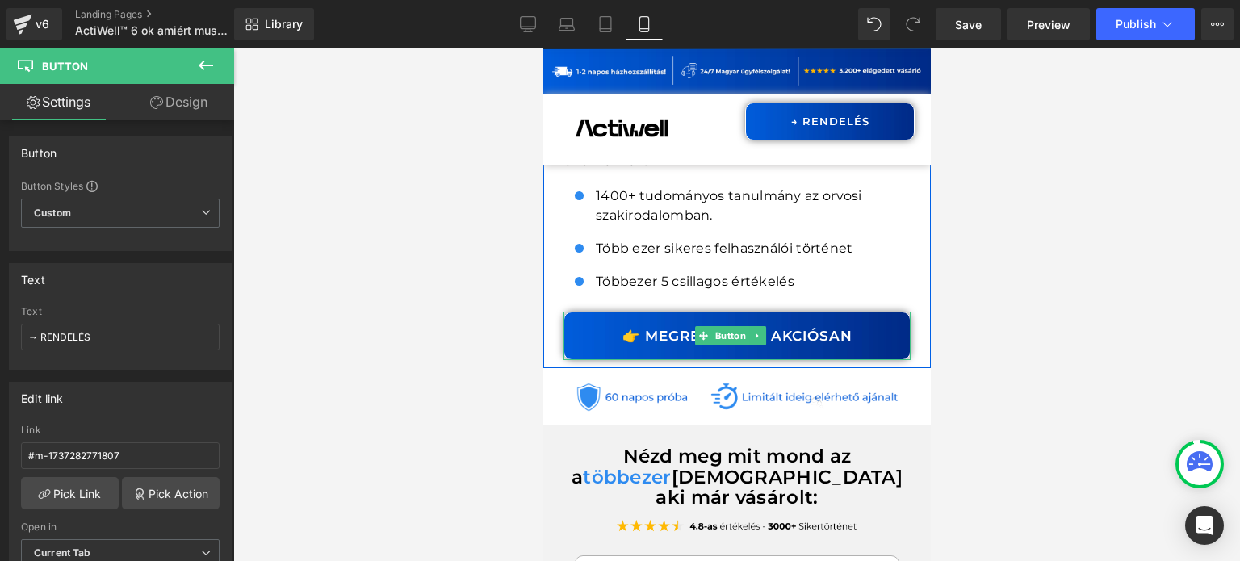
click at [845, 322] on link "👉 MEGRENDELEM AKCIÓSAN" at bounding box center [736, 336] width 347 height 48
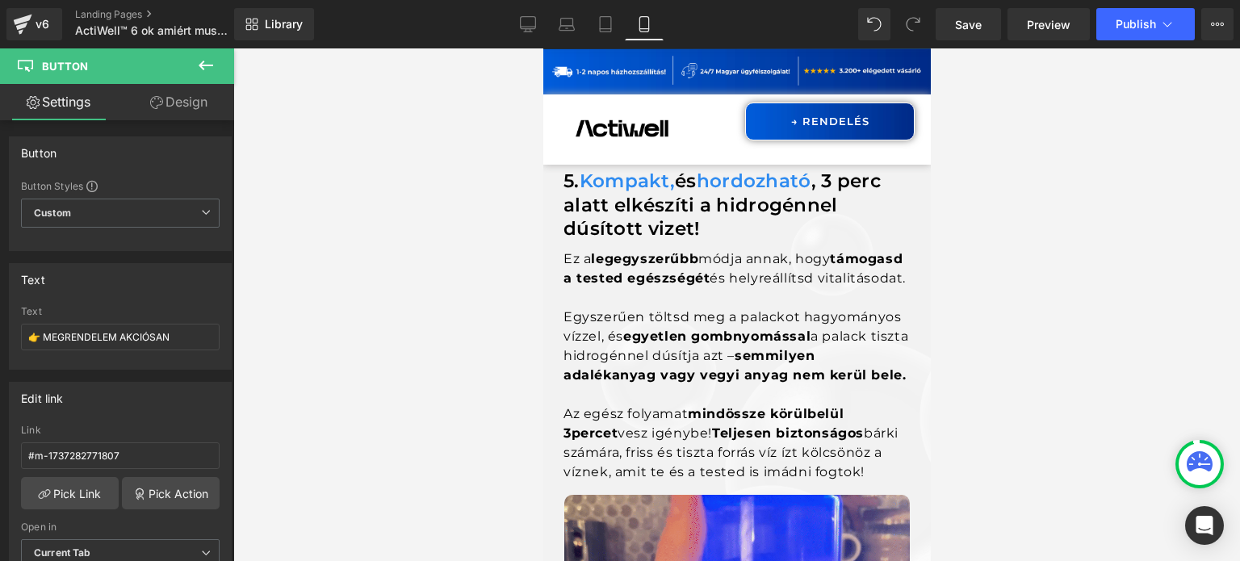
scroll to position [4629, 0]
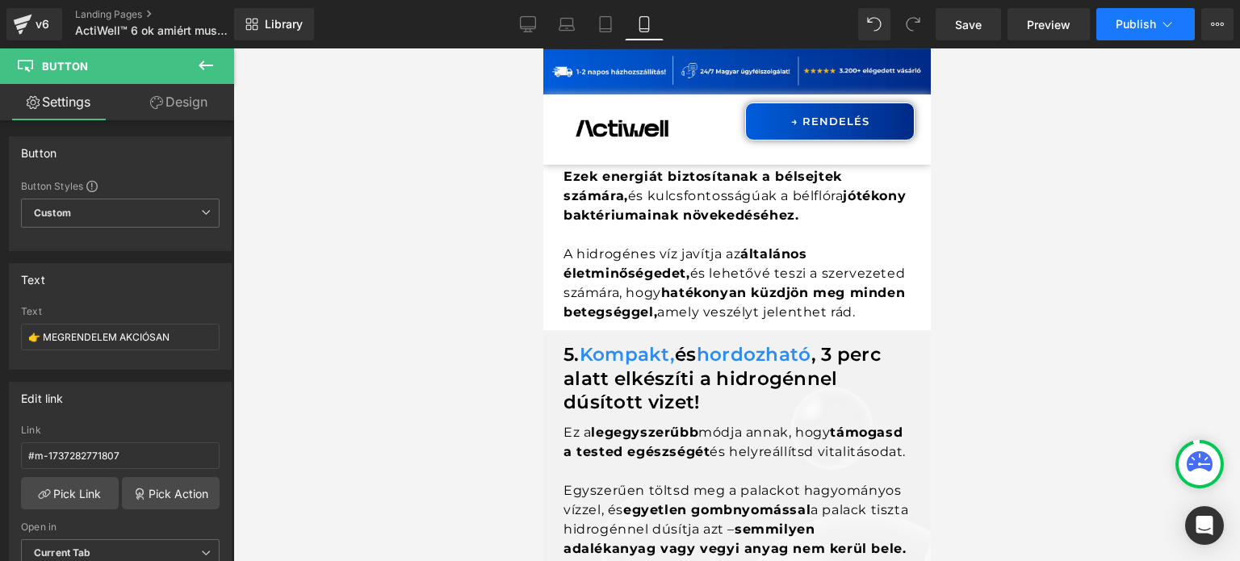
click at [1126, 34] on button "Publish" at bounding box center [1145, 24] width 99 height 32
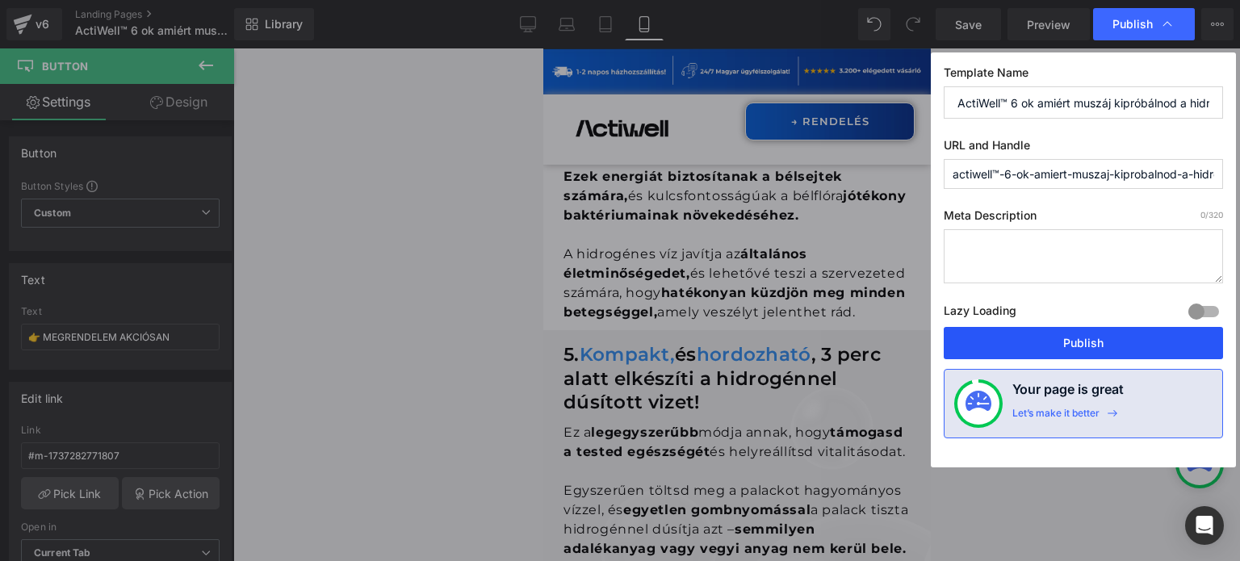
click at [1100, 329] on button "Publish" at bounding box center [1083, 343] width 279 height 32
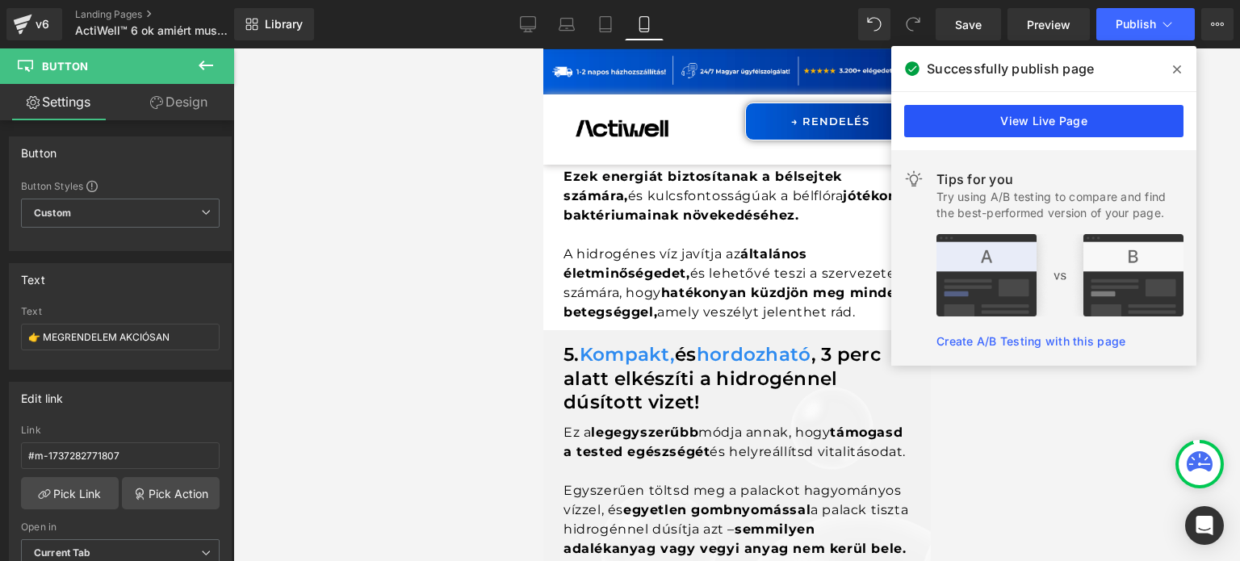
click at [979, 115] on link "View Live Page" at bounding box center [1043, 121] width 279 height 32
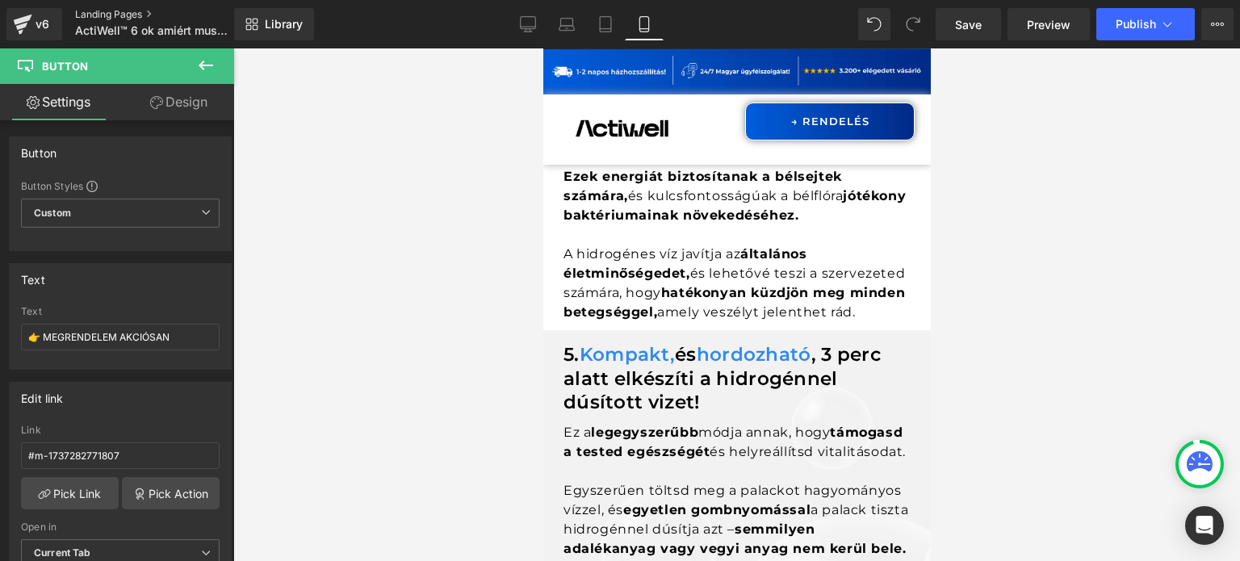
click at [110, 17] on link "Landing Pages" at bounding box center [168, 14] width 186 height 13
